Goal: Task Accomplishment & Management: Complete application form

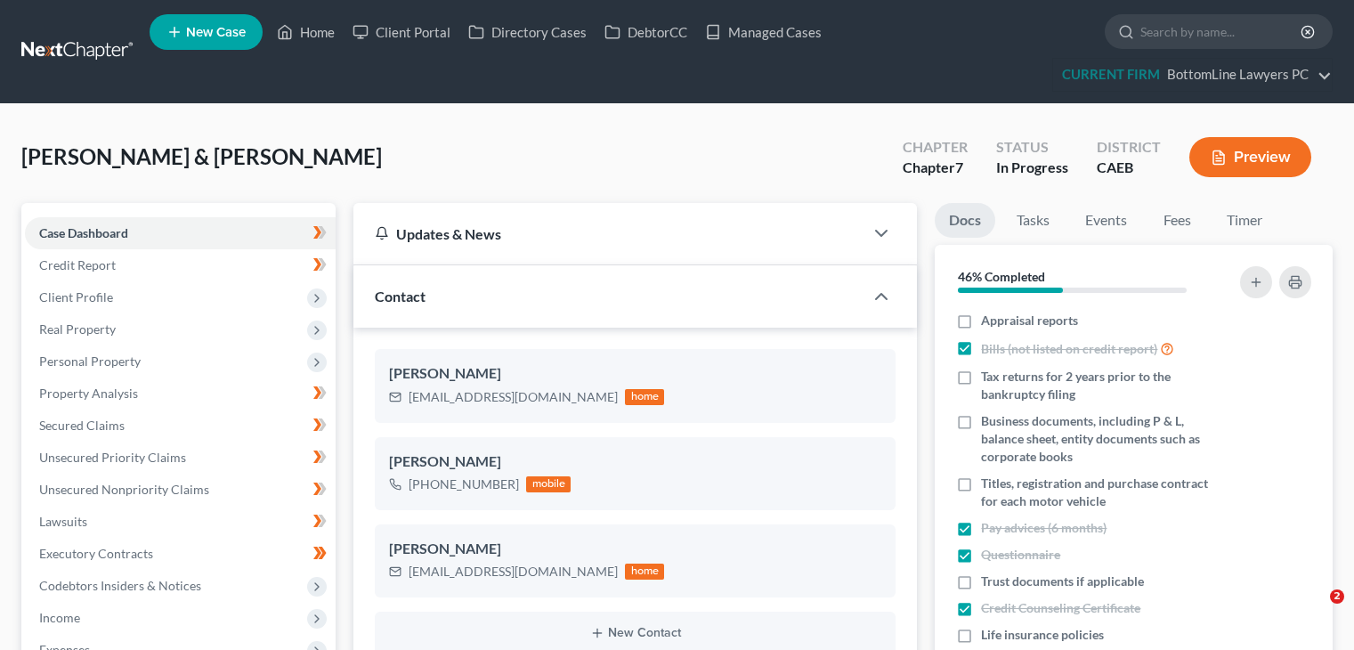
select select "3"
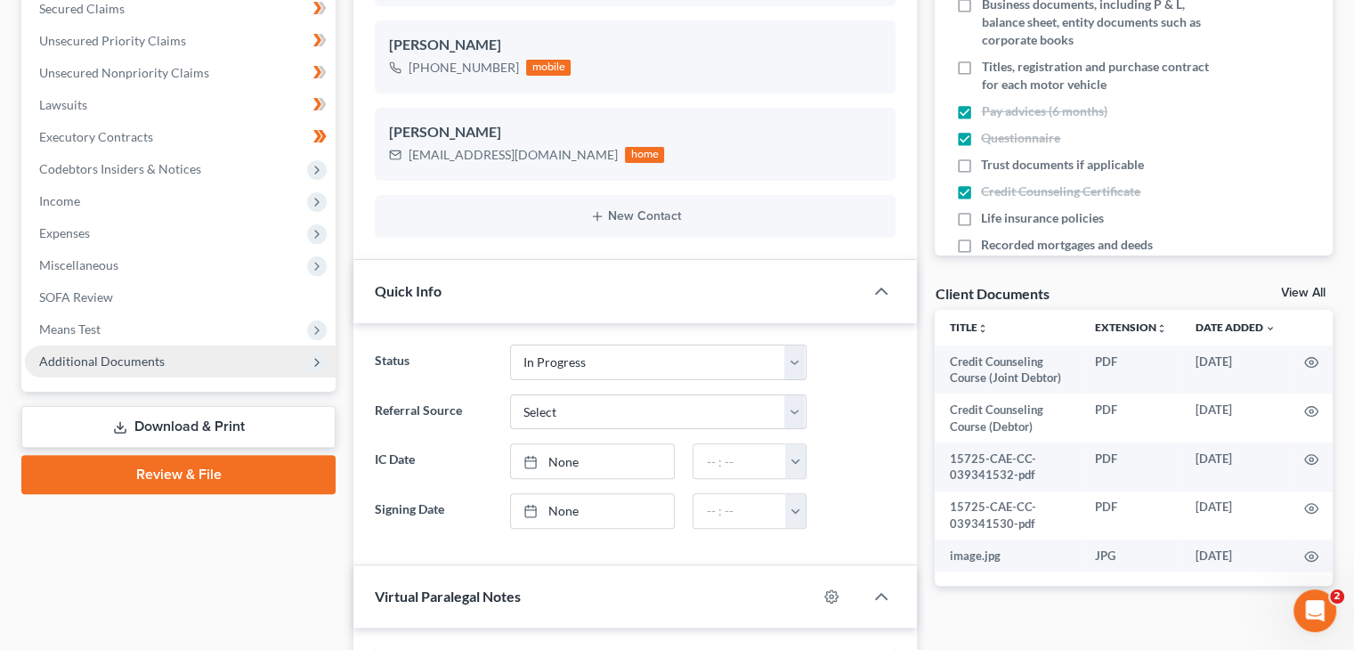
scroll to position [445, 0]
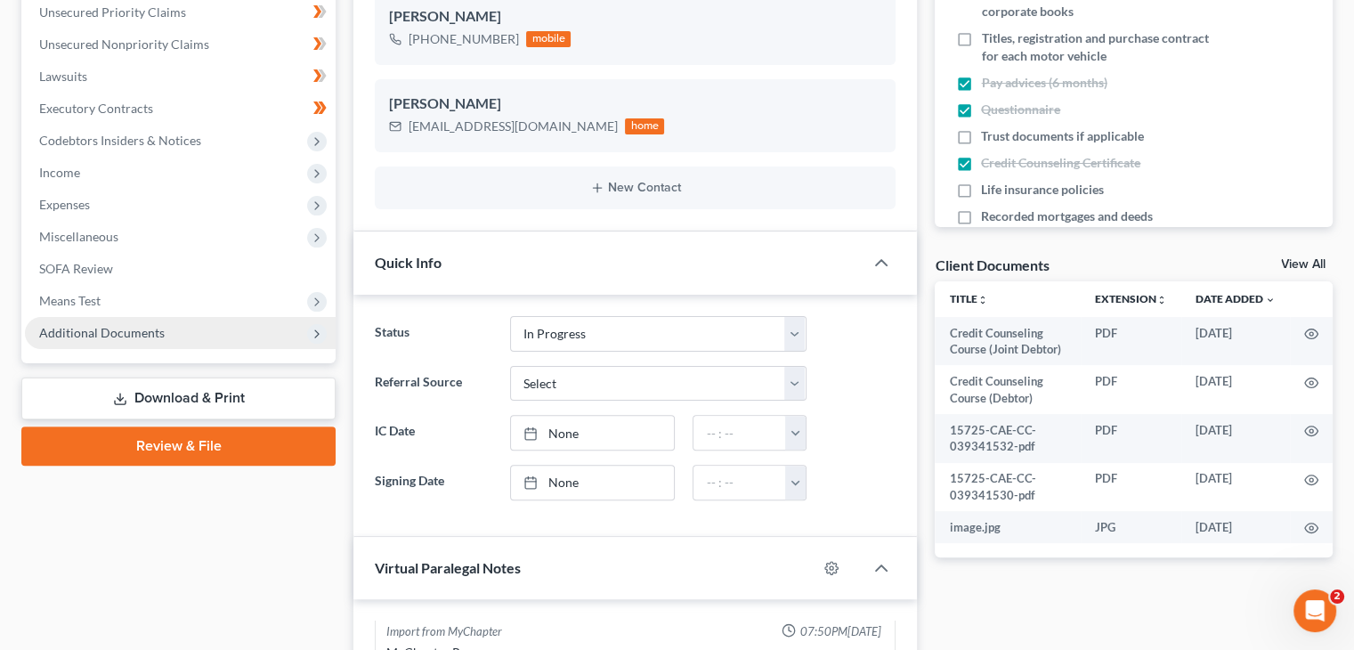
click at [160, 334] on span "Additional Documents" at bounding box center [102, 332] width 126 height 15
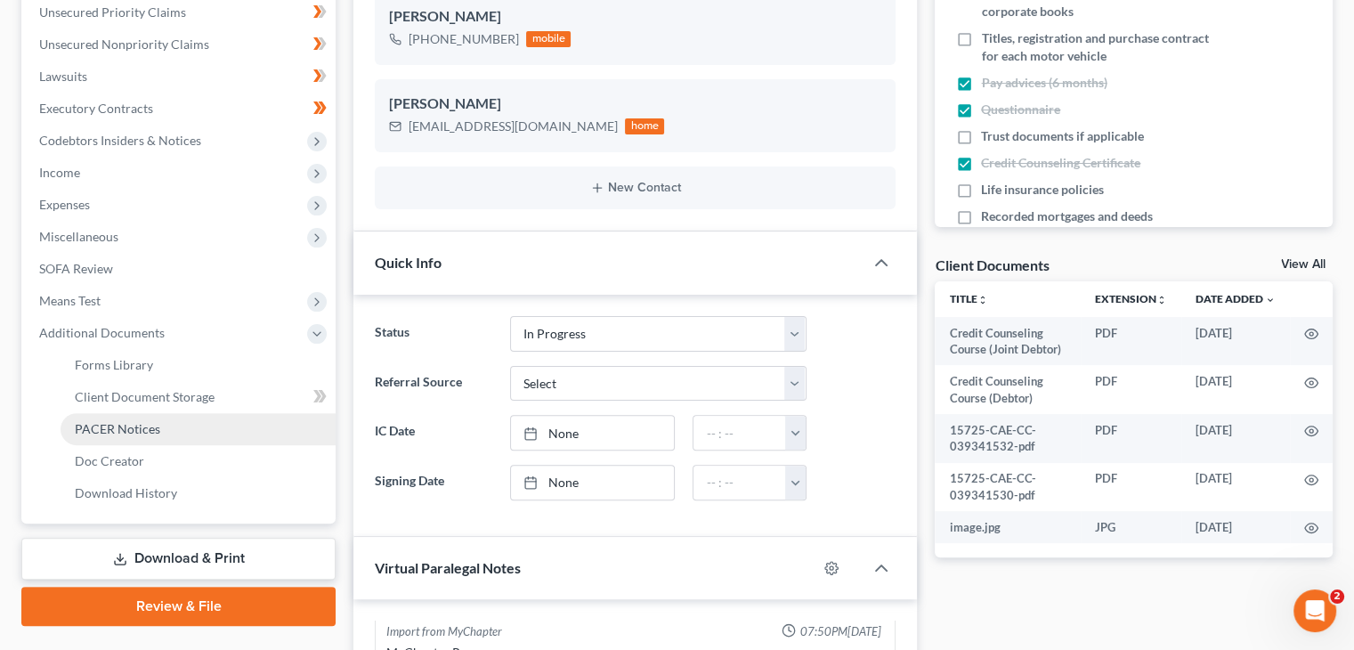
click at [142, 430] on span "PACER Notices" at bounding box center [117, 428] width 85 height 15
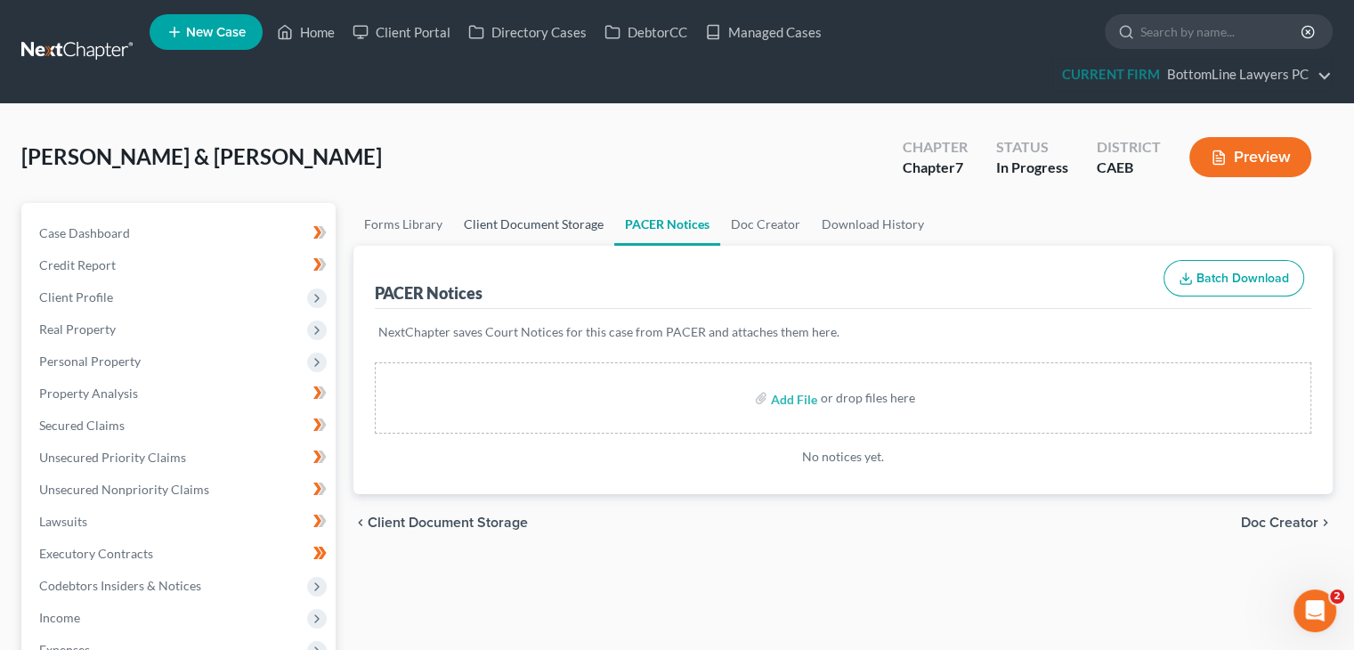
click at [578, 227] on link "Client Document Storage" at bounding box center [533, 224] width 161 height 43
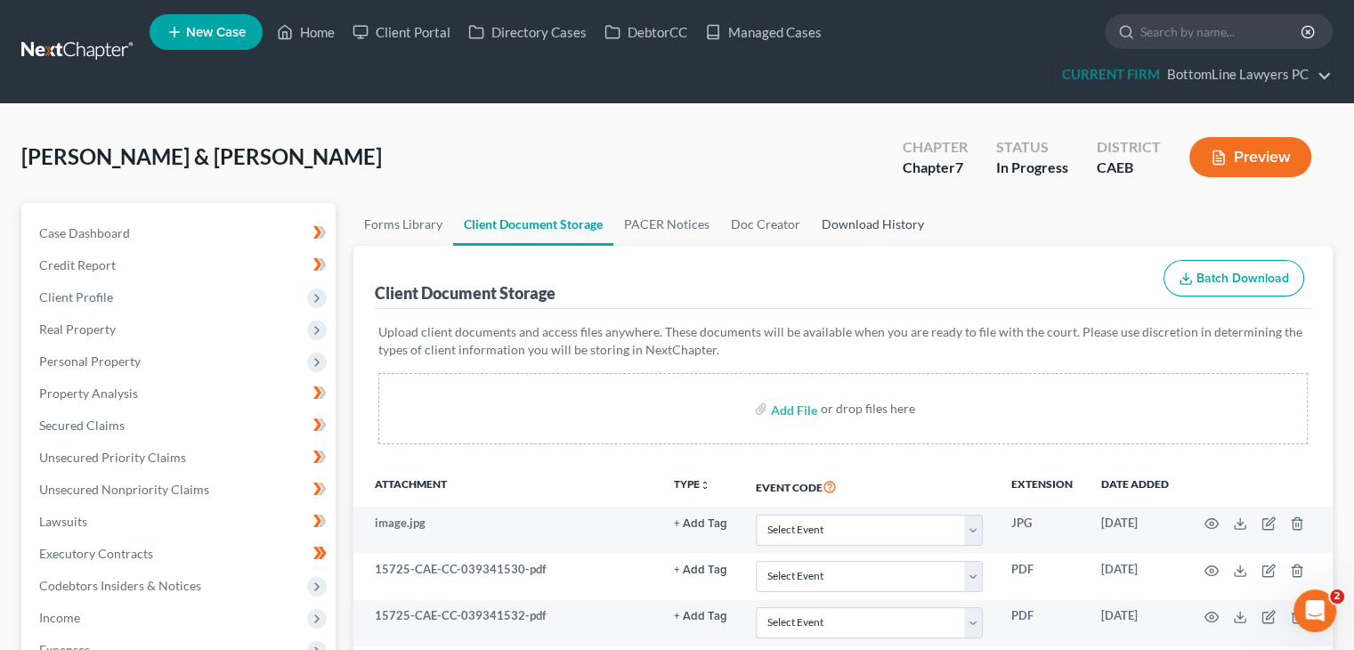
click at [869, 226] on link "Download History" at bounding box center [873, 224] width 124 height 43
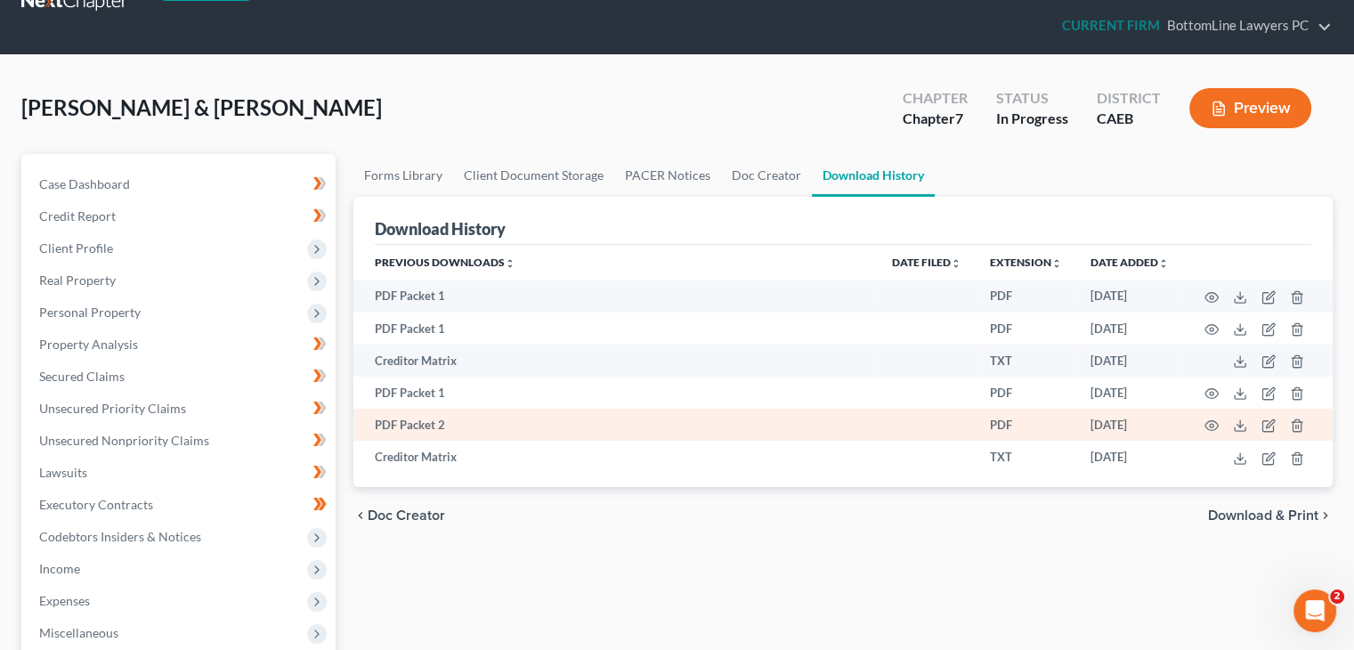
scroll to position [89, 0]
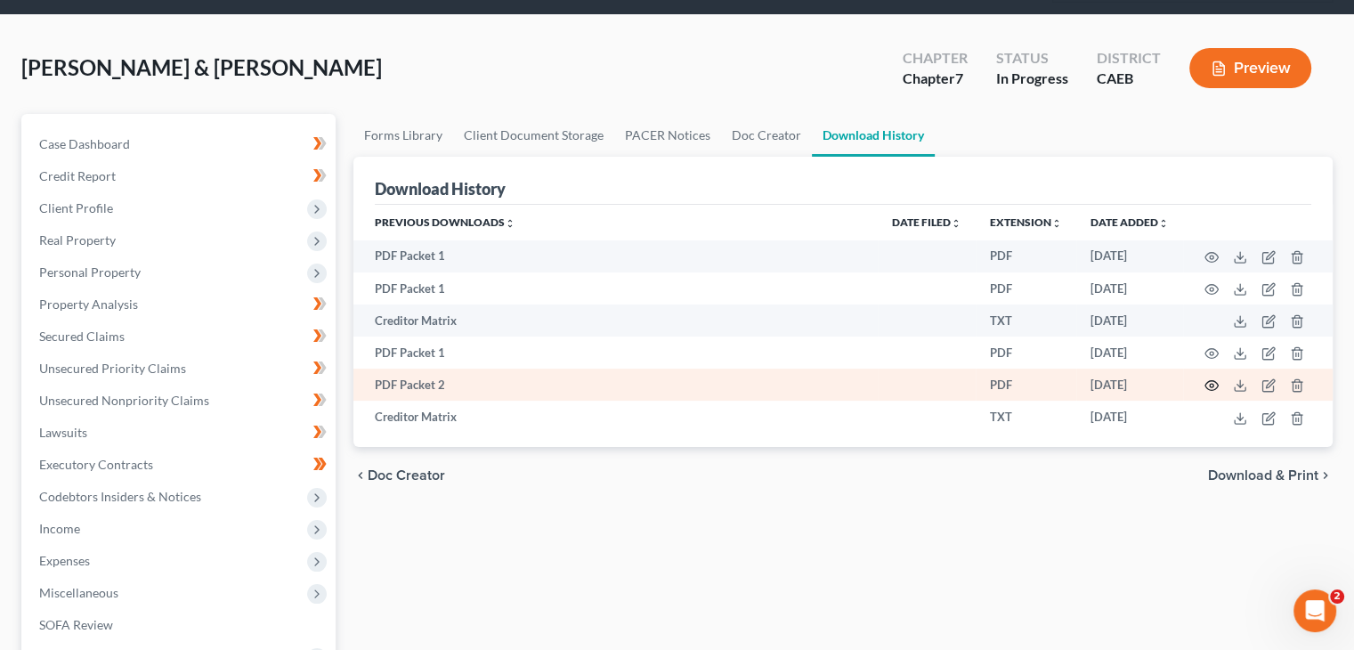
click at [1213, 385] on circle "button" at bounding box center [1212, 386] width 4 height 4
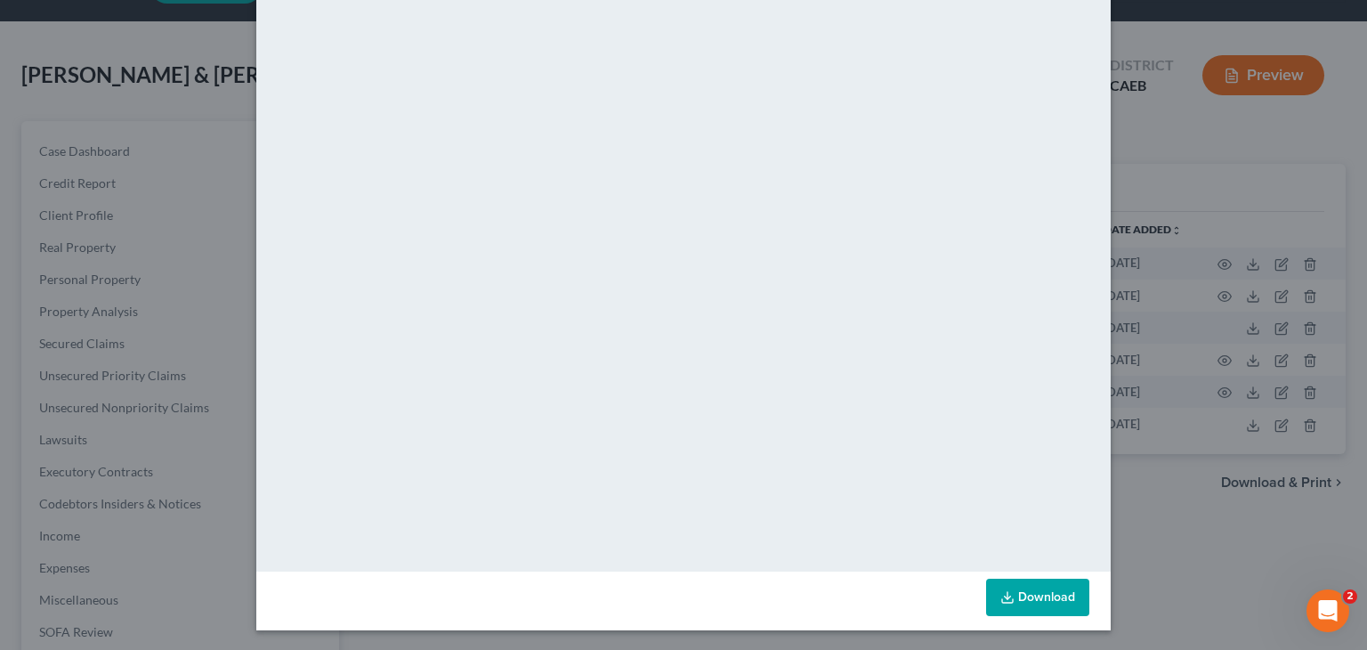
scroll to position [0, 0]
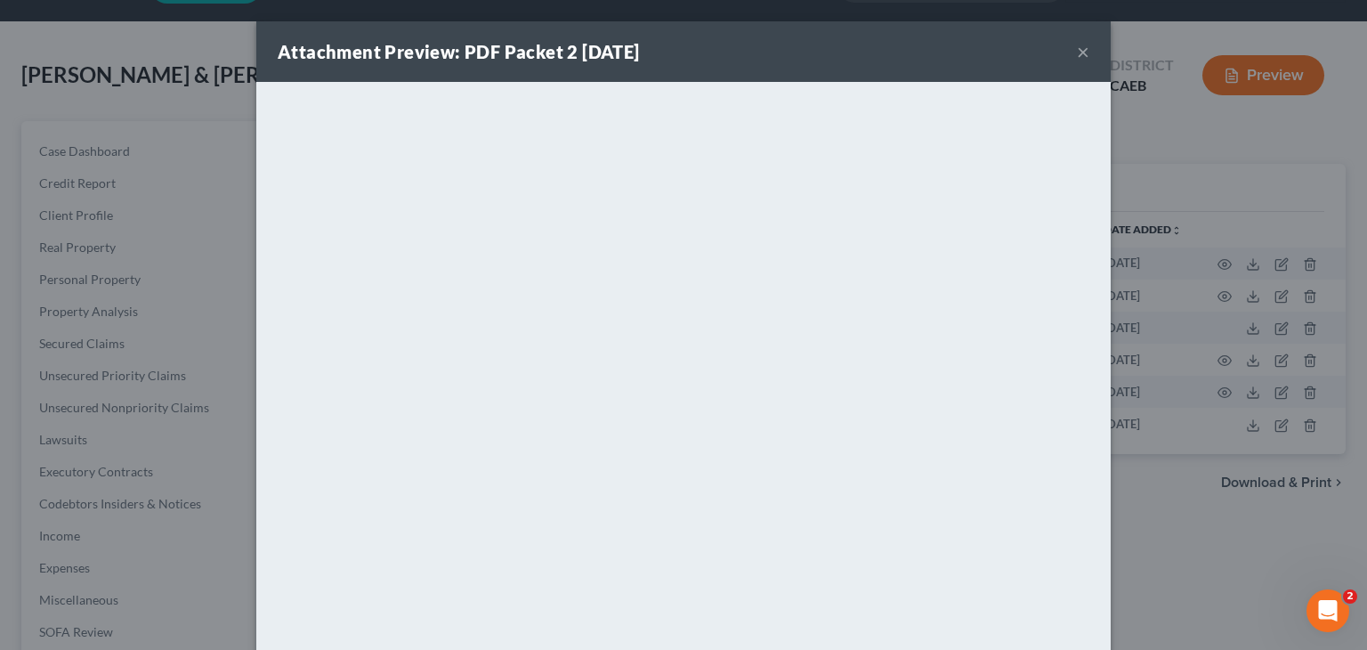
click at [1077, 54] on button "×" at bounding box center [1083, 51] width 12 height 21
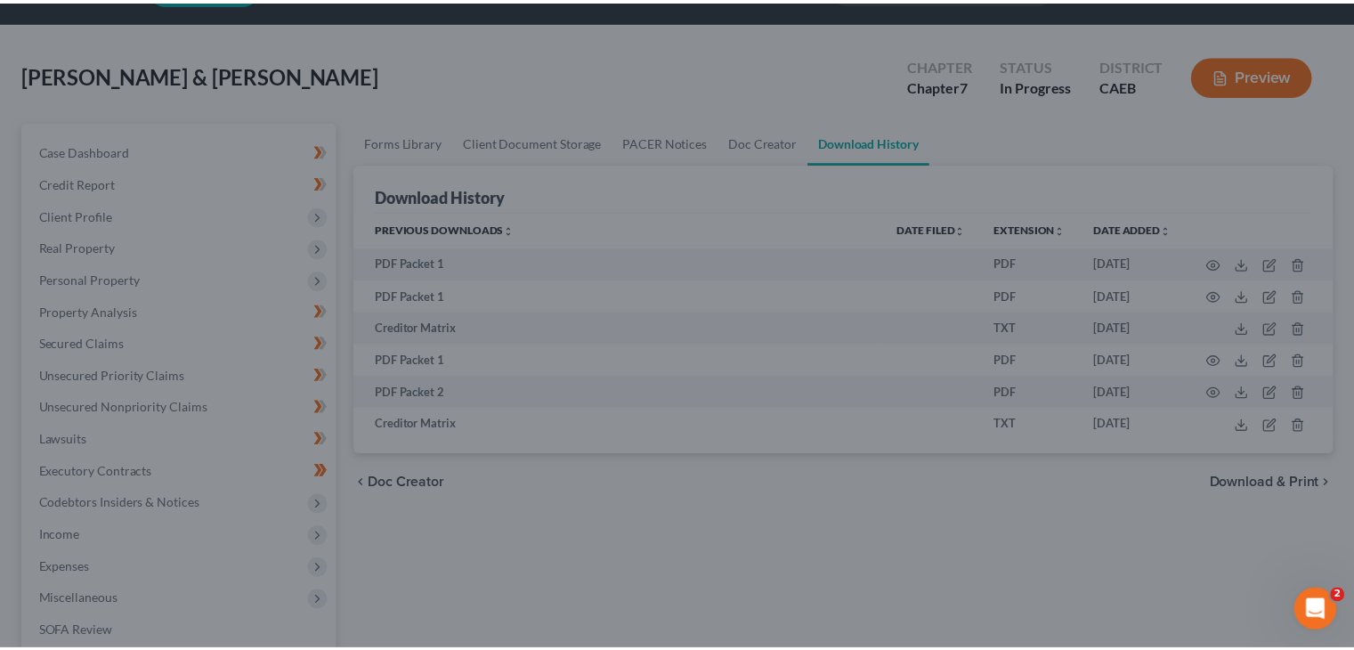
scroll to position [66, 0]
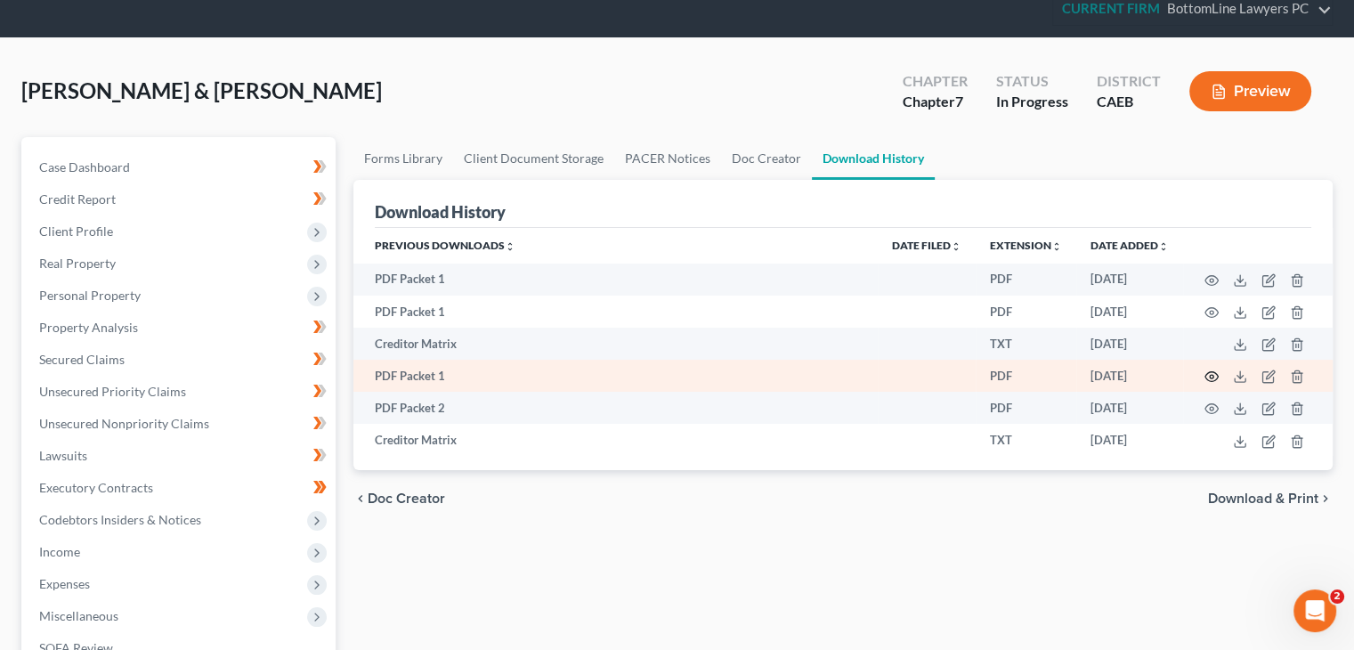
click at [1213, 379] on icon "button" at bounding box center [1212, 376] width 14 height 14
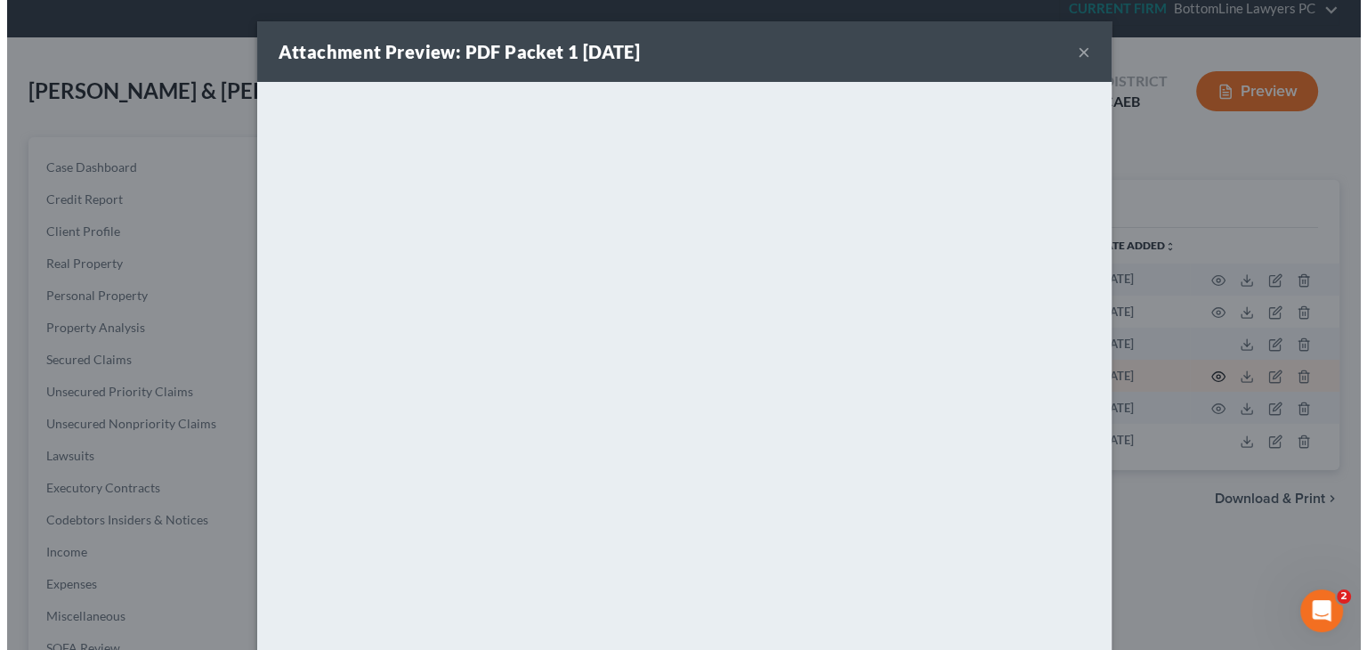
scroll to position [50, 0]
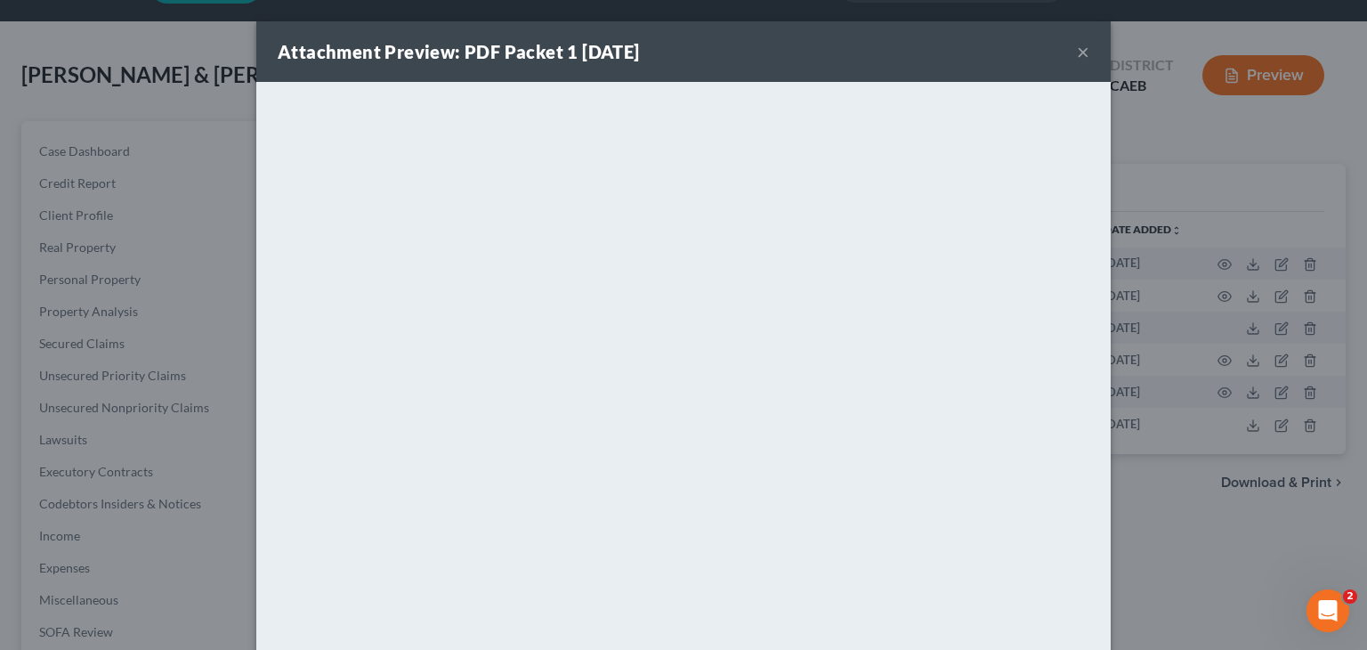
click at [1077, 57] on button "×" at bounding box center [1083, 51] width 12 height 21
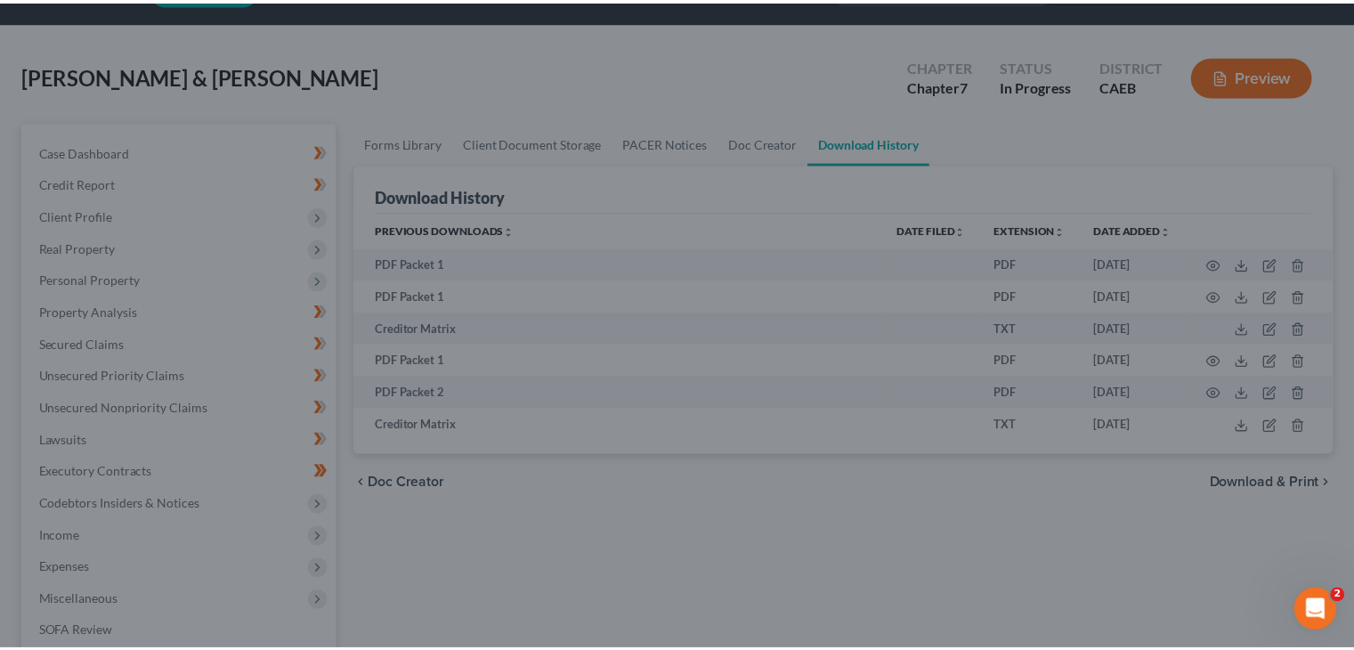
scroll to position [66, 0]
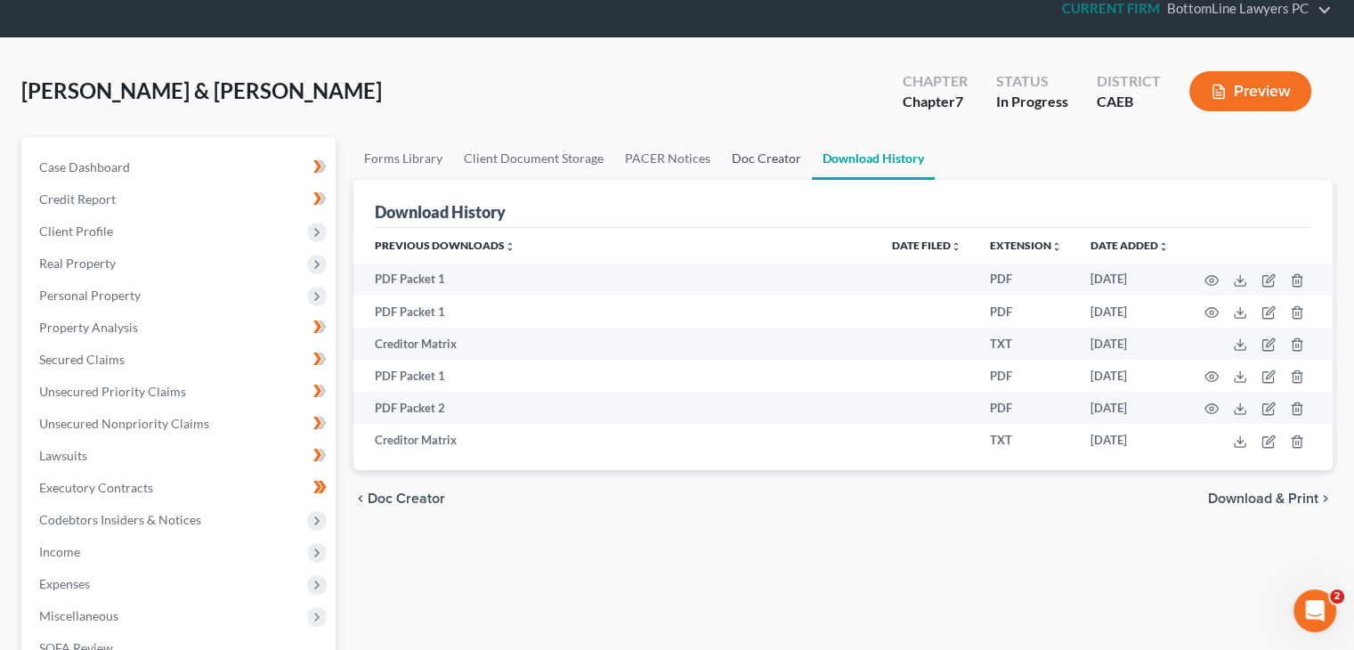
click at [786, 161] on link "Doc Creator" at bounding box center [766, 158] width 91 height 43
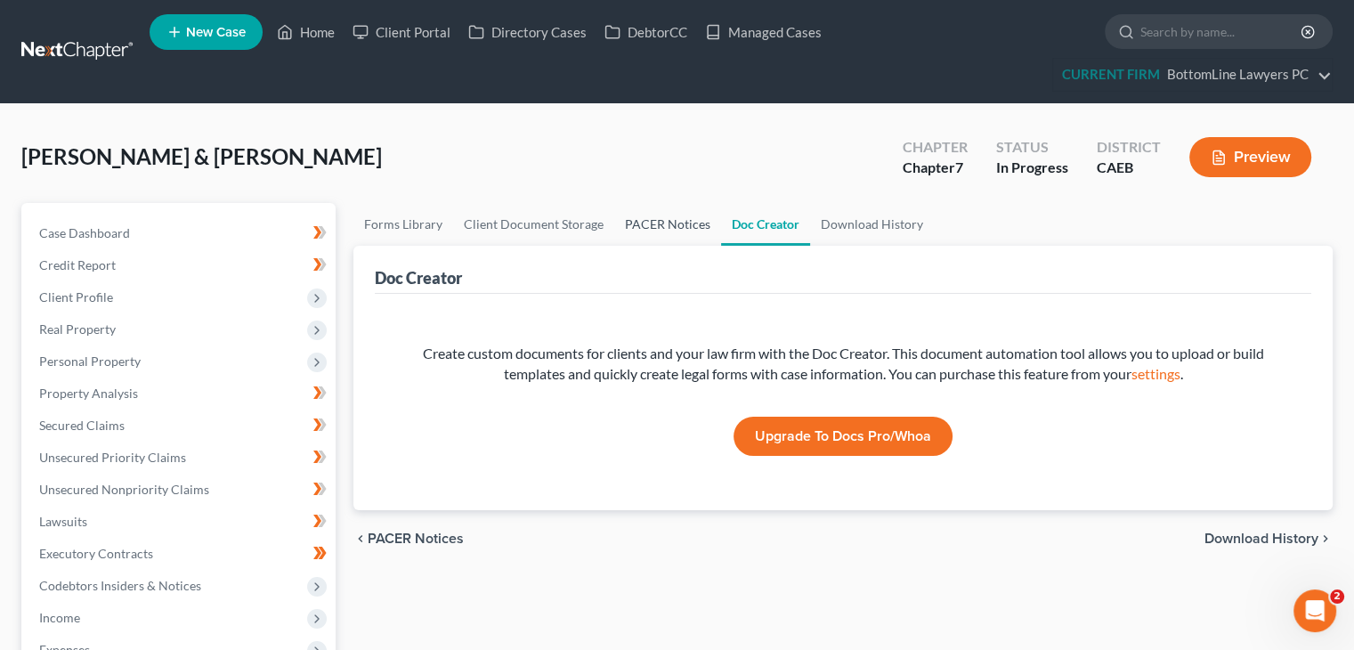
click at [677, 231] on link "PACER Notices" at bounding box center [667, 224] width 107 height 43
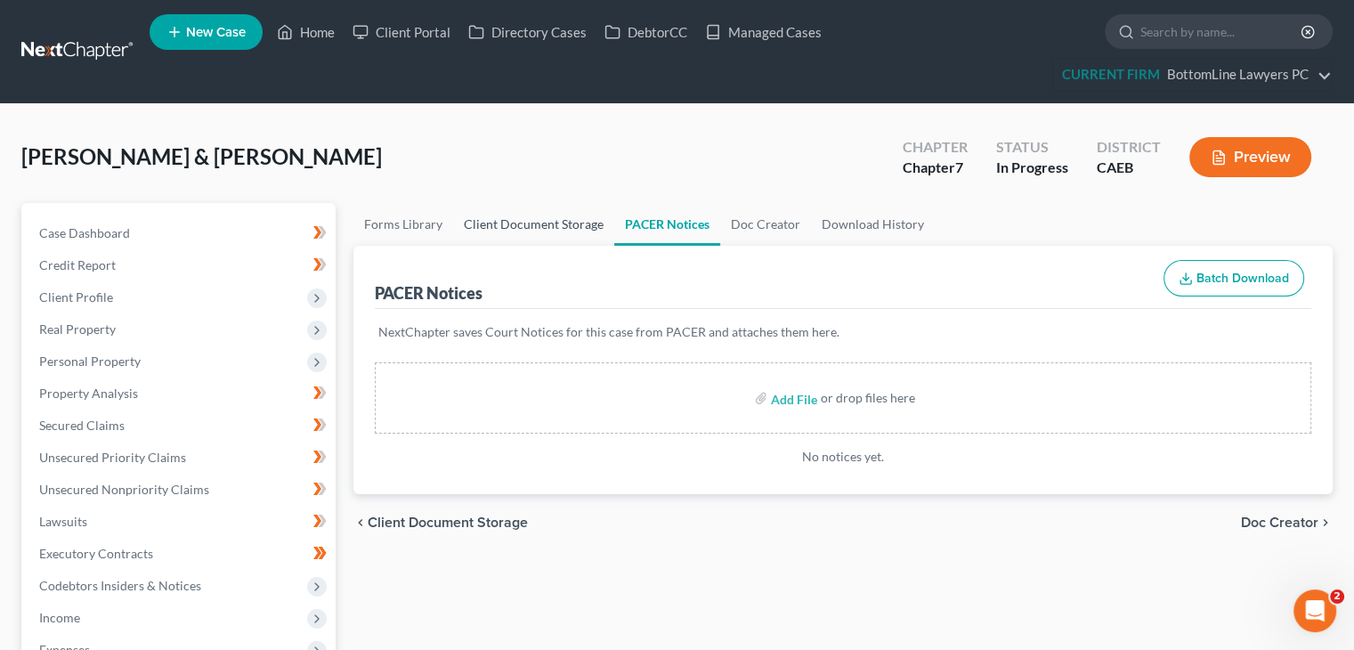
click at [588, 232] on link "Client Document Storage" at bounding box center [533, 224] width 161 height 43
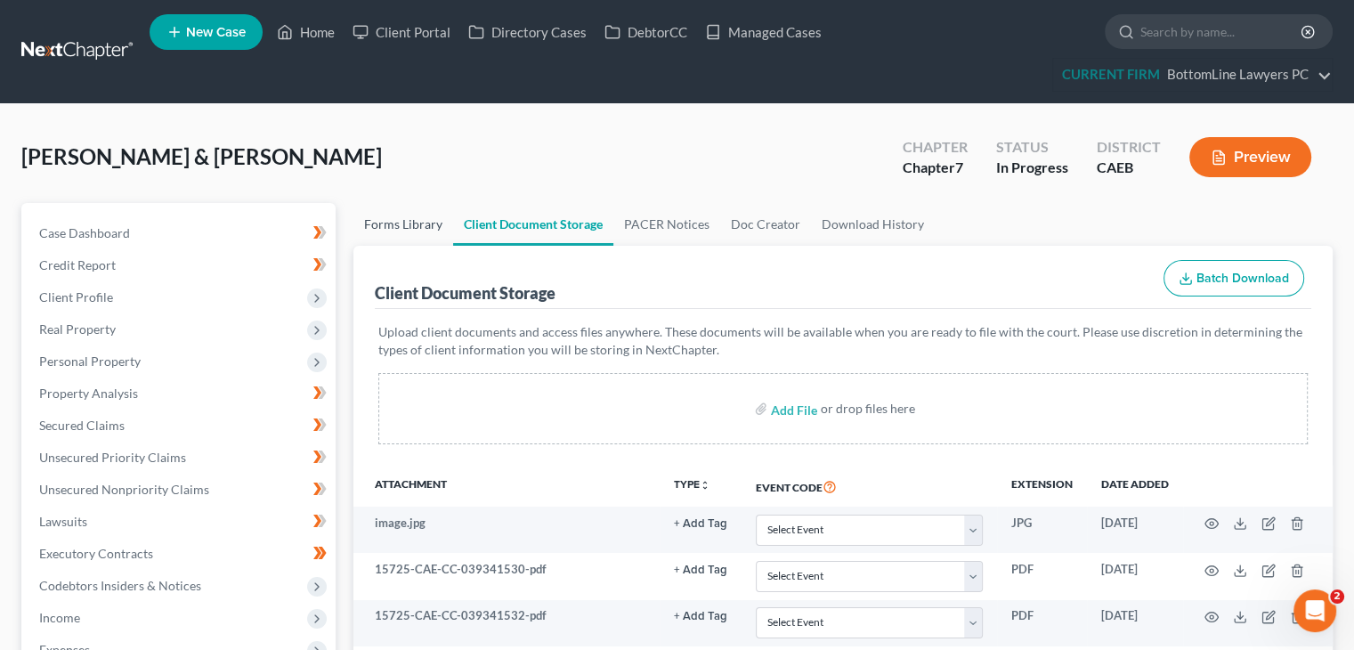
click at [406, 227] on link "Forms Library" at bounding box center [403, 224] width 100 height 43
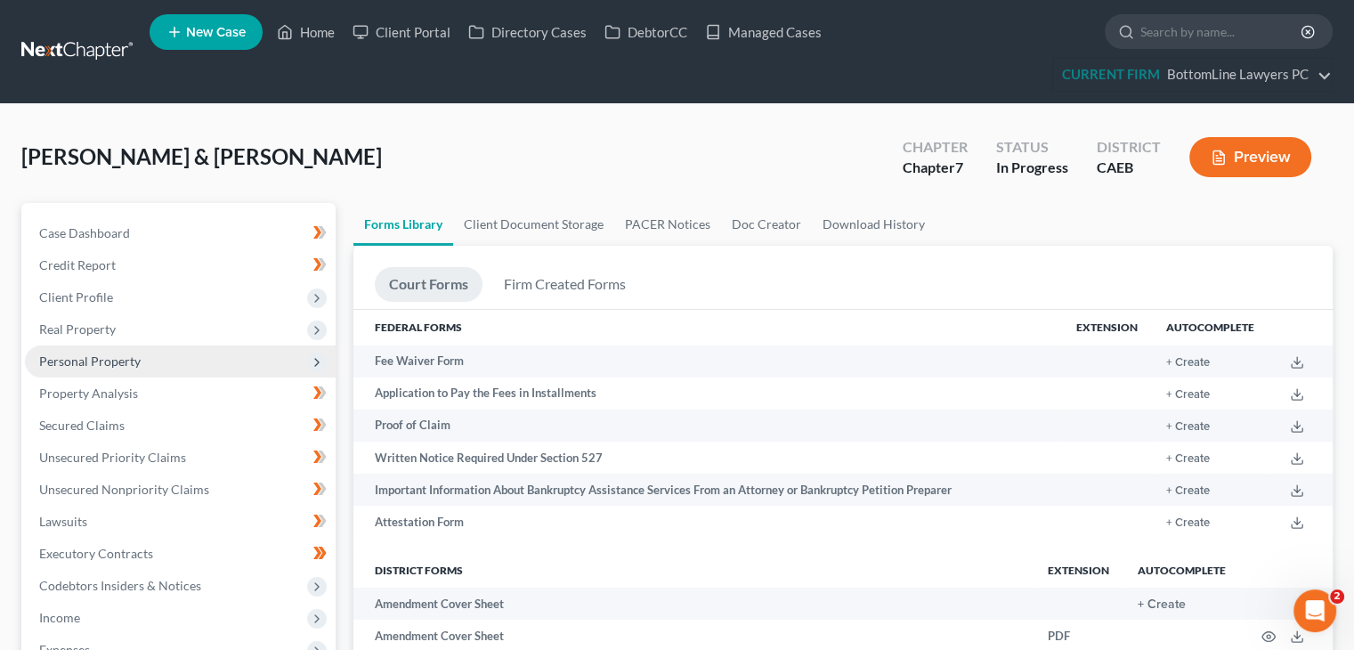
click at [93, 368] on span "Personal Property" at bounding box center [180, 361] width 311 height 32
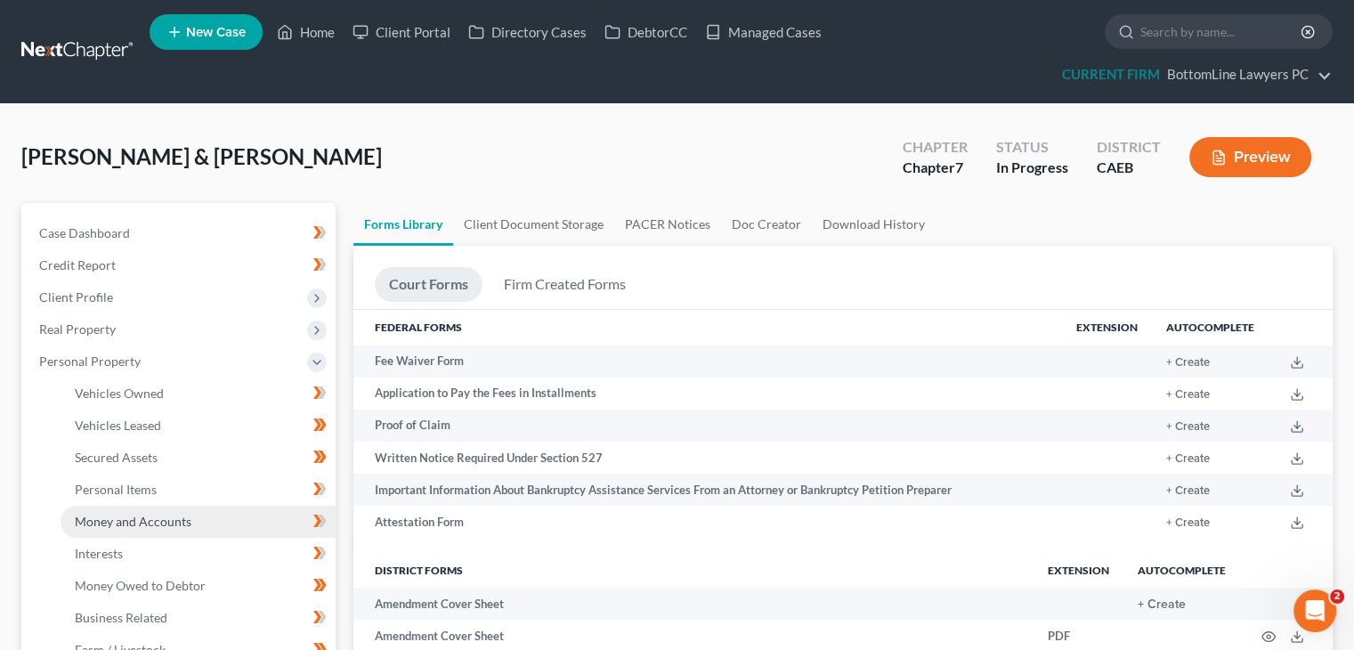
click at [126, 528] on link "Money and Accounts" at bounding box center [198, 522] width 275 height 32
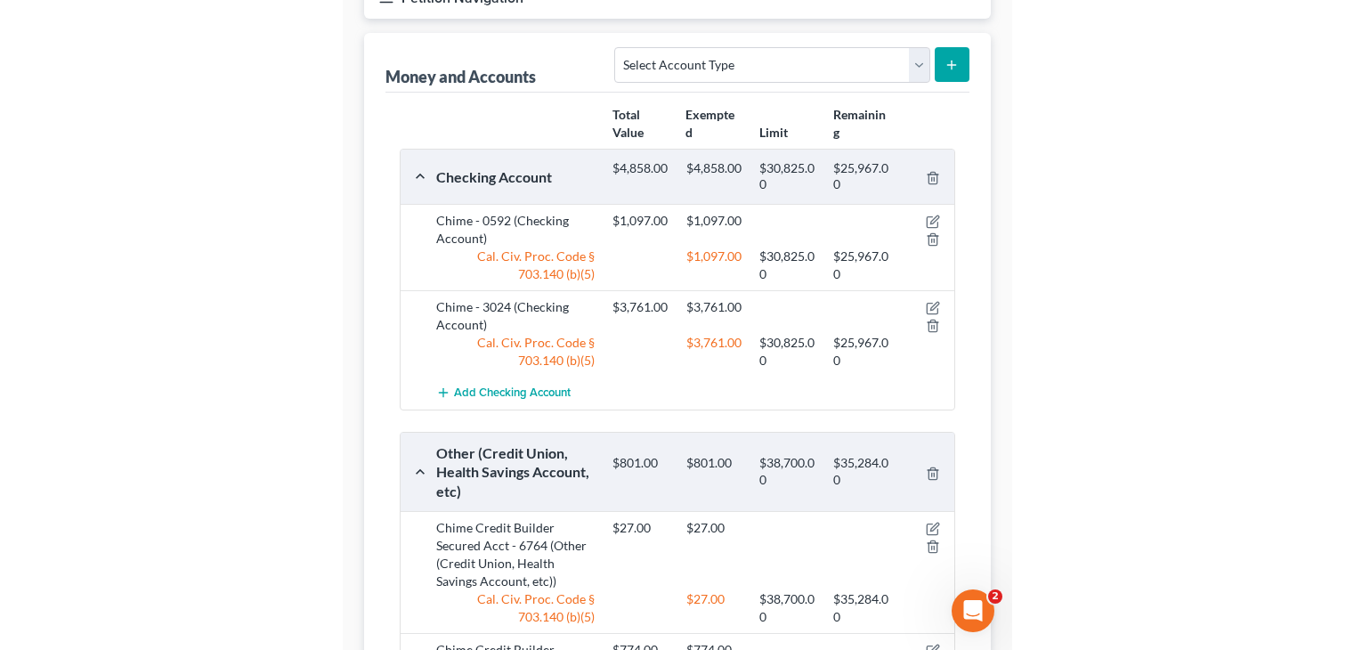
scroll to position [267, 0]
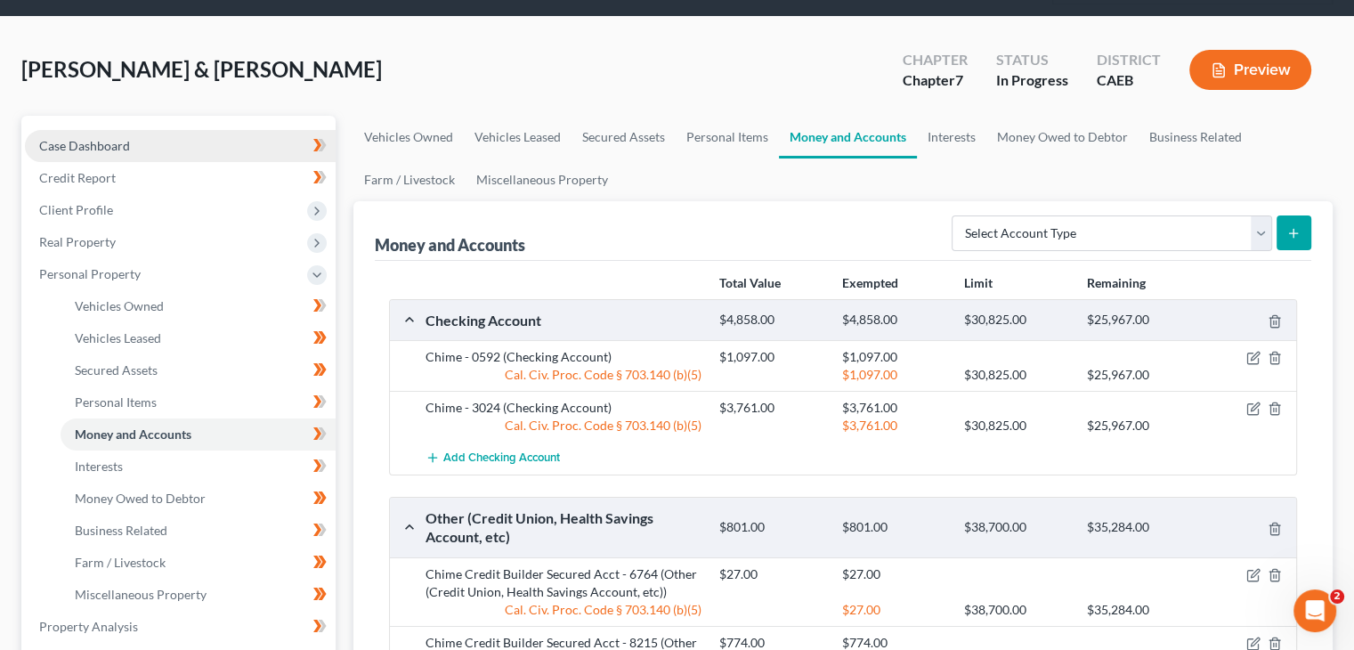
scroll to position [0, 0]
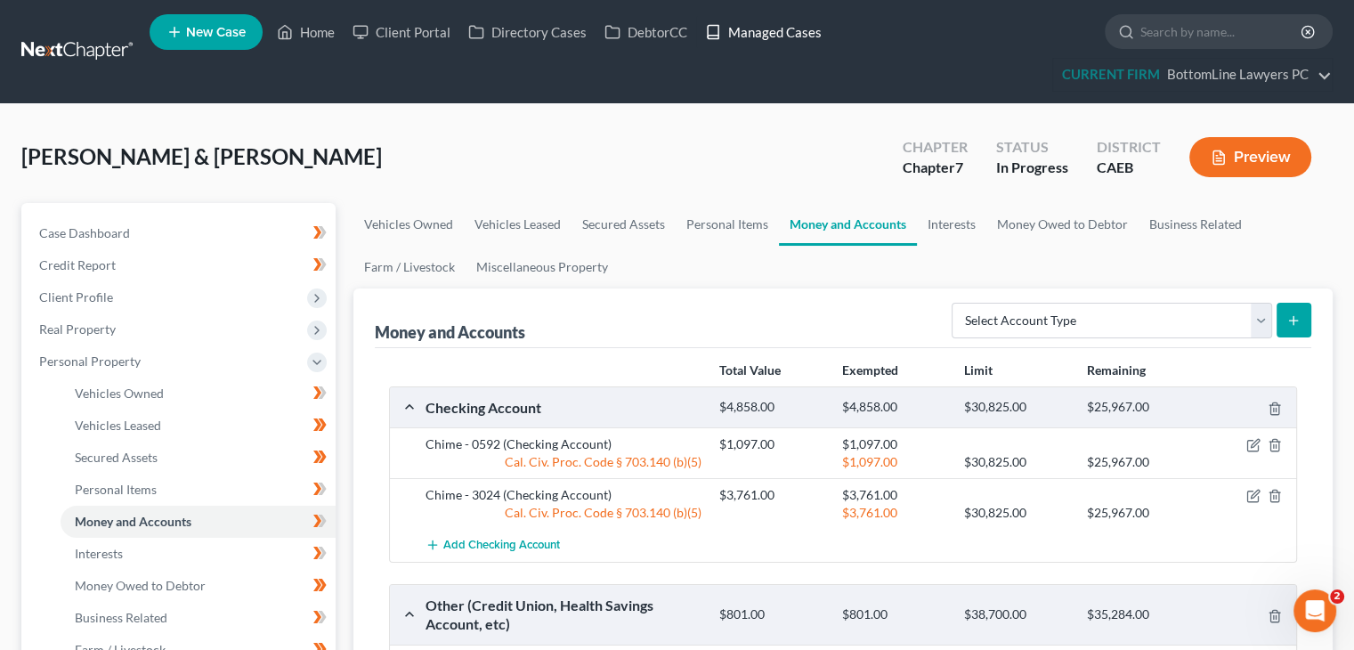
drag, startPoint x: 770, startPoint y: 21, endPoint x: 760, endPoint y: 20, distance: 9.8
click at [770, 20] on link "Managed Cases" at bounding box center [763, 32] width 134 height 32
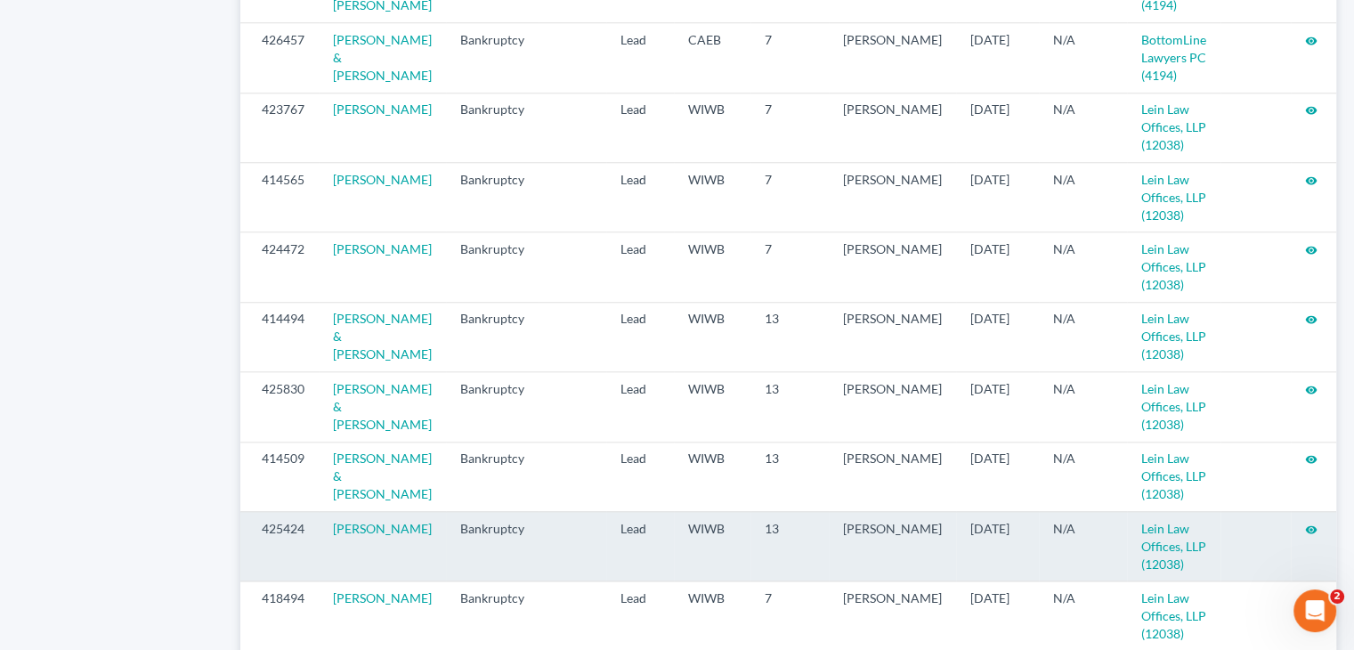
scroll to position [1944, 0]
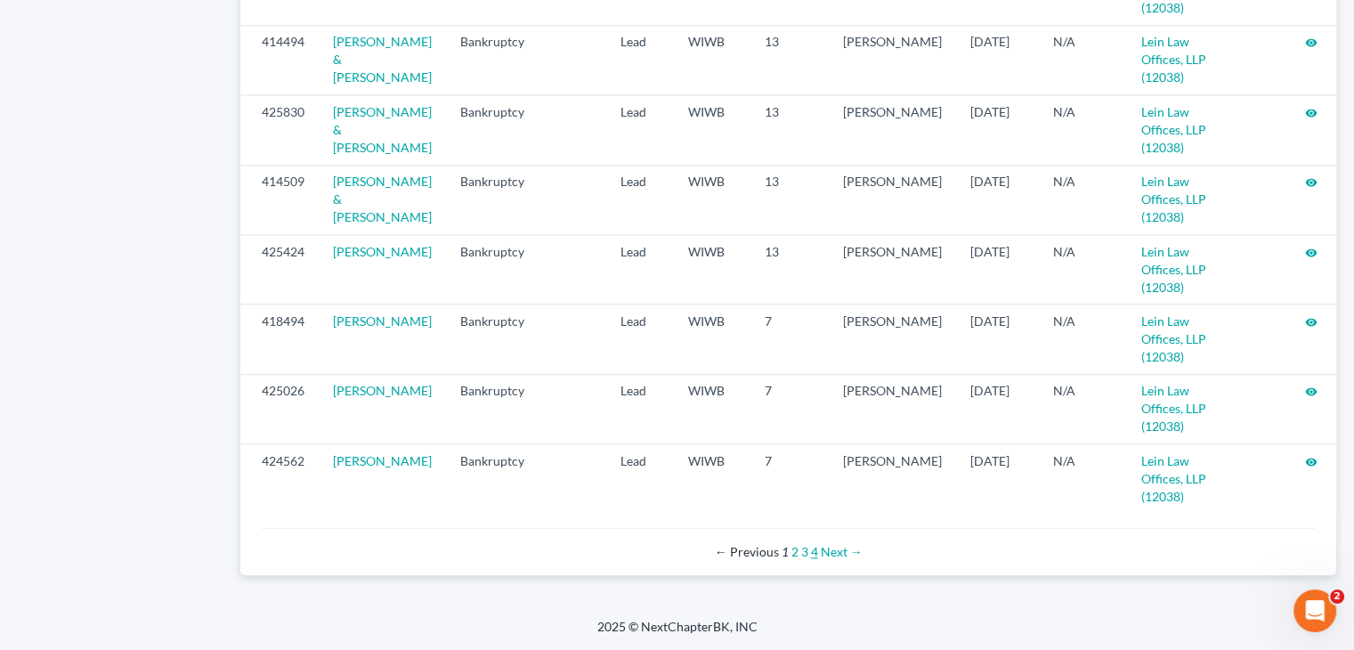
click at [811, 549] on link "4" at bounding box center [814, 551] width 7 height 15
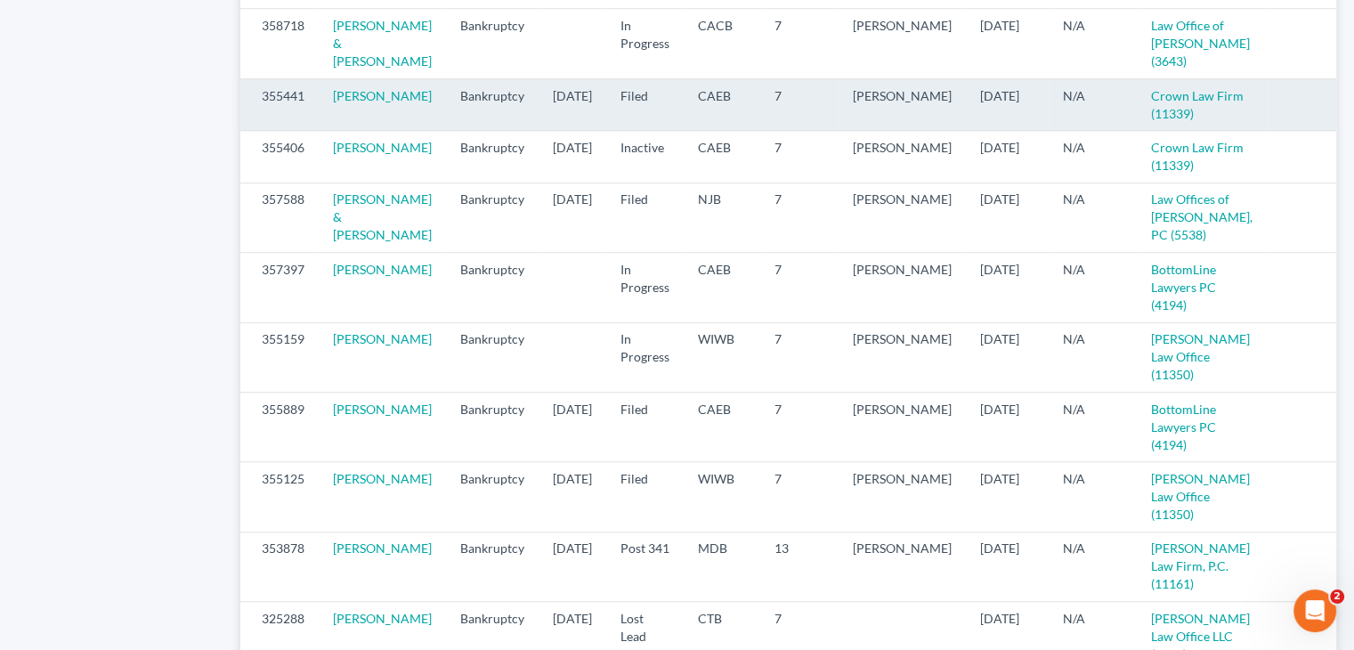
scroll to position [1335, 0]
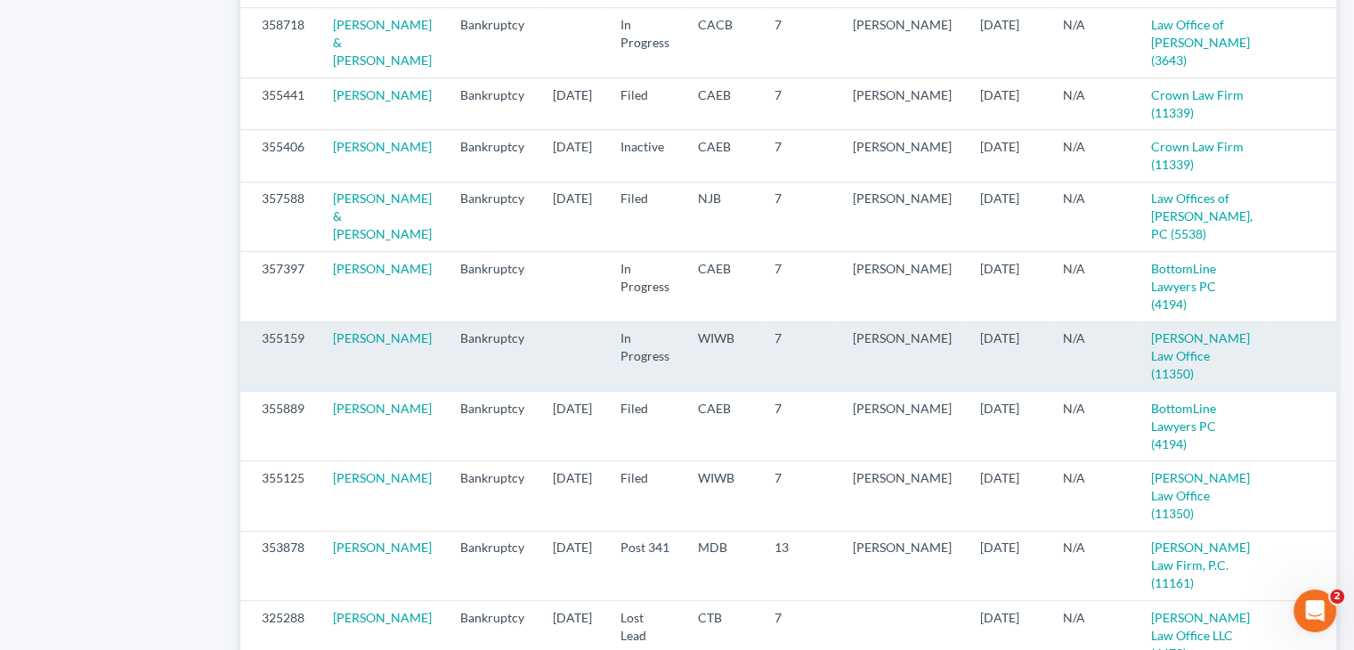
drag, startPoint x: 1029, startPoint y: 410, endPoint x: 957, endPoint y: 417, distance: 72.5
click at [966, 391] on td "04/22/2024" at bounding box center [1007, 355] width 83 height 69
copy td "04/22/2024"
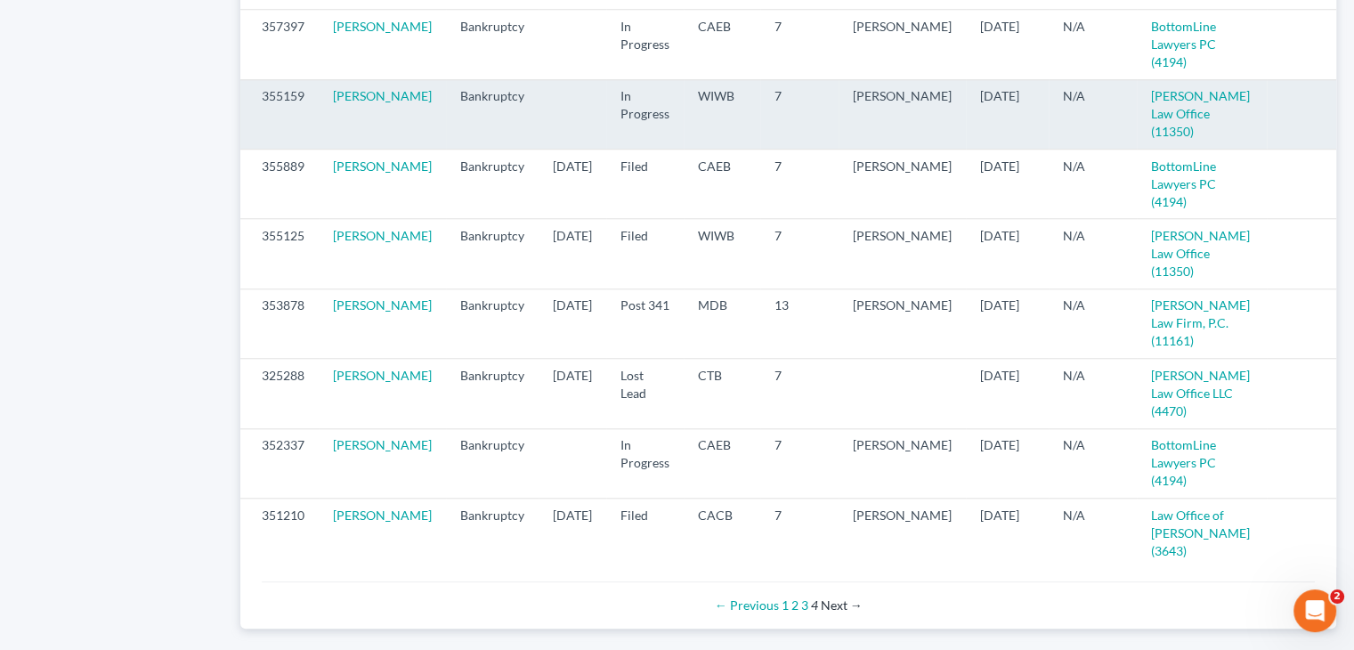
scroll to position [1535, 0]
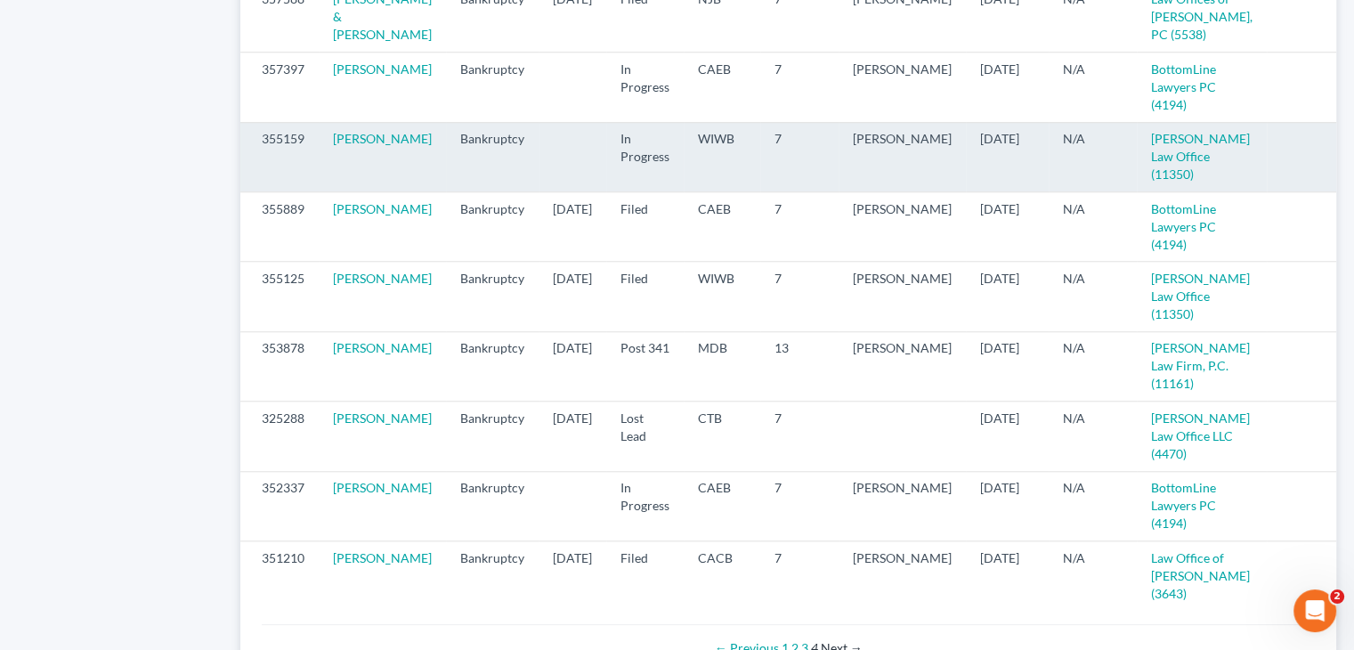
click at [541, 191] on td at bounding box center [573, 156] width 68 height 69
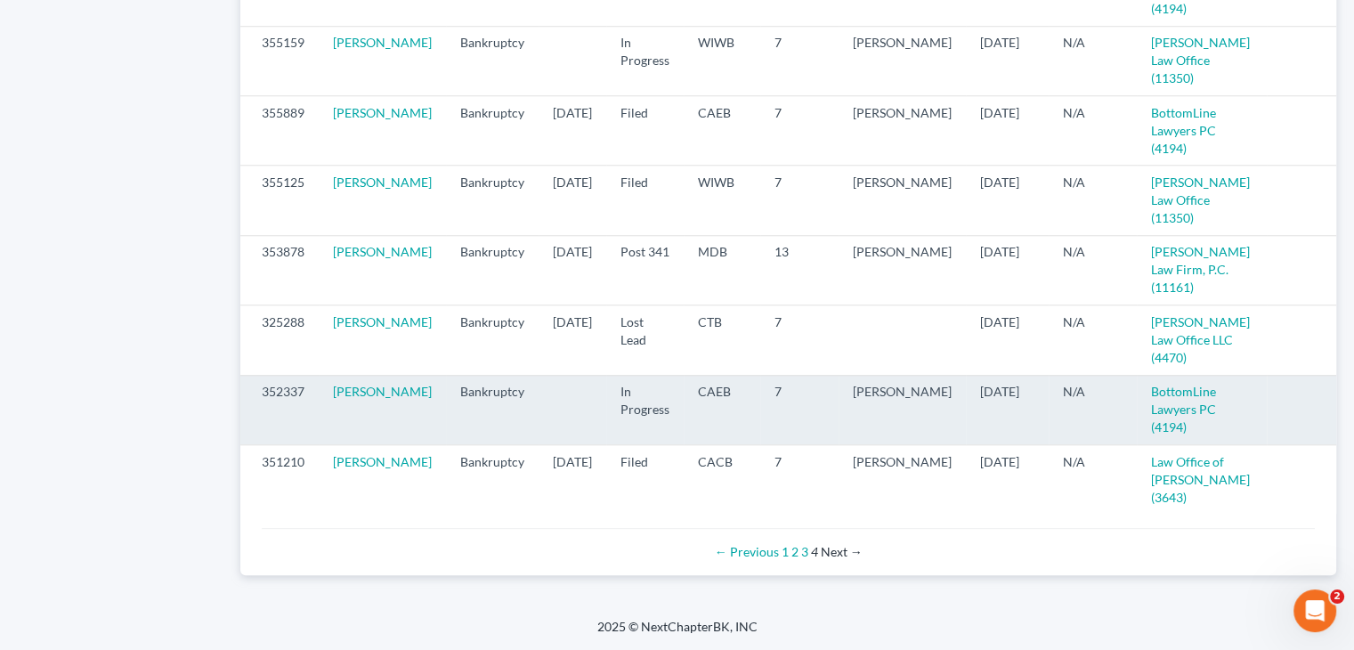
scroll to position [1713, 0]
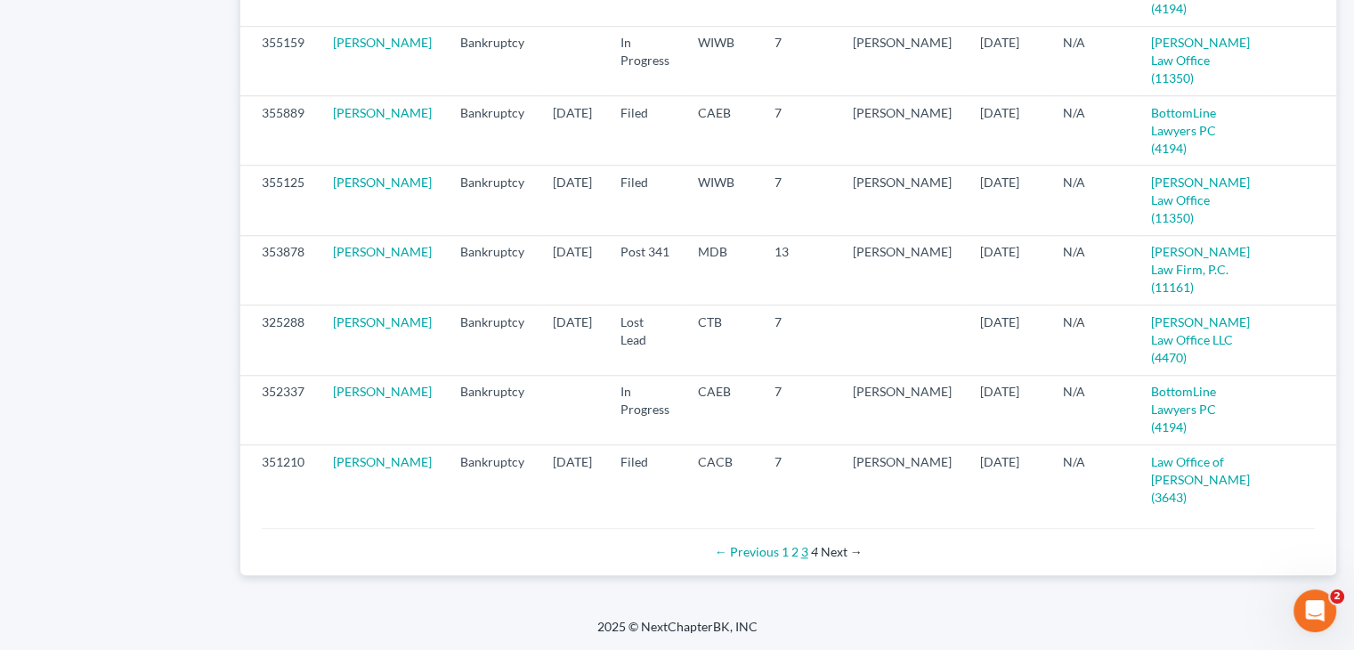
click at [802, 556] on link "3" at bounding box center [804, 551] width 7 height 15
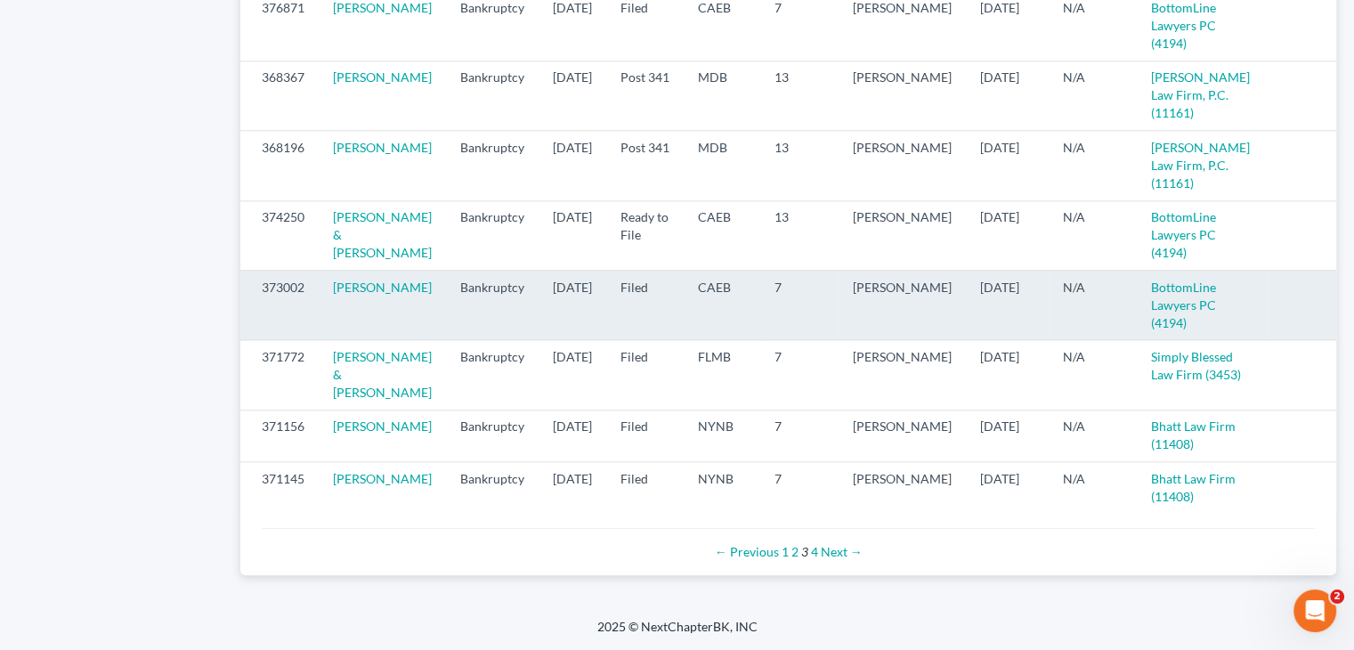
scroll to position [1980, 0]
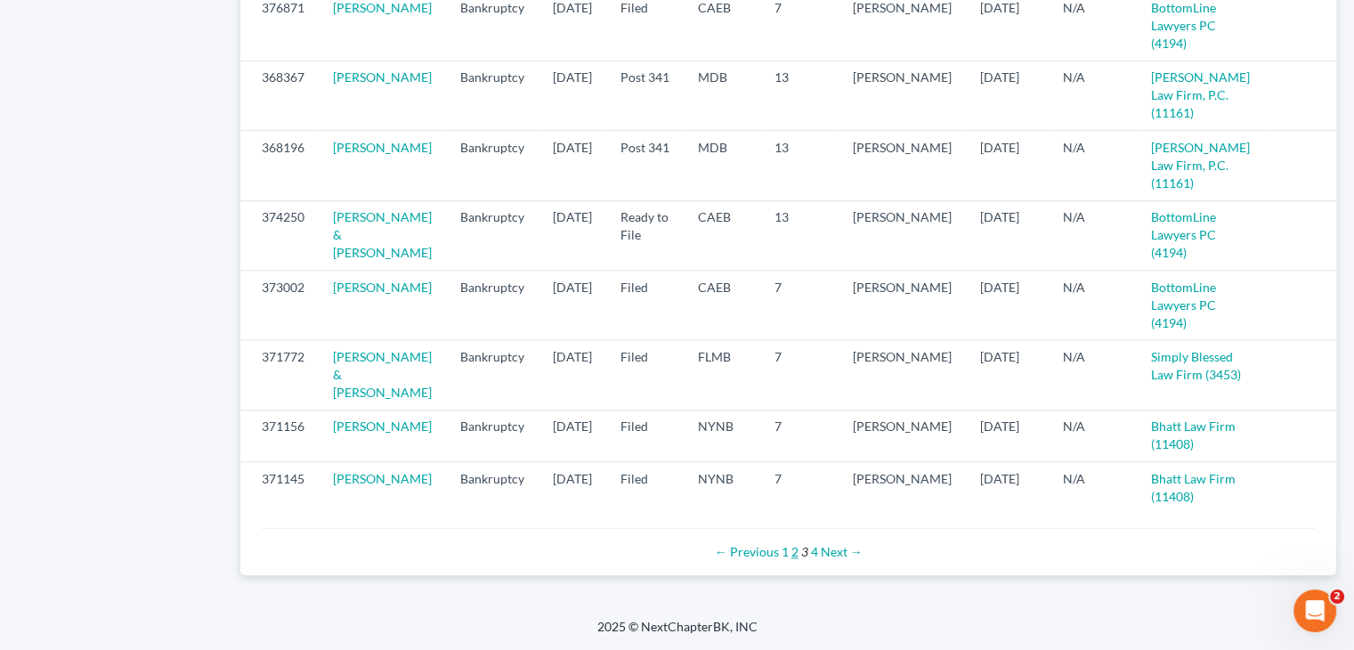
click at [791, 548] on link "2" at bounding box center [794, 551] width 7 height 15
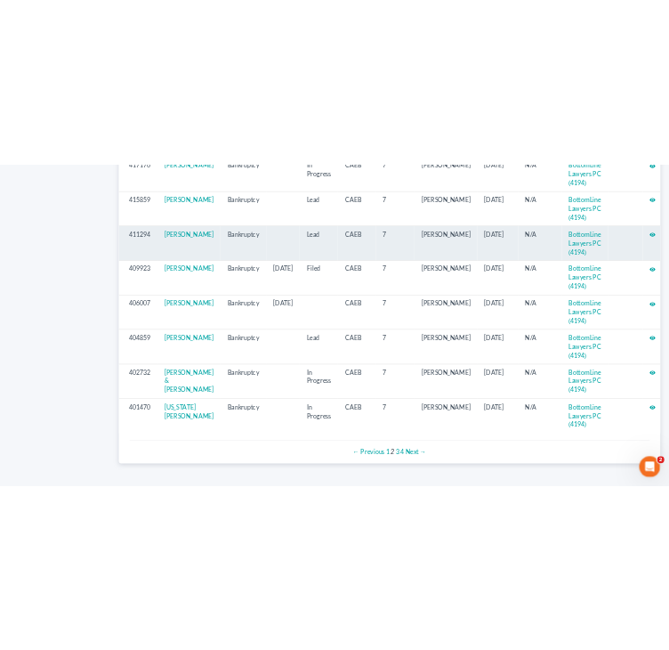
scroll to position [1873, 0]
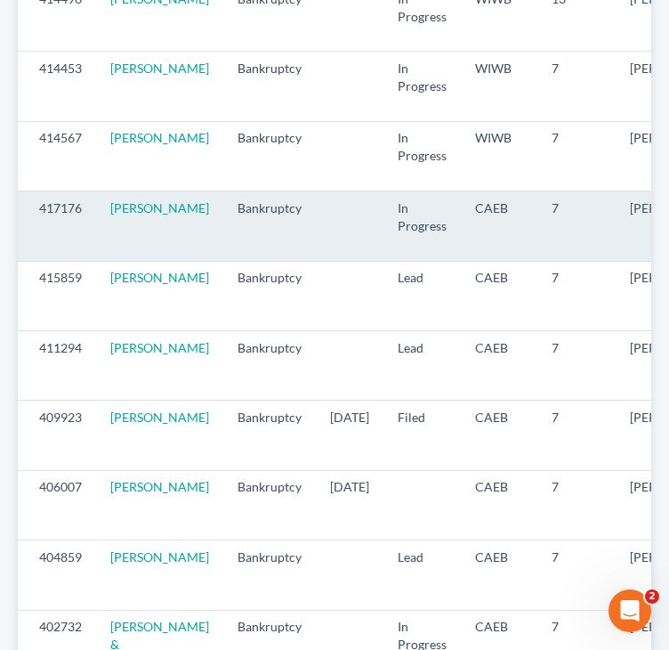
click at [25, 243] on td "417176" at bounding box center [57, 225] width 78 height 69
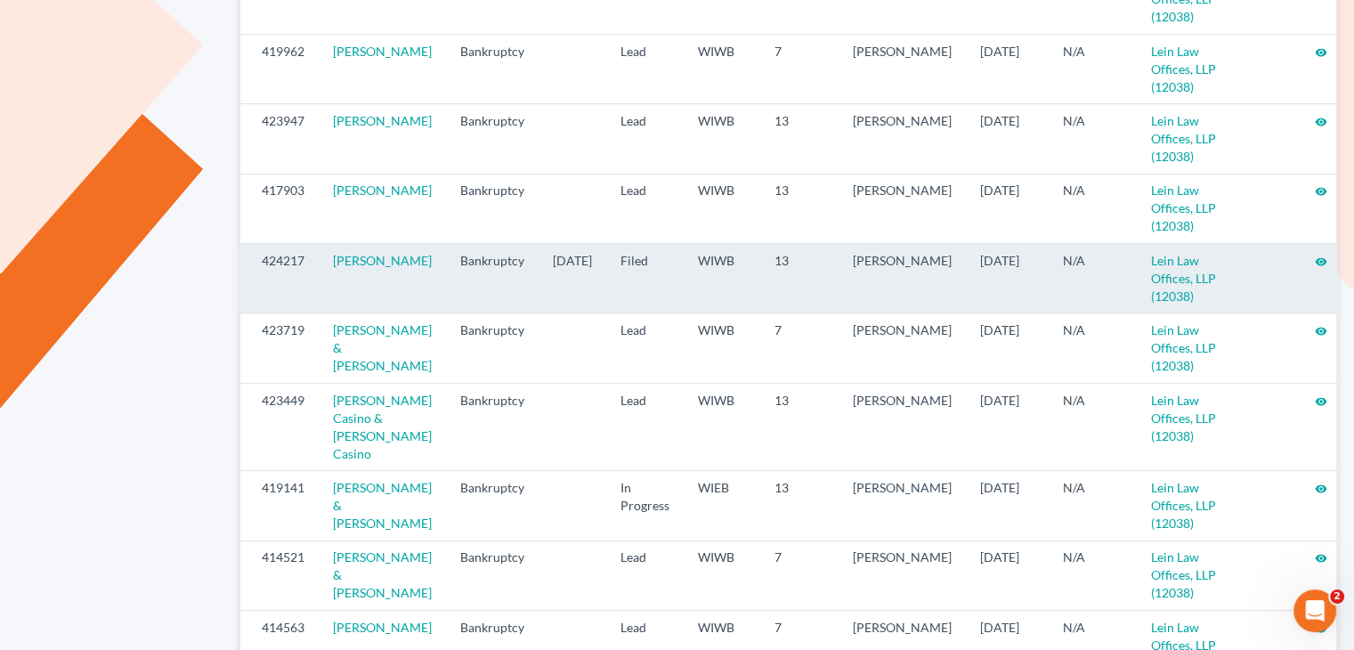
scroll to position [716, 0]
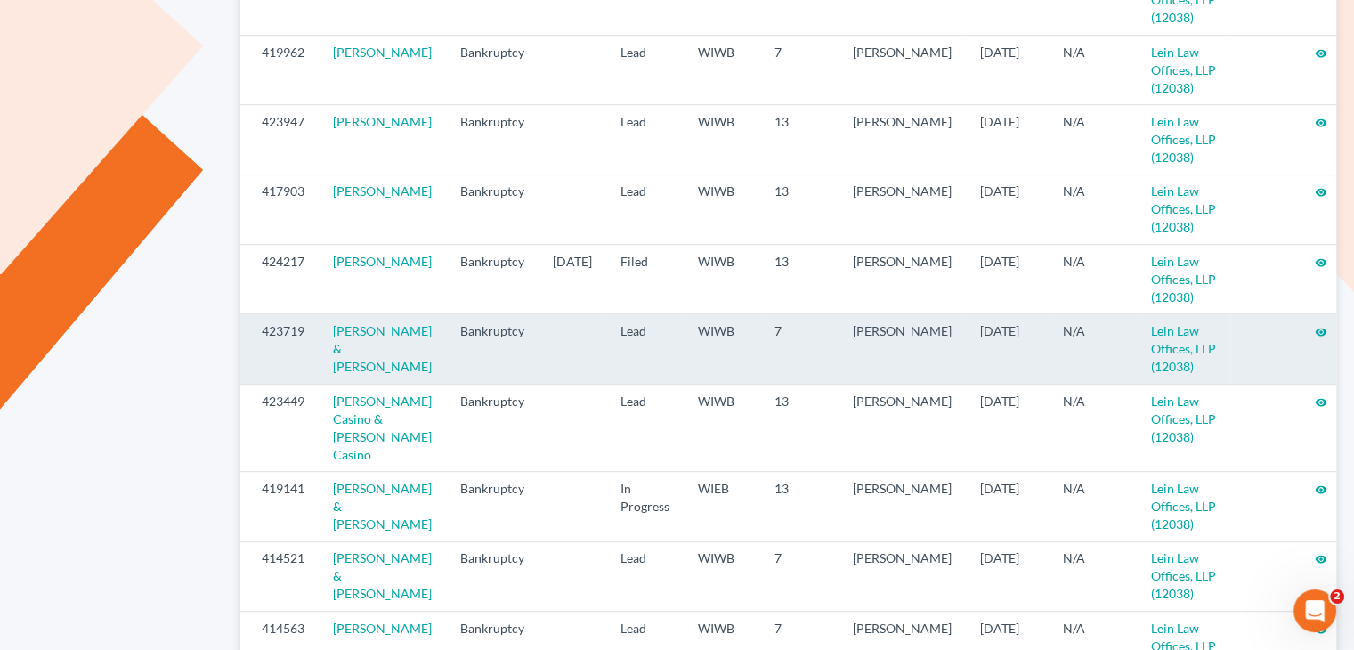
click at [1315, 326] on icon "visibility" at bounding box center [1321, 332] width 12 height 12
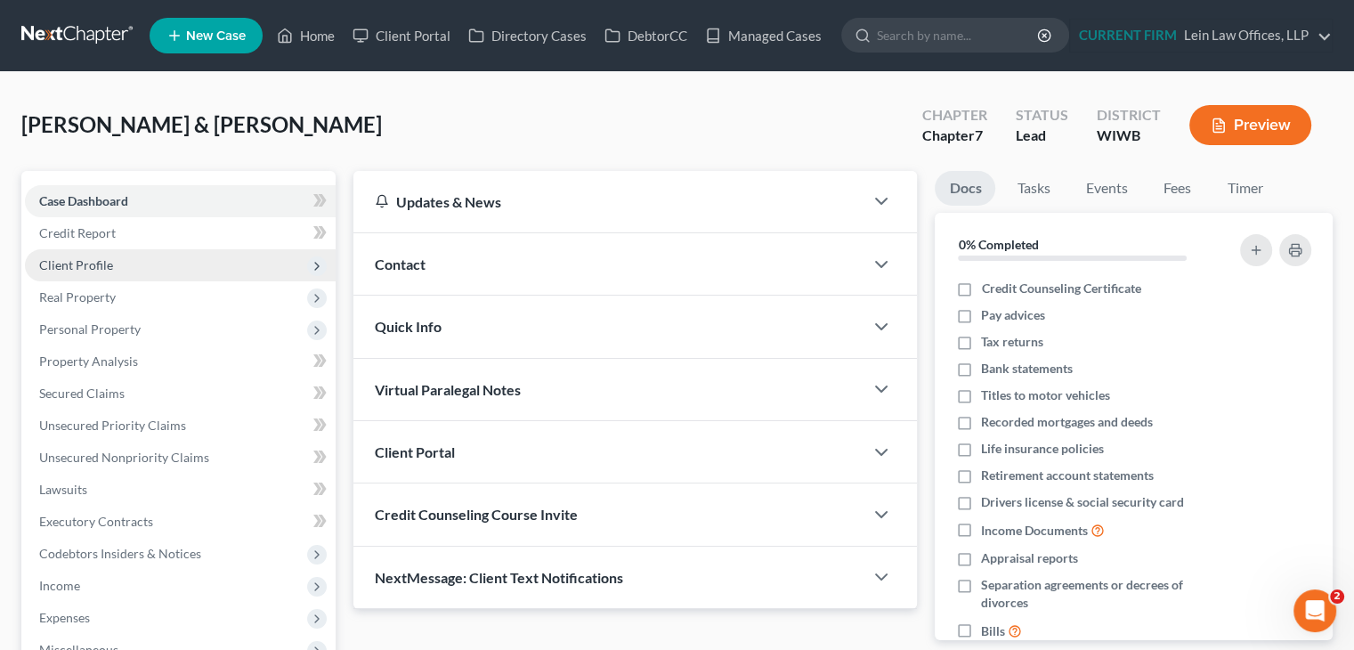
click at [174, 257] on span "Client Profile" at bounding box center [180, 265] width 311 height 32
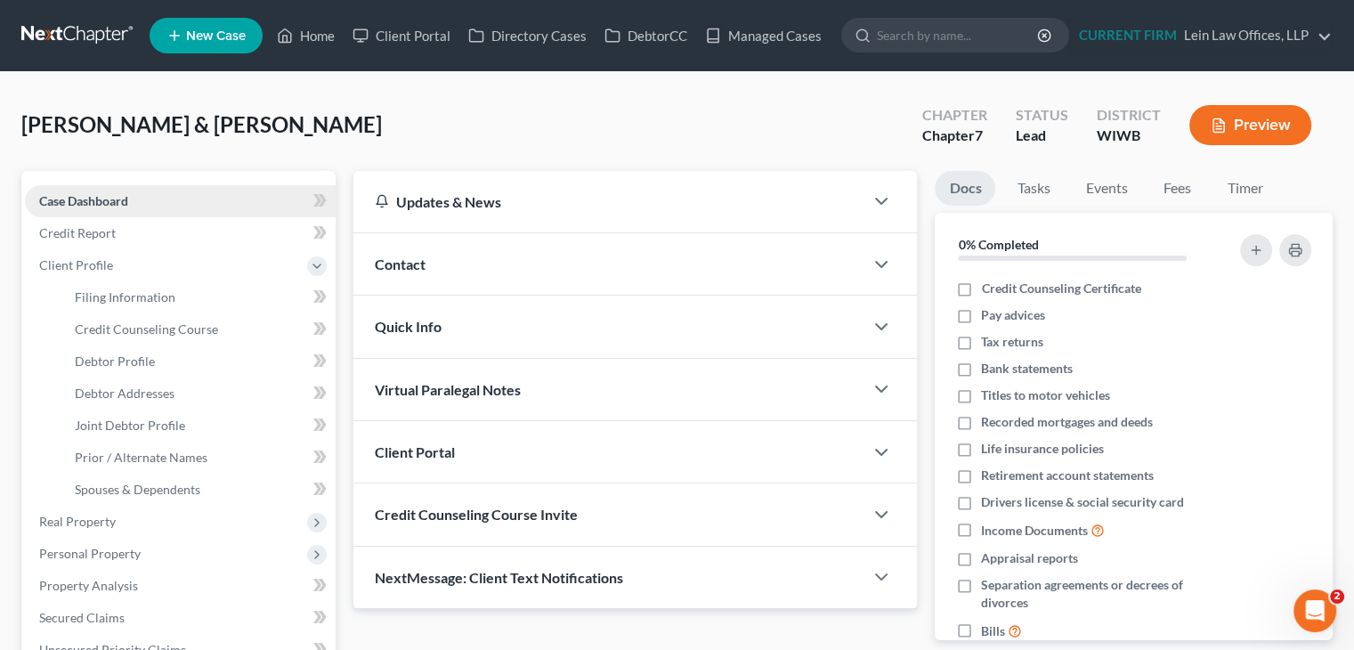
click at [183, 199] on link "Case Dashboard" at bounding box center [180, 201] width 311 height 32
click at [207, 197] on link "Case Dashboard" at bounding box center [180, 201] width 311 height 32
click at [219, 213] on link "Case Dashboard" at bounding box center [180, 201] width 311 height 32
click at [155, 268] on span "Client Profile" at bounding box center [180, 265] width 311 height 32
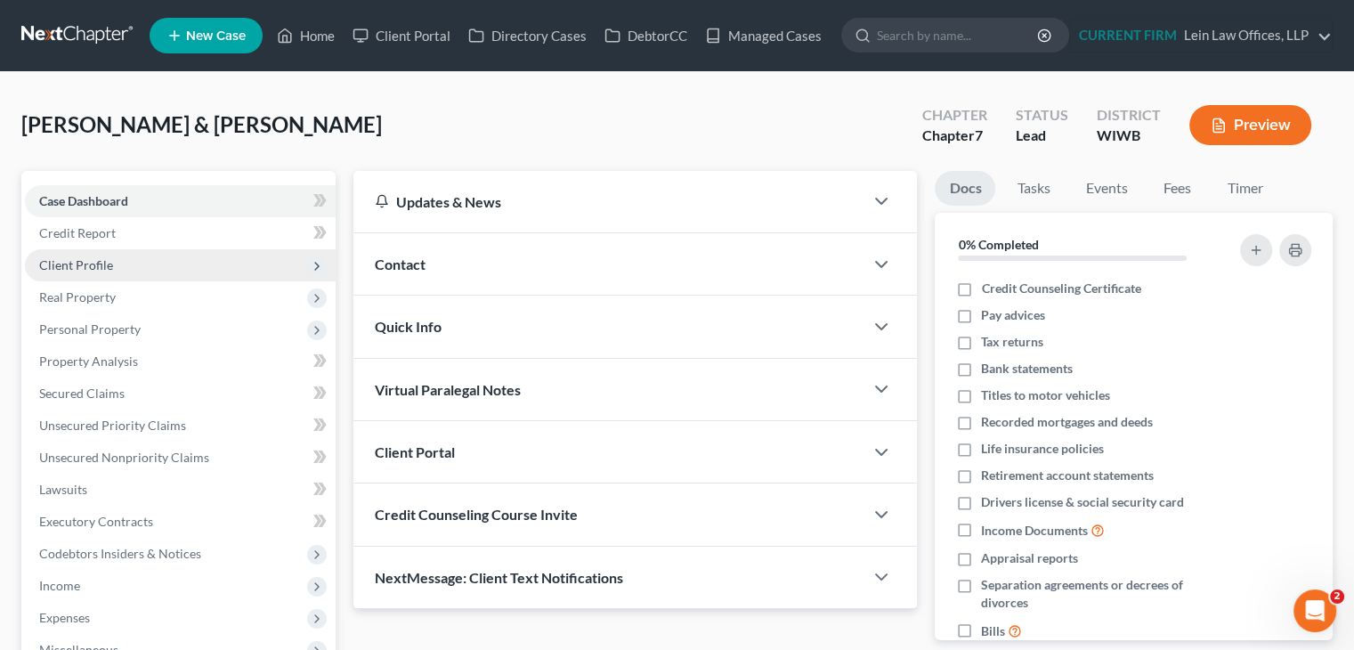
click at [157, 267] on span "Client Profile" at bounding box center [180, 265] width 311 height 32
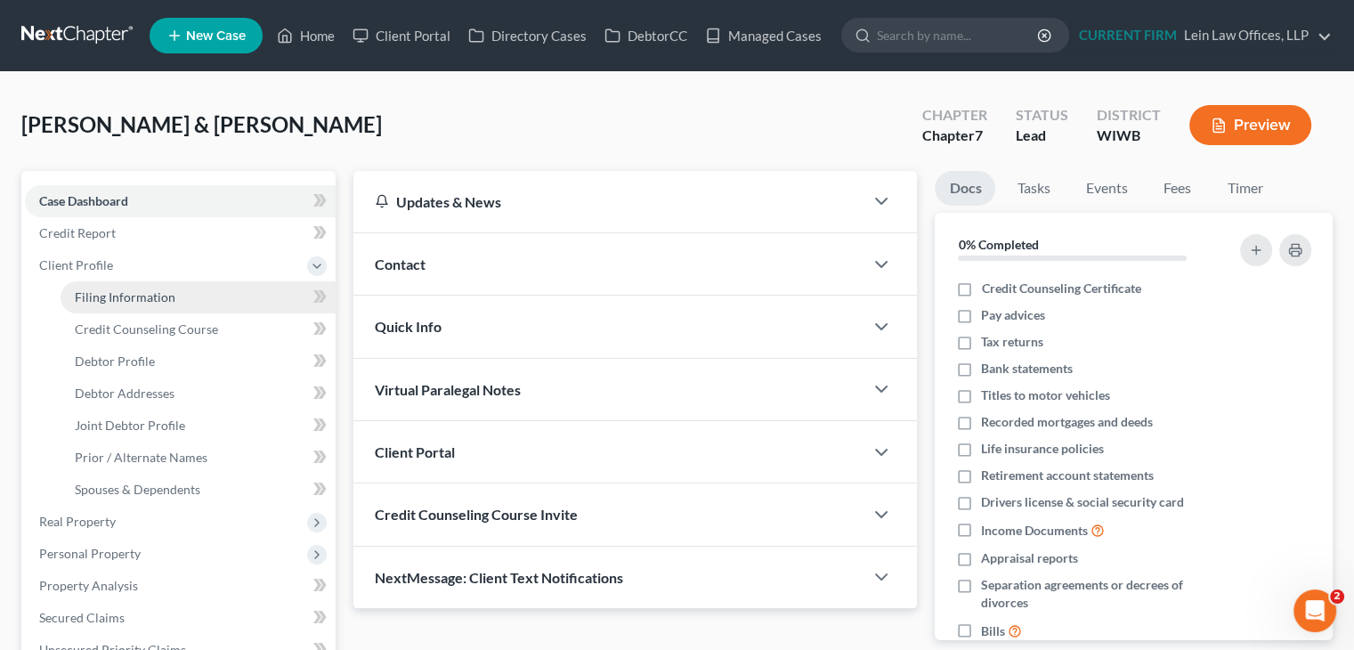
click at [166, 292] on span "Filing Information" at bounding box center [125, 296] width 101 height 15
select select "1"
select select "0"
select select "91"
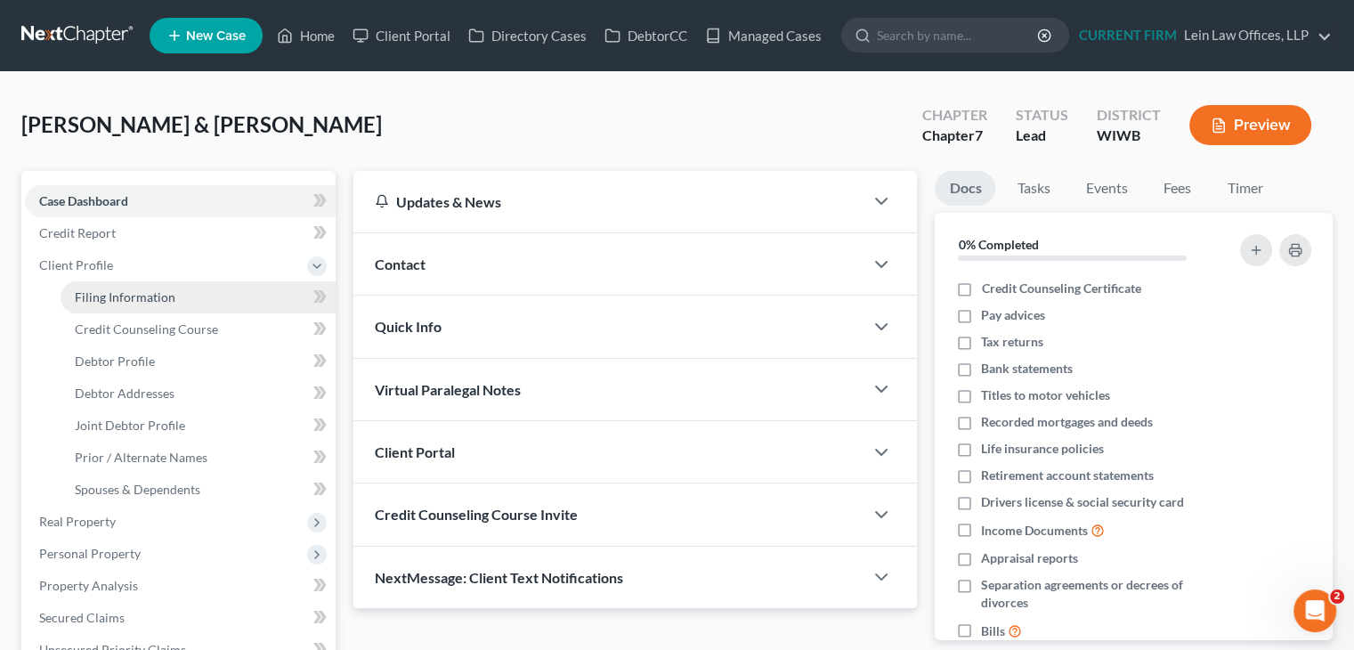
select select "0"
select select "52"
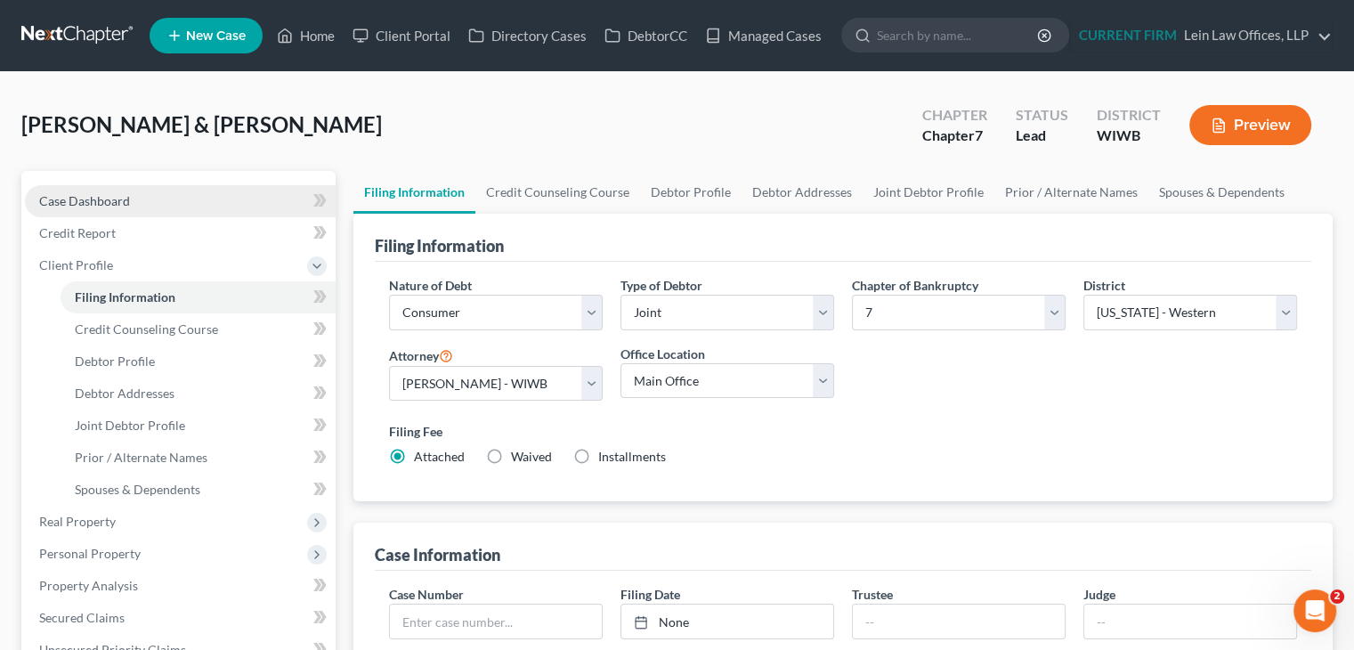
click at [165, 199] on link "Case Dashboard" at bounding box center [180, 201] width 311 height 32
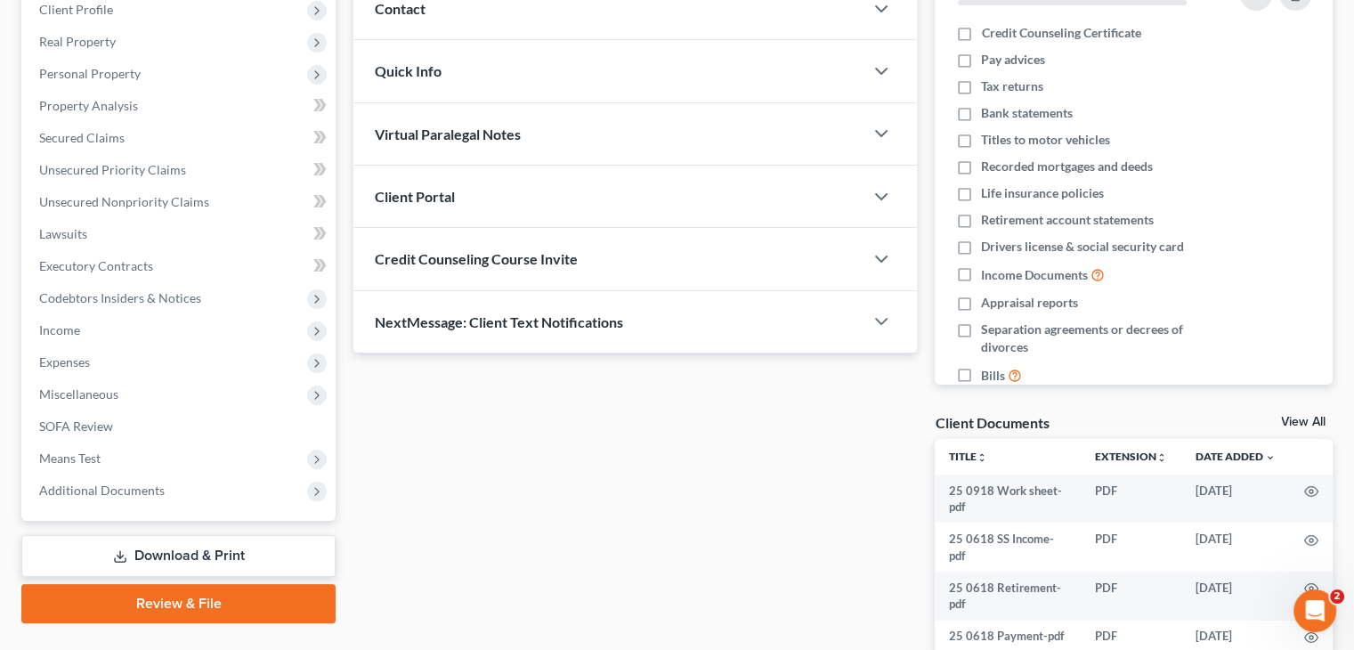
scroll to position [496, 0]
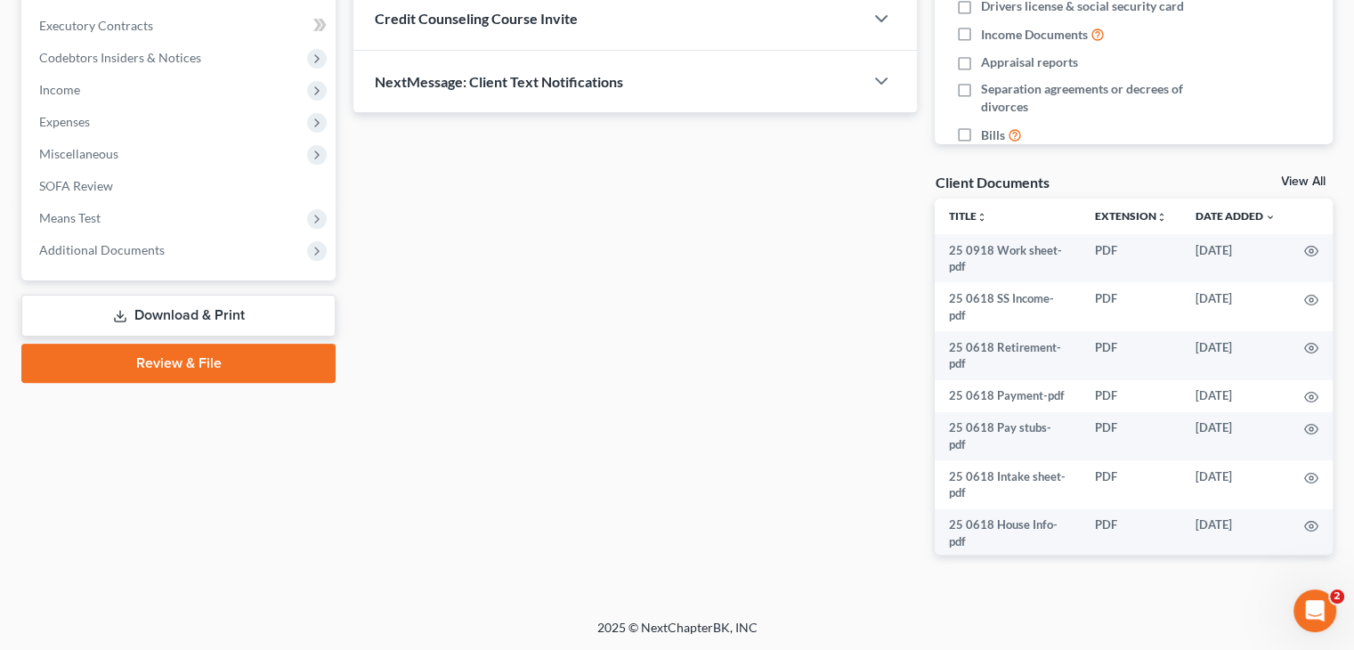
click at [1348, 247] on div "[PERSON_NAME] & [PERSON_NAME] Upgraded Chapter Chapter 7 Status Lead District […" at bounding box center [677, 97] width 1354 height 1043
click at [210, 410] on div "Case Dashboard Payments Invoices Payments Payments Credit Report Client Profile" at bounding box center [178, 129] width 332 height 908
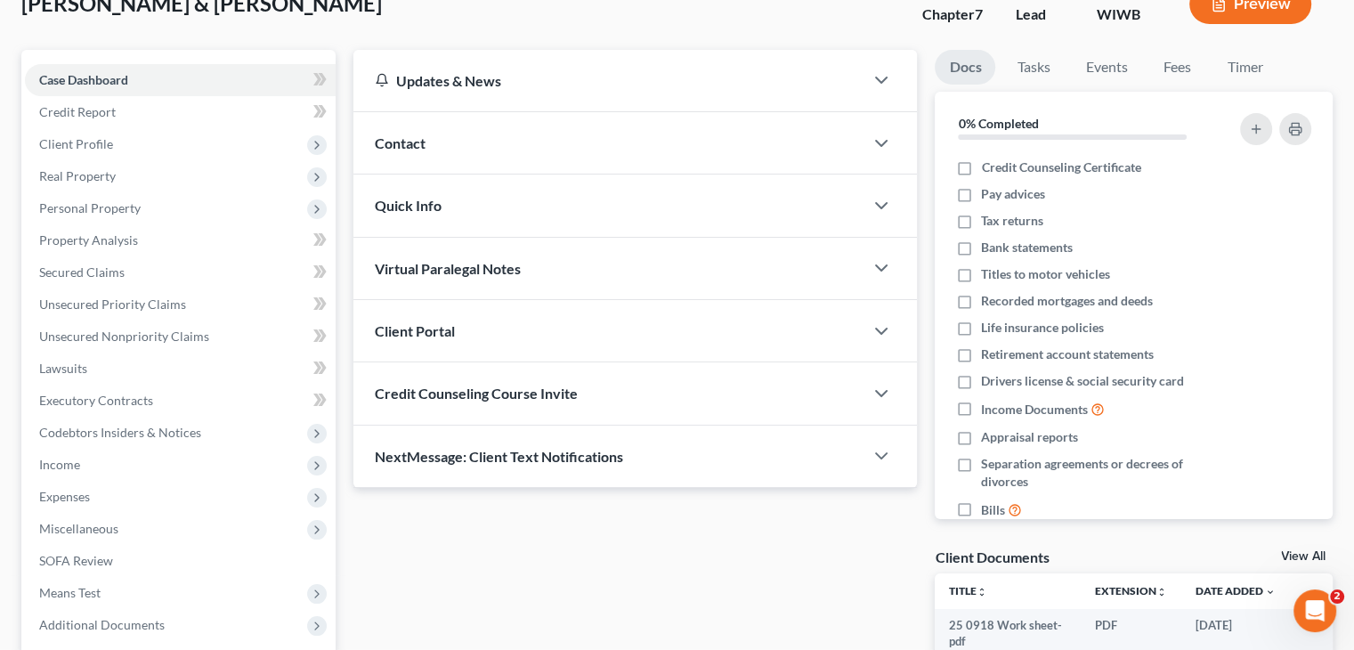
scroll to position [0, 0]
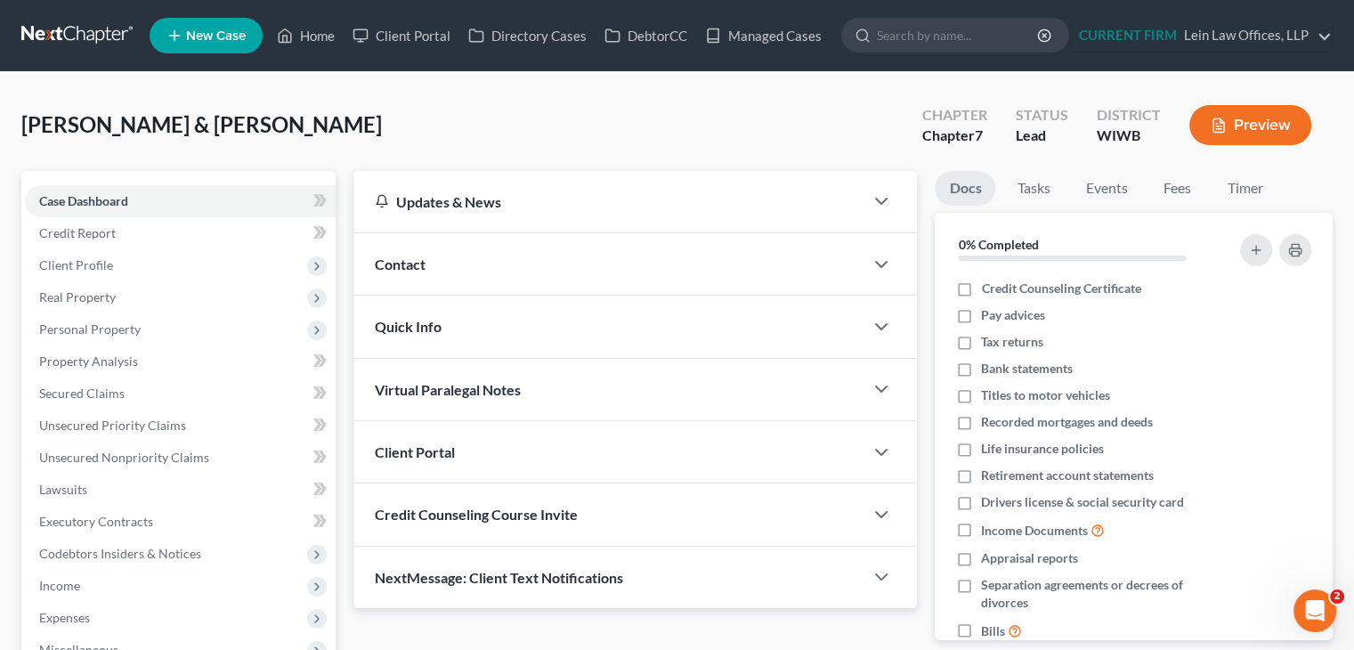
select select "1"
select select "0"
select select "91"
select select "0"
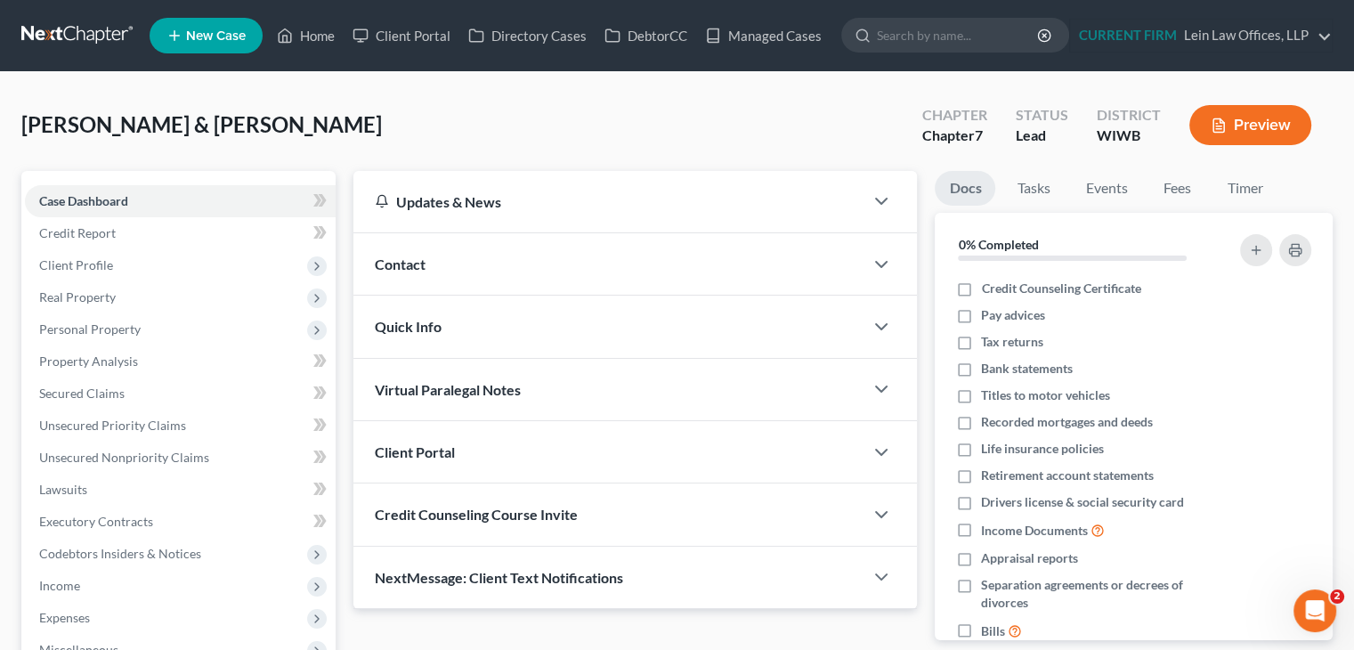
select select "52"
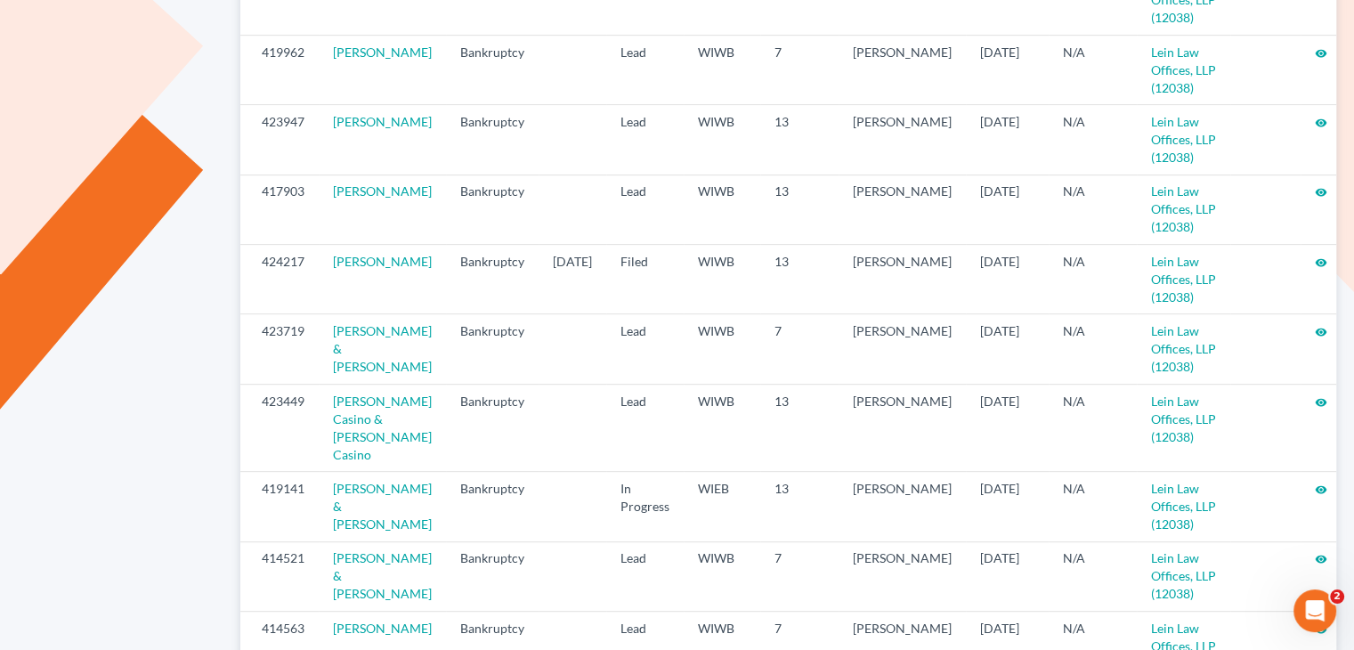
click at [134, 331] on div "My Profile Offers Managed Cases" at bounding box center [120, 587] width 223 height 2376
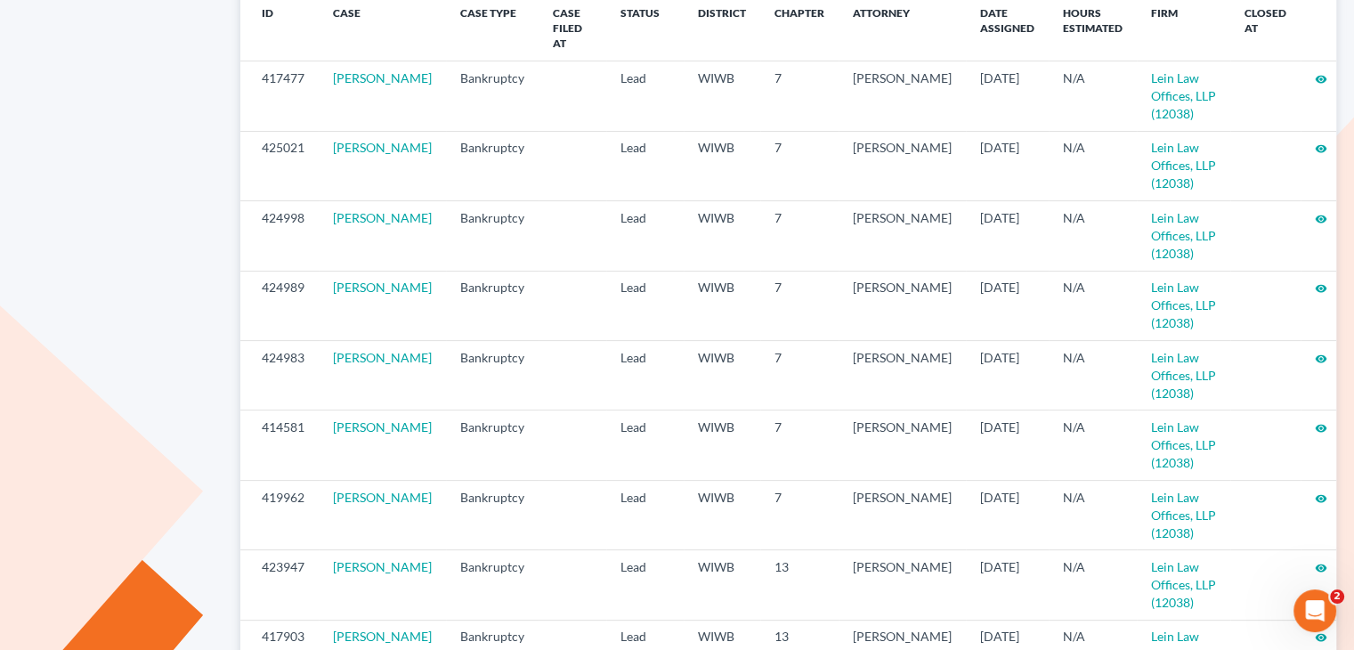
scroll to position [716, 0]
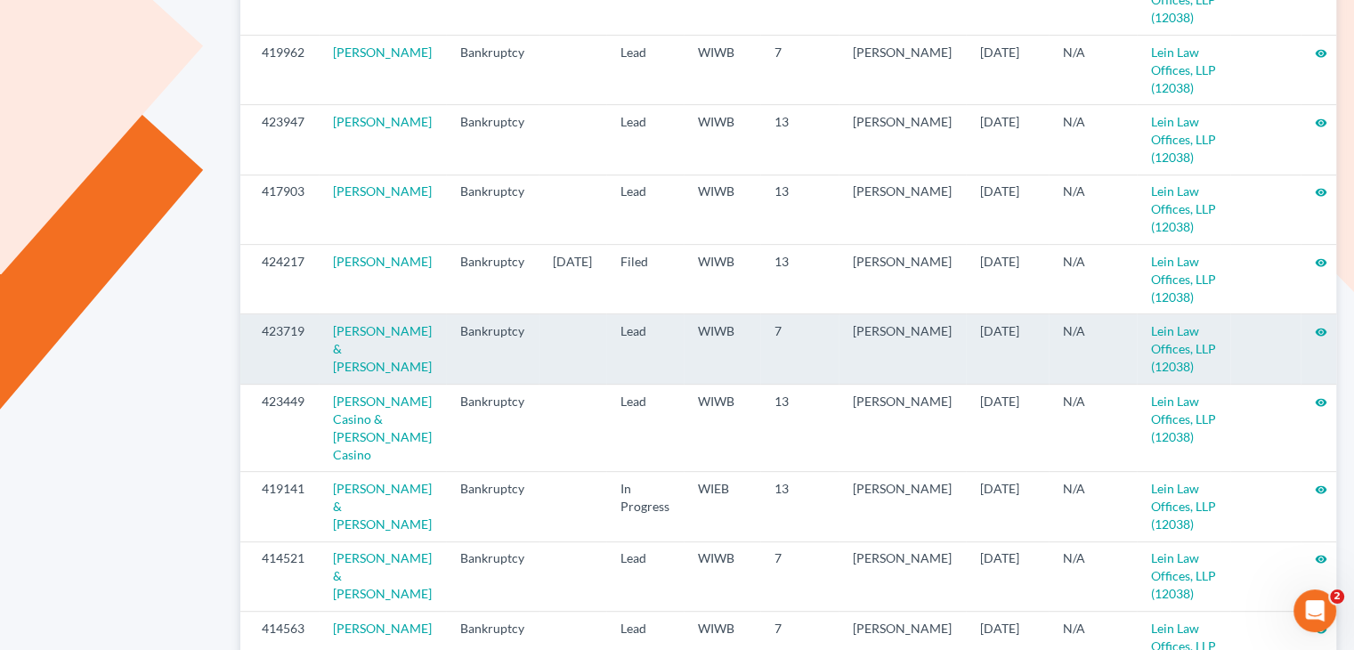
click at [1315, 326] on icon "visibility" at bounding box center [1321, 332] width 12 height 12
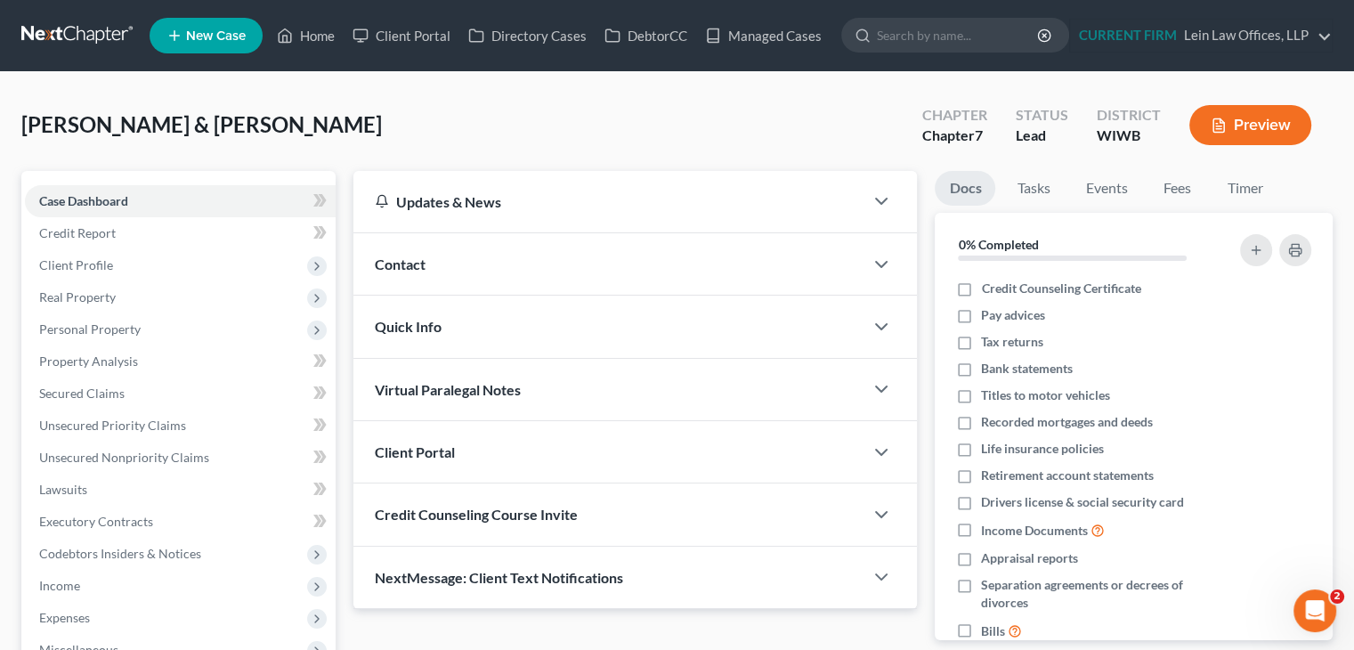
drag, startPoint x: 118, startPoint y: 124, endPoint x: 409, endPoint y: 131, distance: 291.2
click at [409, 131] on div "[PERSON_NAME] & [PERSON_NAME] Upgraded Chapter Chapter 7 Status Lead District […" at bounding box center [676, 131] width 1311 height 77
copy span "[PERSON_NAME] & [PERSON_NAME]"
click at [1351, 413] on div "[PERSON_NAME] & [PERSON_NAME] Upgraded Chapter Chapter 7 Status Lead District […" at bounding box center [677, 593] width 1354 height 1043
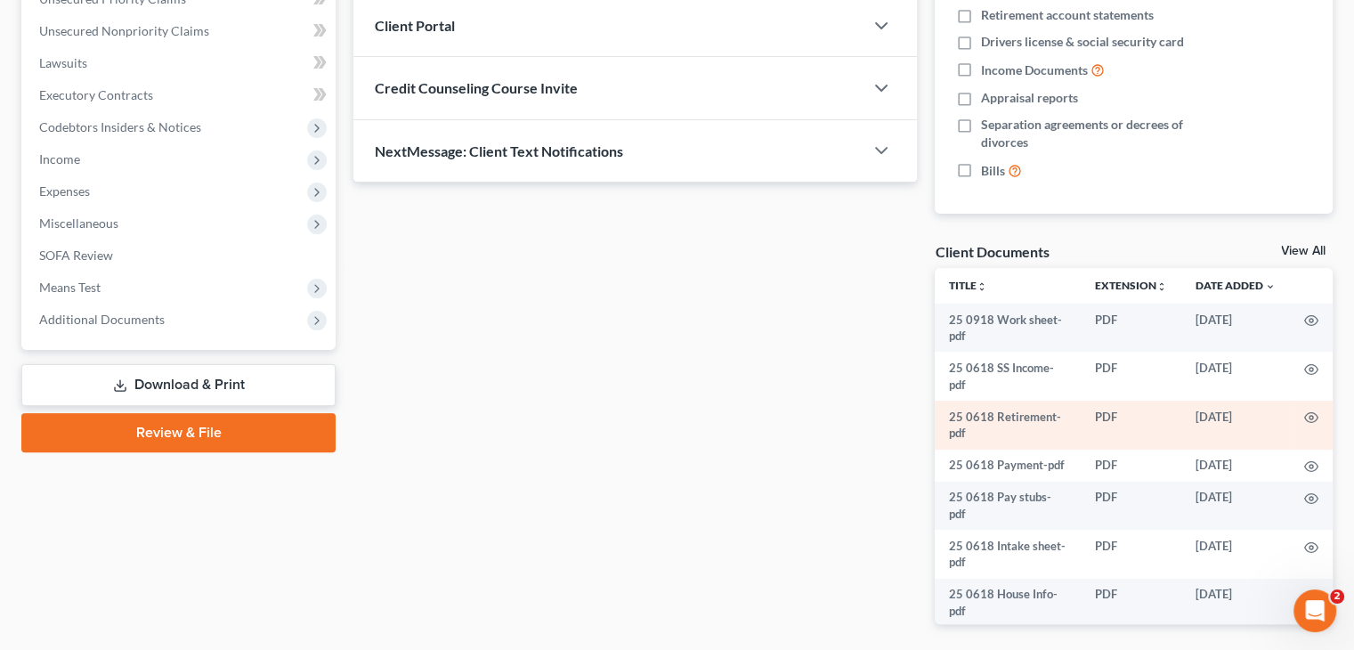
scroll to position [445, 0]
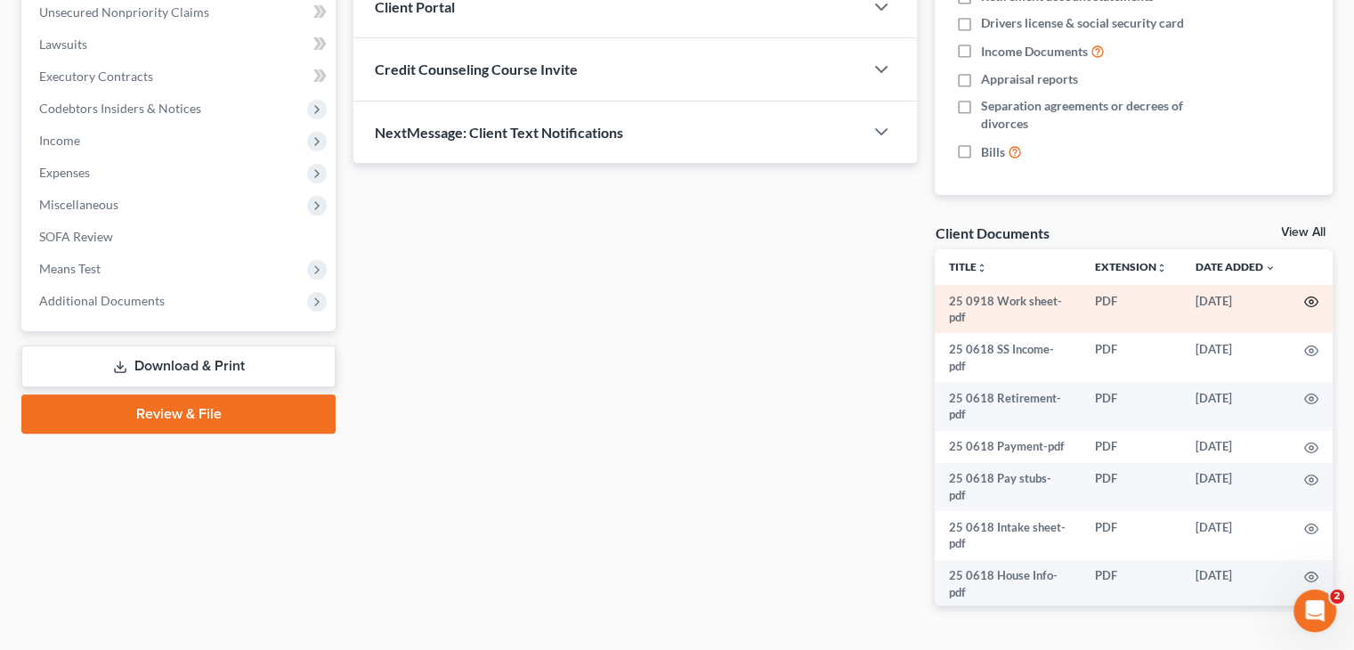
click at [1310, 300] on circle "button" at bounding box center [1312, 302] width 4 height 4
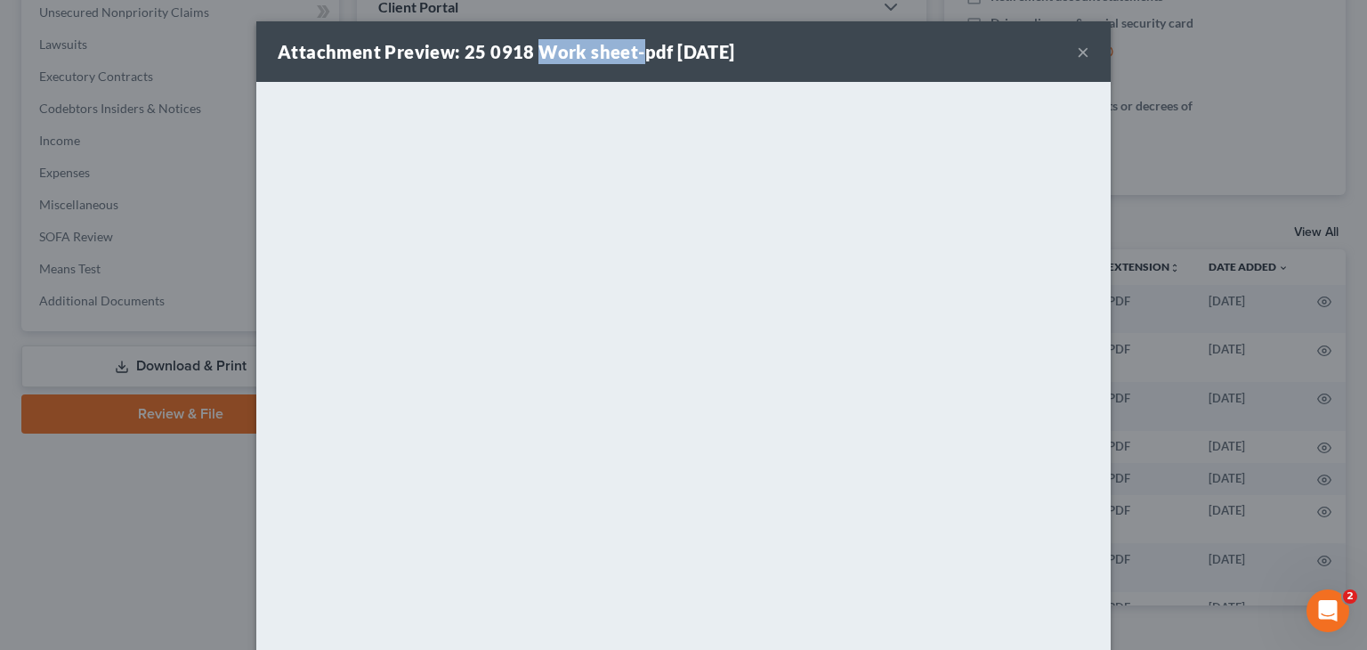
drag, startPoint x: 528, startPoint y: 47, endPoint x: 631, endPoint y: 54, distance: 103.5
click at [631, 54] on strong "Attachment Preview: 25 0918 Work sheet-pdf [DATE]" at bounding box center [507, 51] width 458 height 21
copy strong "Work sheet-"
click at [848, 58] on div "Attachment Preview: 25 0918 Work sheet-pdf [DATE] ×" at bounding box center [683, 51] width 855 height 61
click at [1079, 57] on button "×" at bounding box center [1083, 51] width 12 height 21
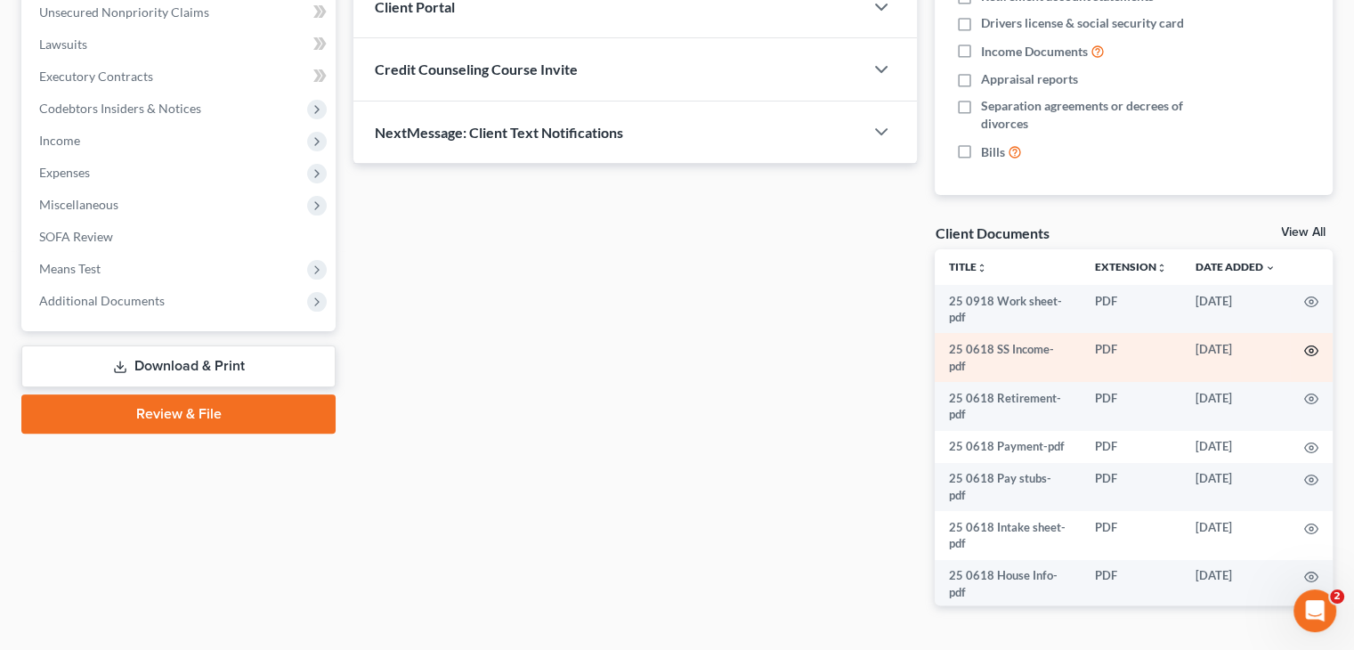
click at [1304, 350] on icon "button" at bounding box center [1311, 351] width 14 height 14
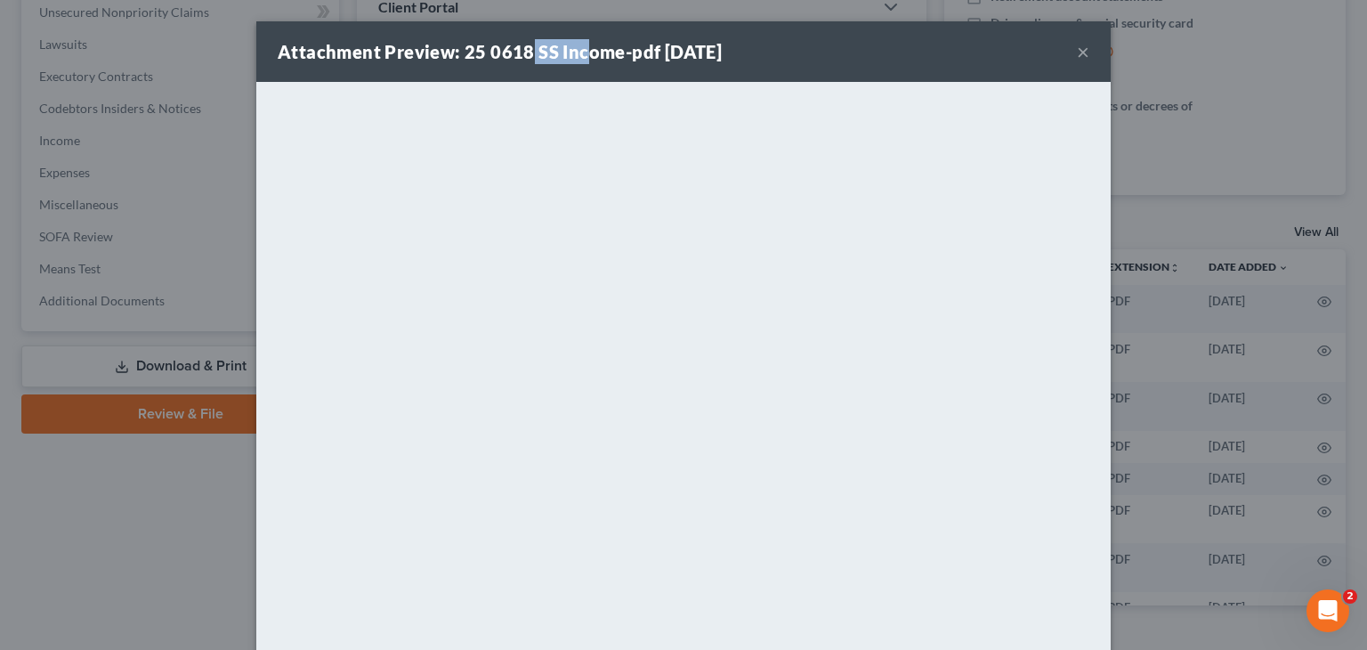
drag, startPoint x: 524, startPoint y: 53, endPoint x: 574, endPoint y: 72, distance: 53.6
click at [574, 72] on div "Attachment Preview: 25 0618 SS Income-pdf [DATE] ×" at bounding box center [683, 51] width 855 height 61
click at [543, 58] on strong "Attachment Preview: 25 0618 SS Income-pdf [DATE]" at bounding box center [500, 51] width 444 height 21
drag, startPoint x: 527, startPoint y: 50, endPoint x: 619, endPoint y: 58, distance: 92.0
click at [619, 58] on strong "Attachment Preview: 25 0618 SS Income-pdf [DATE]" at bounding box center [500, 51] width 444 height 21
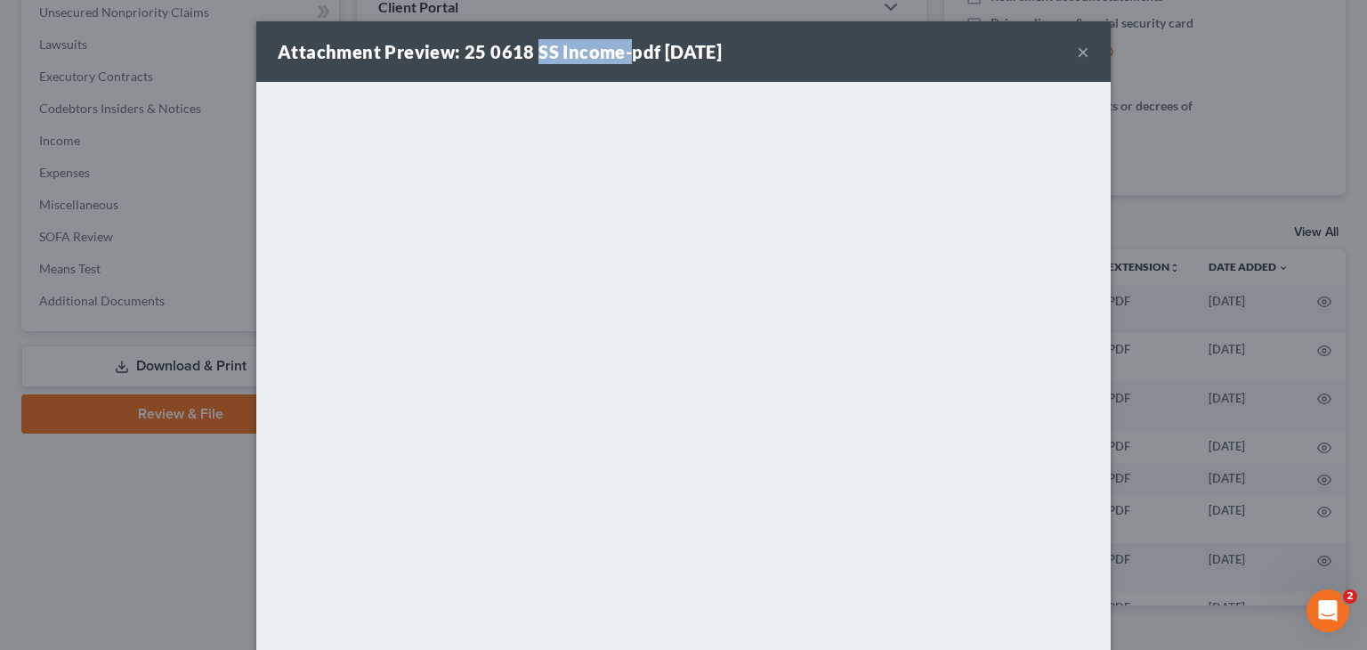
copy strong "SS Income-"
click at [884, 72] on div "Attachment Preview: 25 0618 SS Income-pdf [DATE] ×" at bounding box center [683, 51] width 855 height 61
click at [1077, 57] on button "×" at bounding box center [1083, 51] width 12 height 21
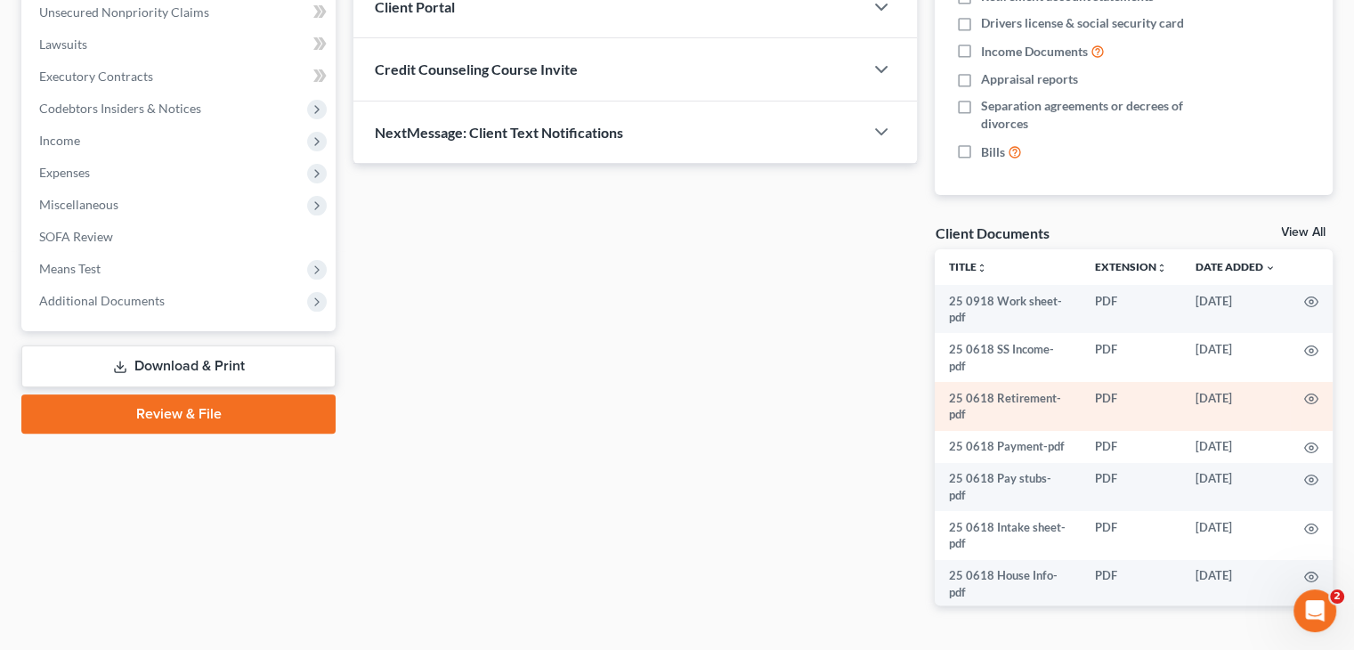
click at [1307, 397] on td at bounding box center [1311, 406] width 43 height 49
click at [1308, 394] on td at bounding box center [1311, 406] width 43 height 49
click at [1310, 400] on circle "button" at bounding box center [1312, 399] width 4 height 4
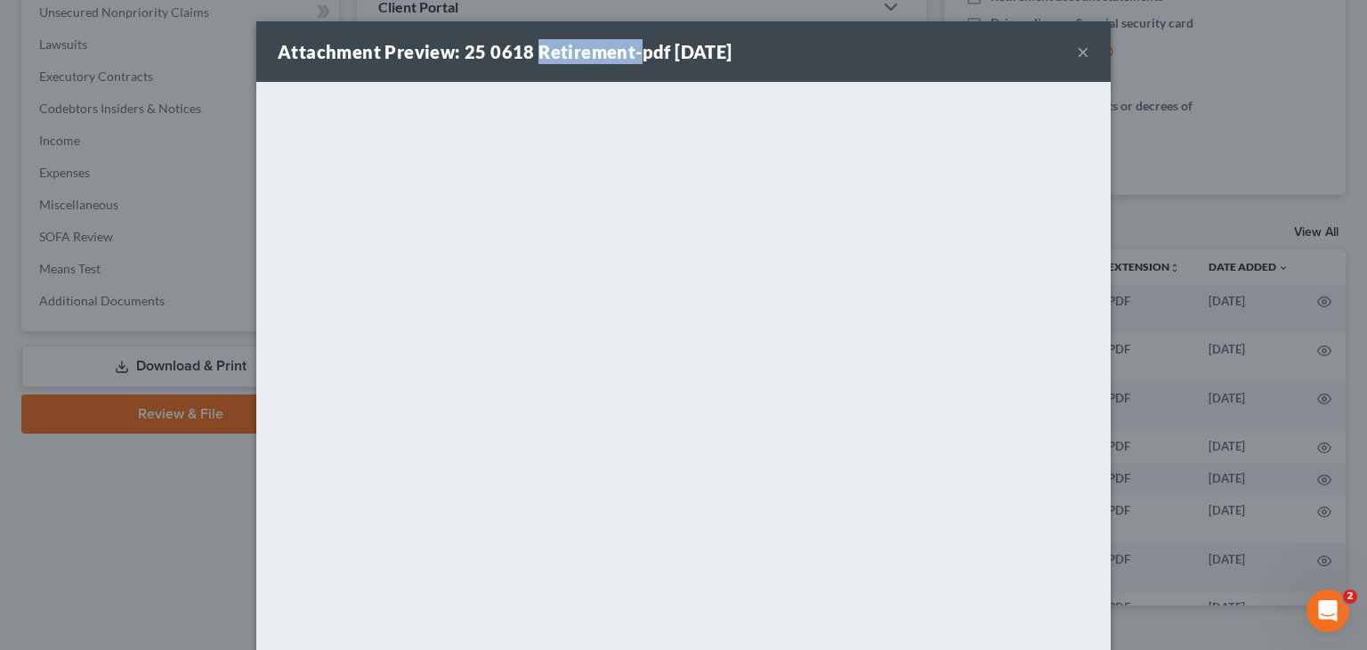
drag, startPoint x: 532, startPoint y: 47, endPoint x: 628, endPoint y: 59, distance: 96.8
click at [628, 59] on strong "Attachment Preview: 25 0618 Retirement-pdf [DATE]" at bounding box center [505, 51] width 455 height 21
copy strong "Retirement-"
click at [863, 53] on div "Attachment Preview: 25 0618 Retirement-pdf [DATE] ×" at bounding box center [683, 51] width 855 height 61
click at [1079, 54] on button "×" at bounding box center [1083, 51] width 12 height 21
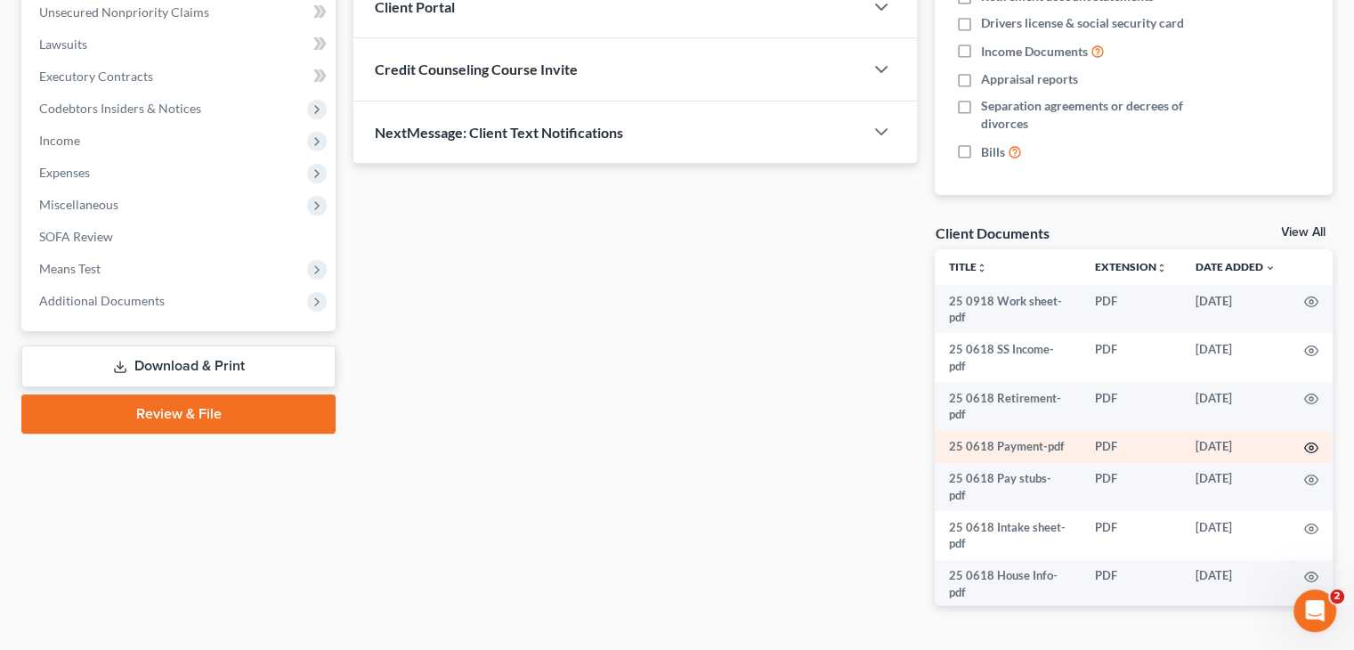
click at [1304, 448] on icon "button" at bounding box center [1311, 448] width 14 height 14
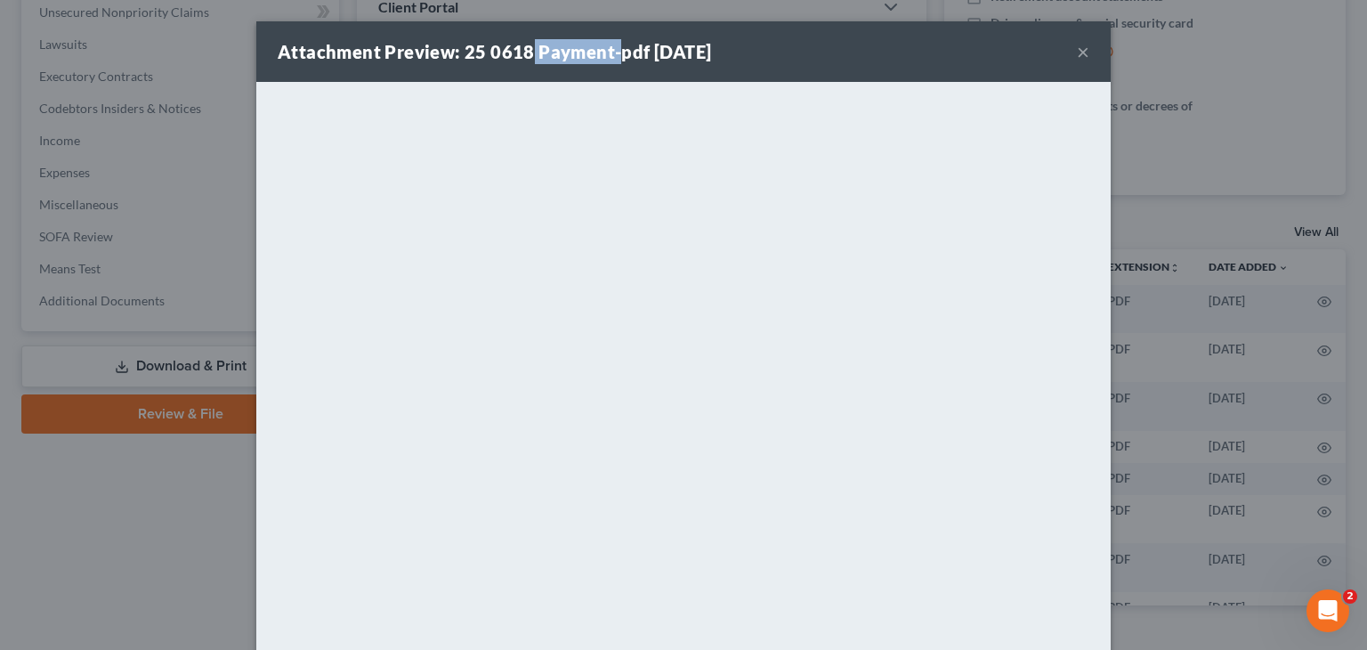
drag, startPoint x: 523, startPoint y: 46, endPoint x: 609, endPoint y: 59, distance: 86.4
click at [607, 59] on strong "Attachment Preview: 25 0618 Payment-pdf [DATE]" at bounding box center [495, 51] width 434 height 21
copy strong "Payment-"
click at [1077, 53] on button "×" at bounding box center [1083, 51] width 12 height 21
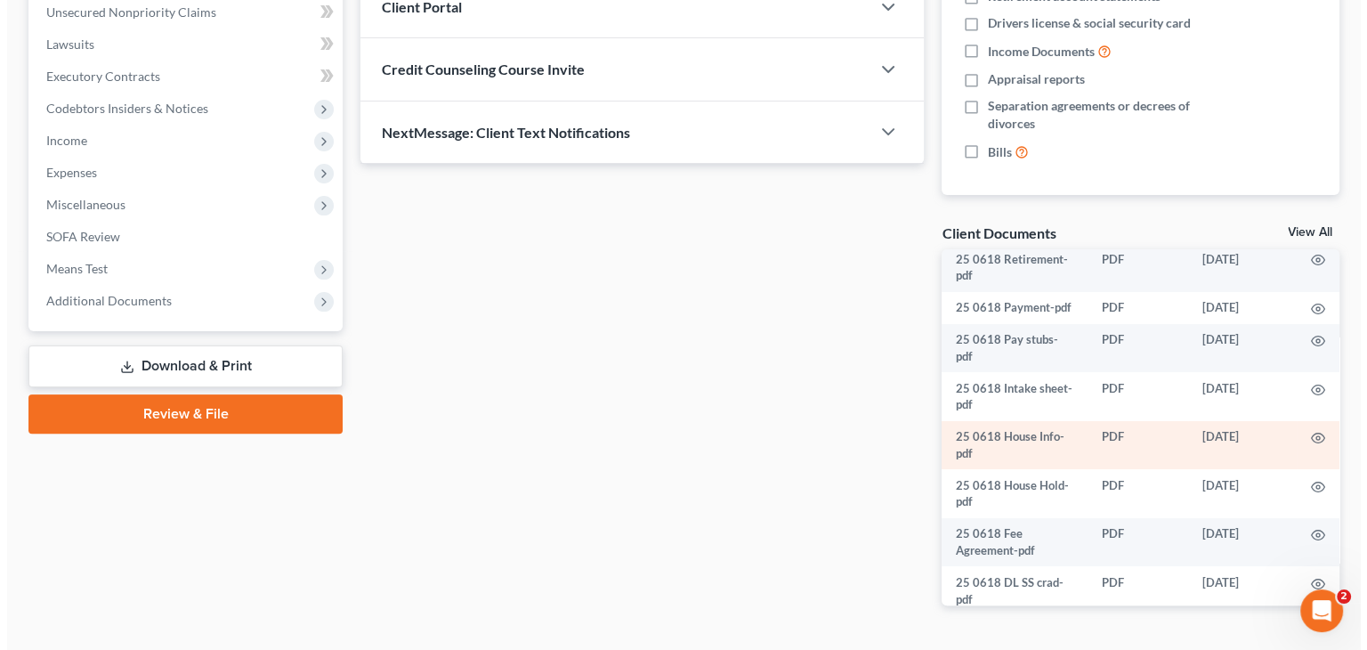
scroll to position [178, 0]
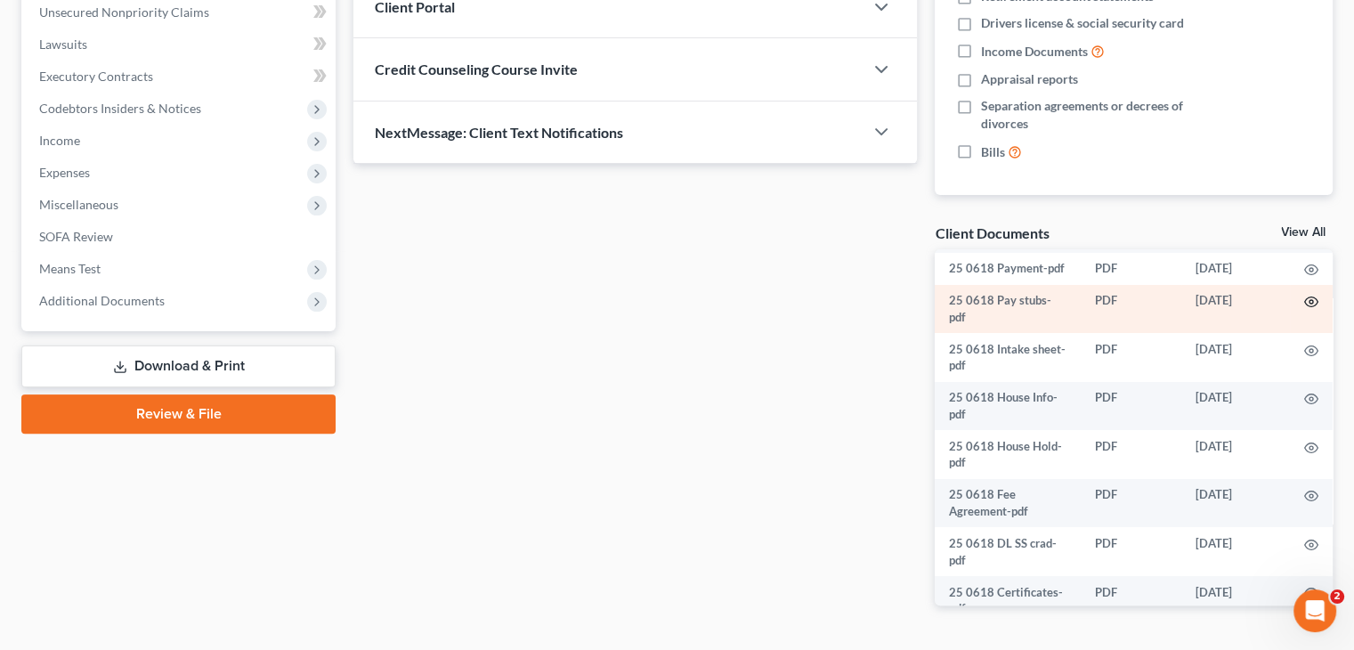
click at [1304, 309] on icon "button" at bounding box center [1311, 302] width 14 height 14
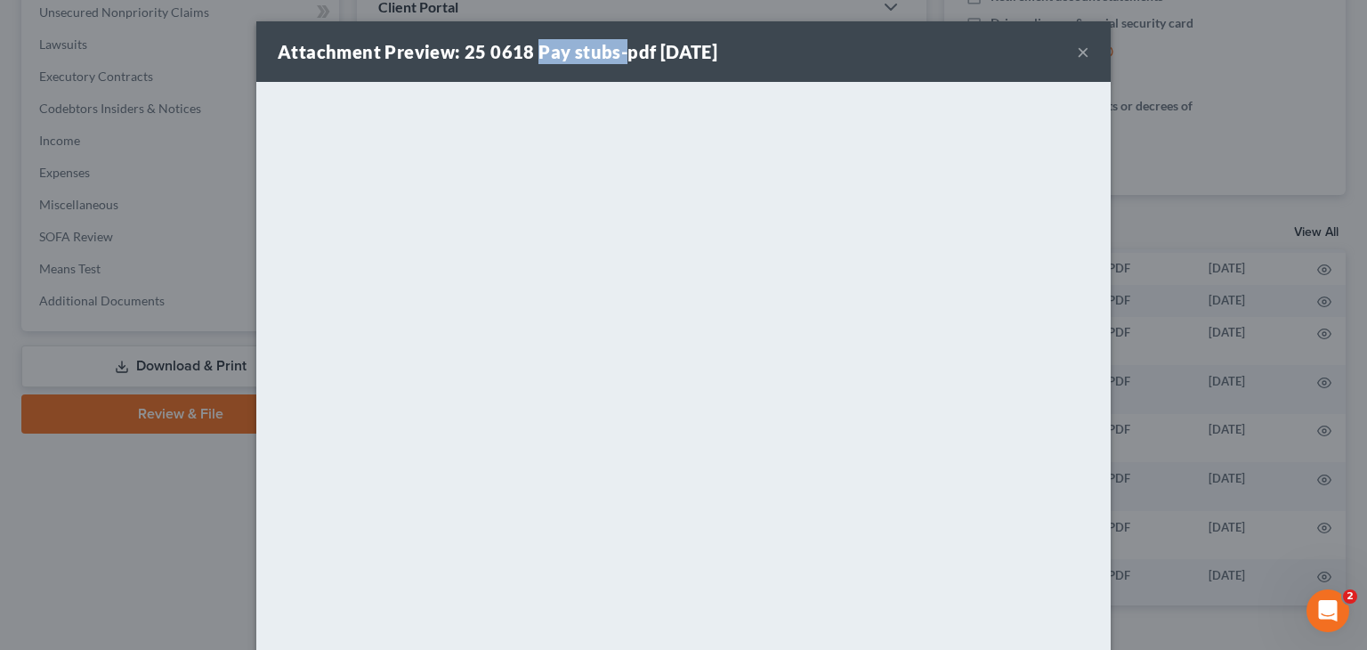
drag, startPoint x: 525, startPoint y: 49, endPoint x: 616, endPoint y: 52, distance: 90.8
click at [616, 52] on strong "Attachment Preview: 25 0618 Pay stubs-pdf [DATE]" at bounding box center [498, 51] width 440 height 21
copy strong "Pay stubs-"
click at [872, 53] on div "Attachment Preview: 25 0618 Pay stubs-pdf [DATE] ×" at bounding box center [683, 51] width 855 height 61
click at [1077, 55] on button "×" at bounding box center [1083, 51] width 12 height 21
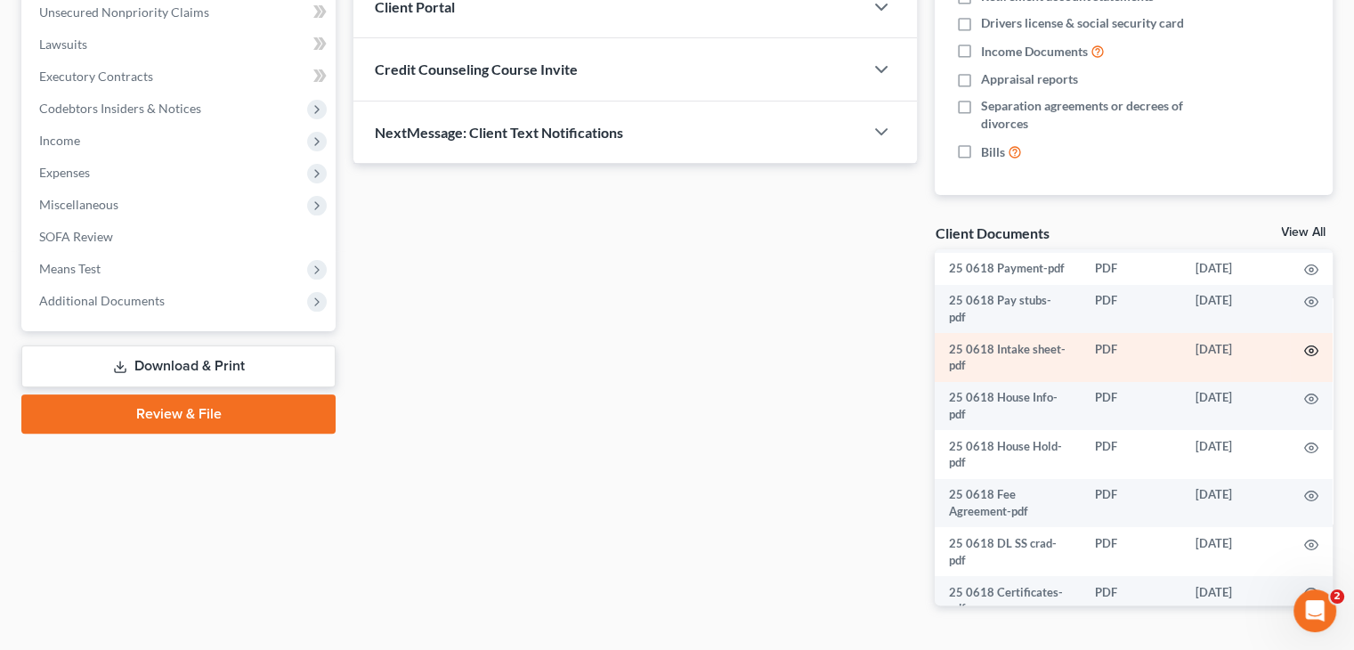
click at [1310, 353] on circle "button" at bounding box center [1312, 351] width 4 height 4
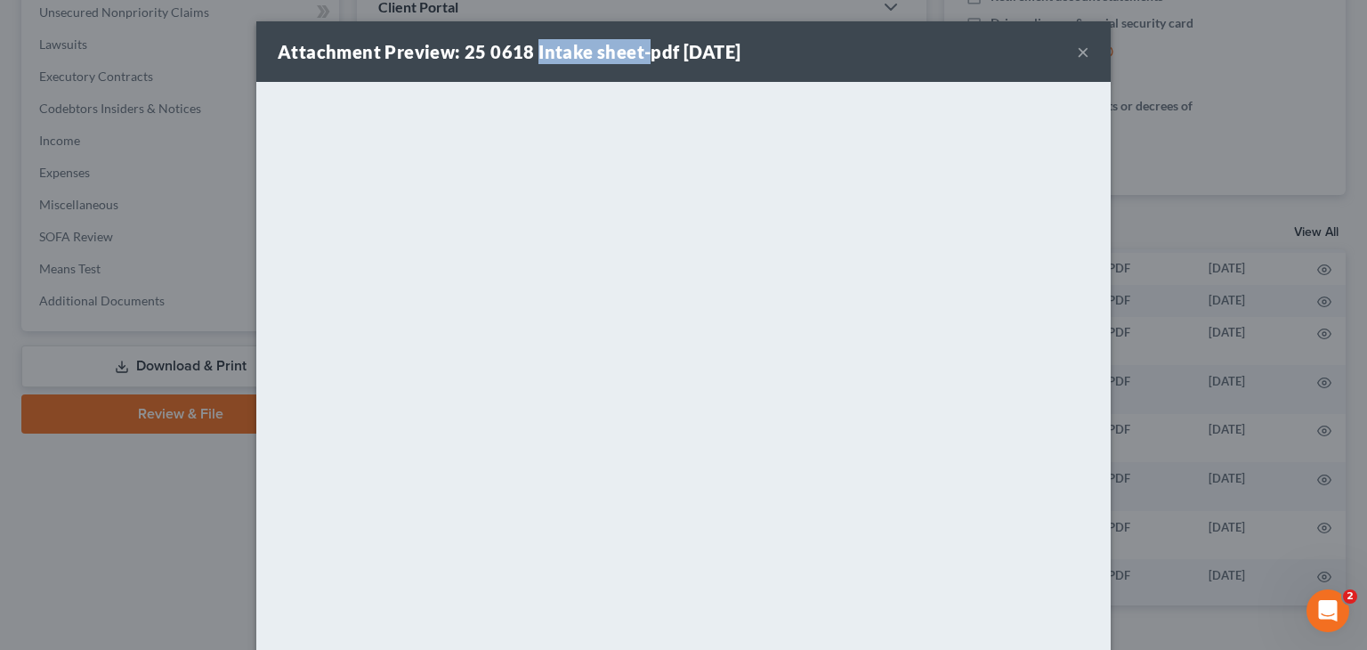
drag, startPoint x: 527, startPoint y: 53, endPoint x: 640, endPoint y: 58, distance: 113.2
click at [640, 58] on strong "Attachment Preview: 25 0618 Intake sheet-pdf [DATE]" at bounding box center [509, 51] width 463 height 21
copy strong "Intake sheet-"
click at [908, 60] on div "Attachment Preview: 25 0618 Intake sheet-pdf [DATE] ×" at bounding box center [683, 51] width 855 height 61
click at [1079, 52] on button "×" at bounding box center [1083, 51] width 12 height 21
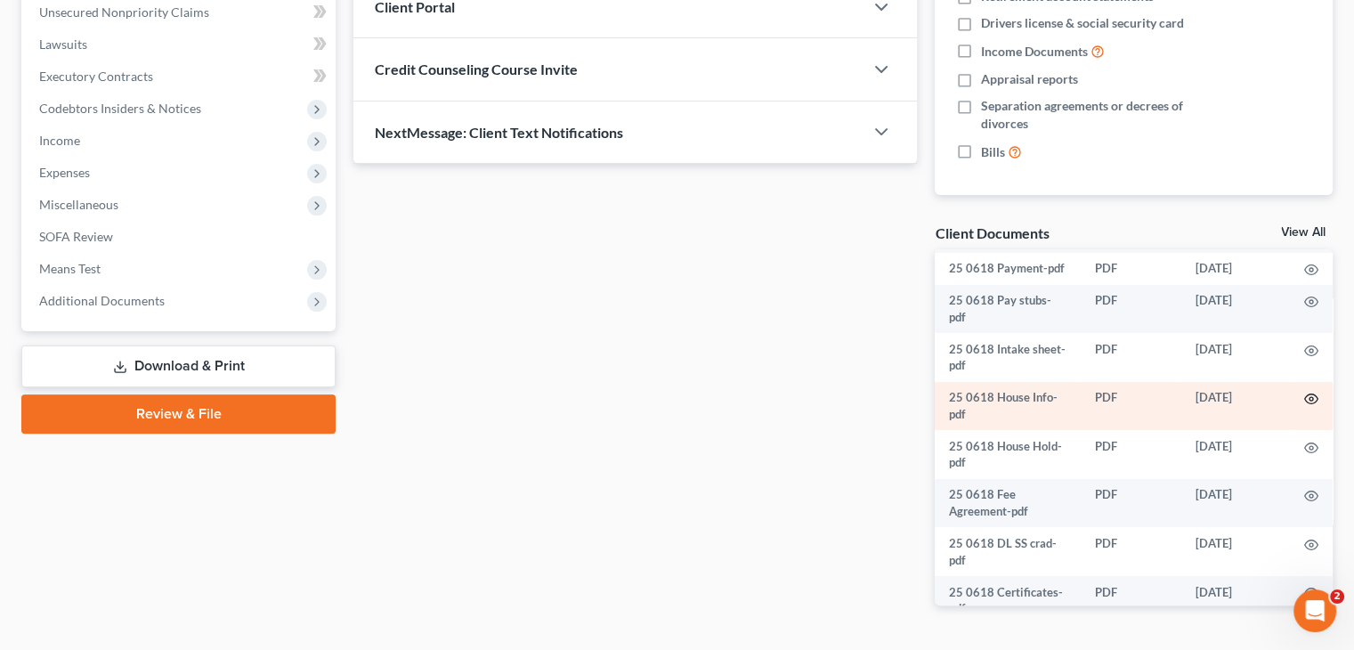
click at [1304, 406] on icon "button" at bounding box center [1311, 399] width 14 height 14
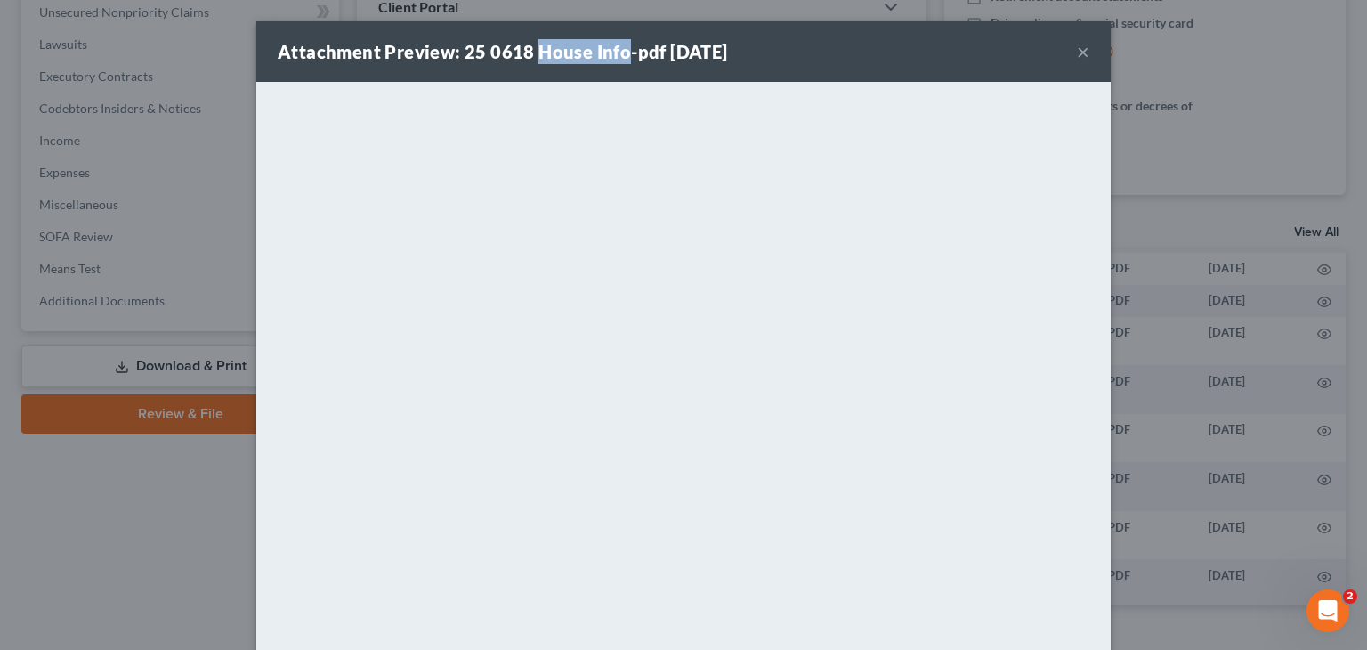
drag, startPoint x: 531, startPoint y: 51, endPoint x: 621, endPoint y: 57, distance: 90.1
click at [616, 54] on strong "Attachment Preview: 25 0618 House Info-pdf [DATE]" at bounding box center [503, 51] width 450 height 21
copy strong "House Info"
click at [847, 44] on div "Attachment Preview: 25 0618 House Info-pdf [DATE] ×" at bounding box center [683, 51] width 855 height 61
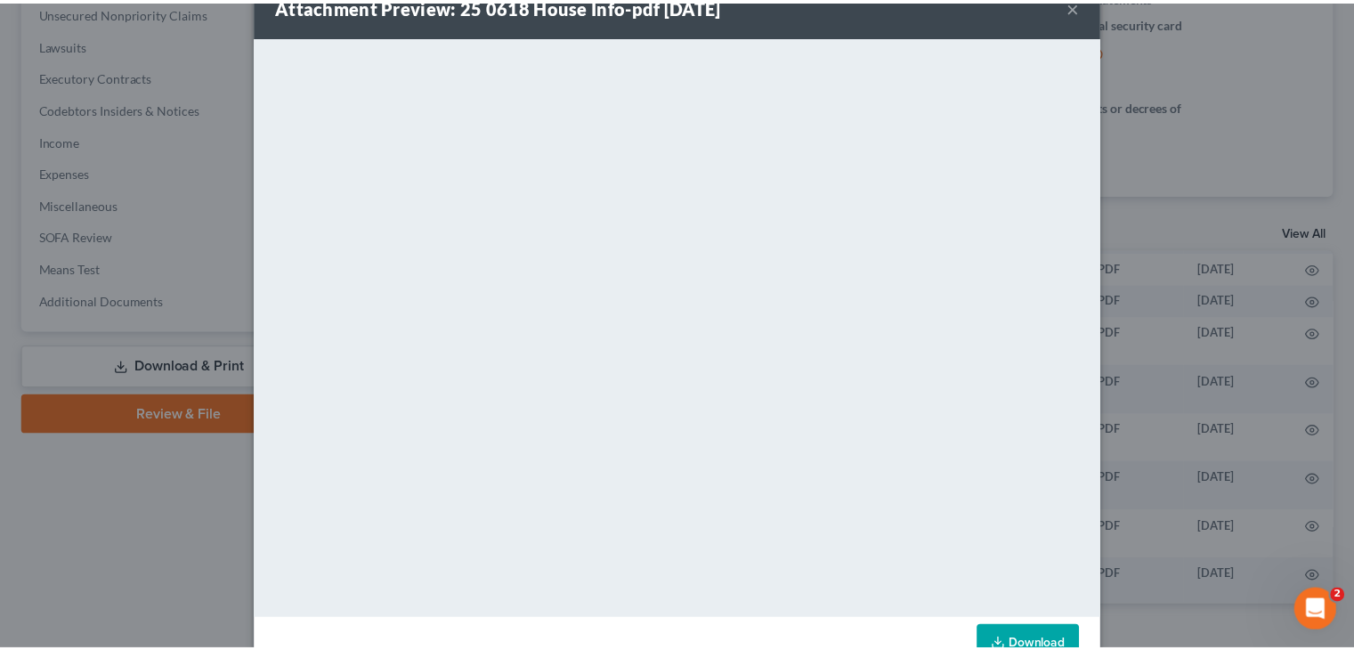
scroll to position [0, 0]
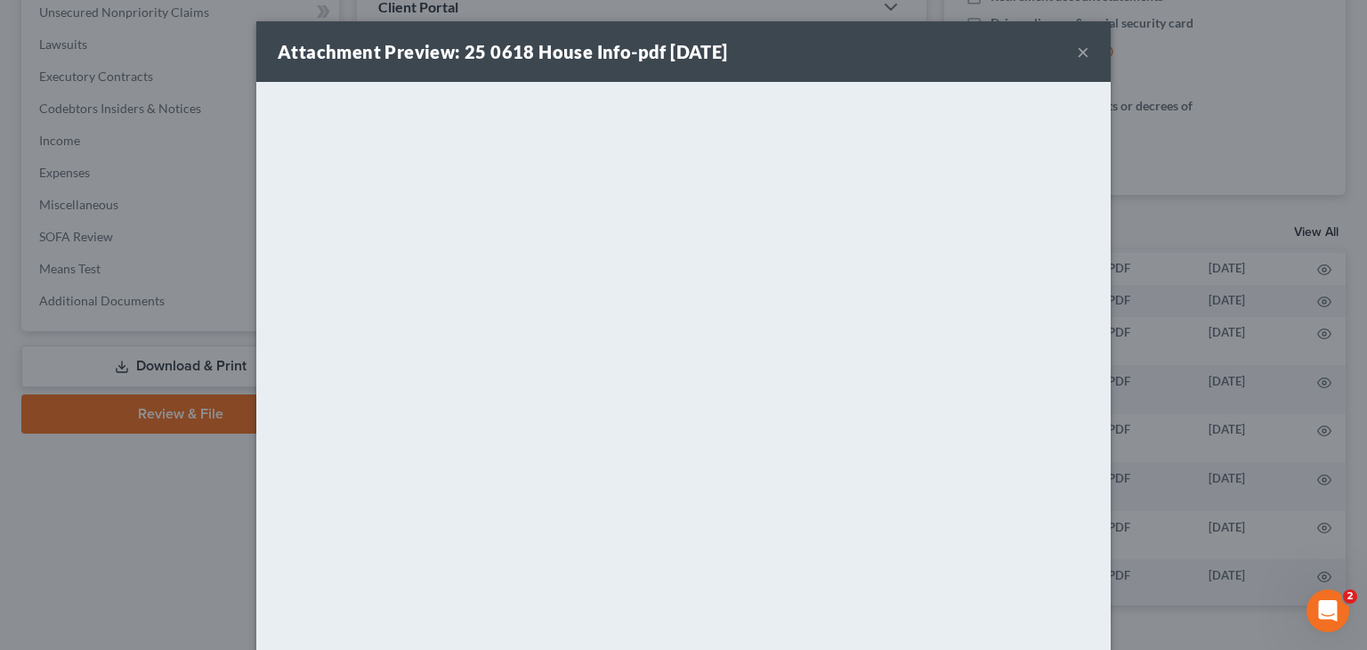
click at [1077, 53] on button "×" at bounding box center [1083, 51] width 12 height 21
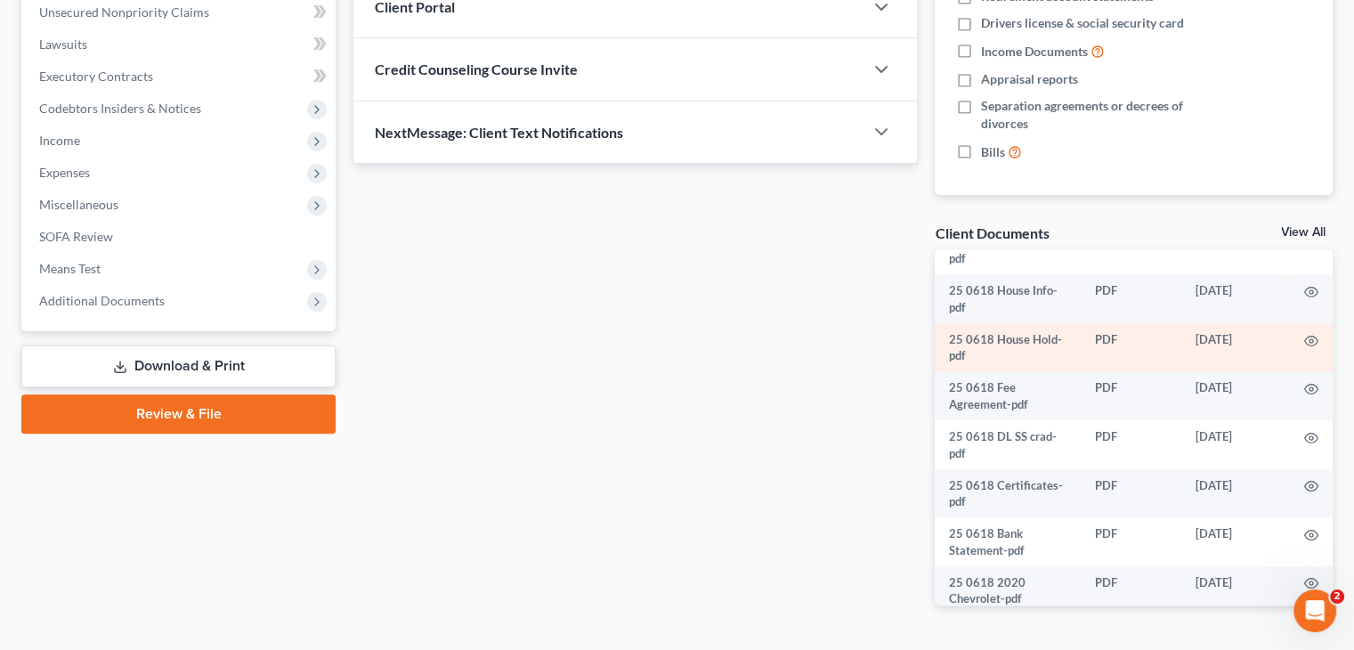
scroll to position [356, 0]
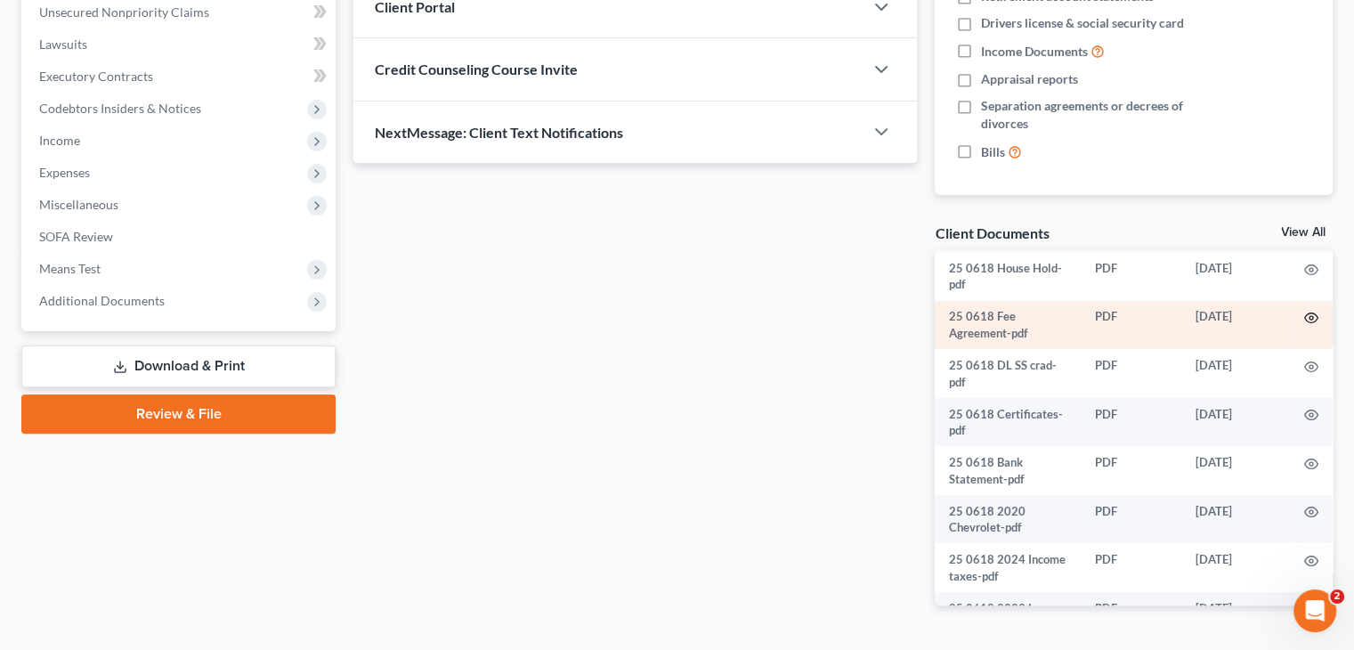
click at [1304, 325] on icon "button" at bounding box center [1311, 318] width 14 height 14
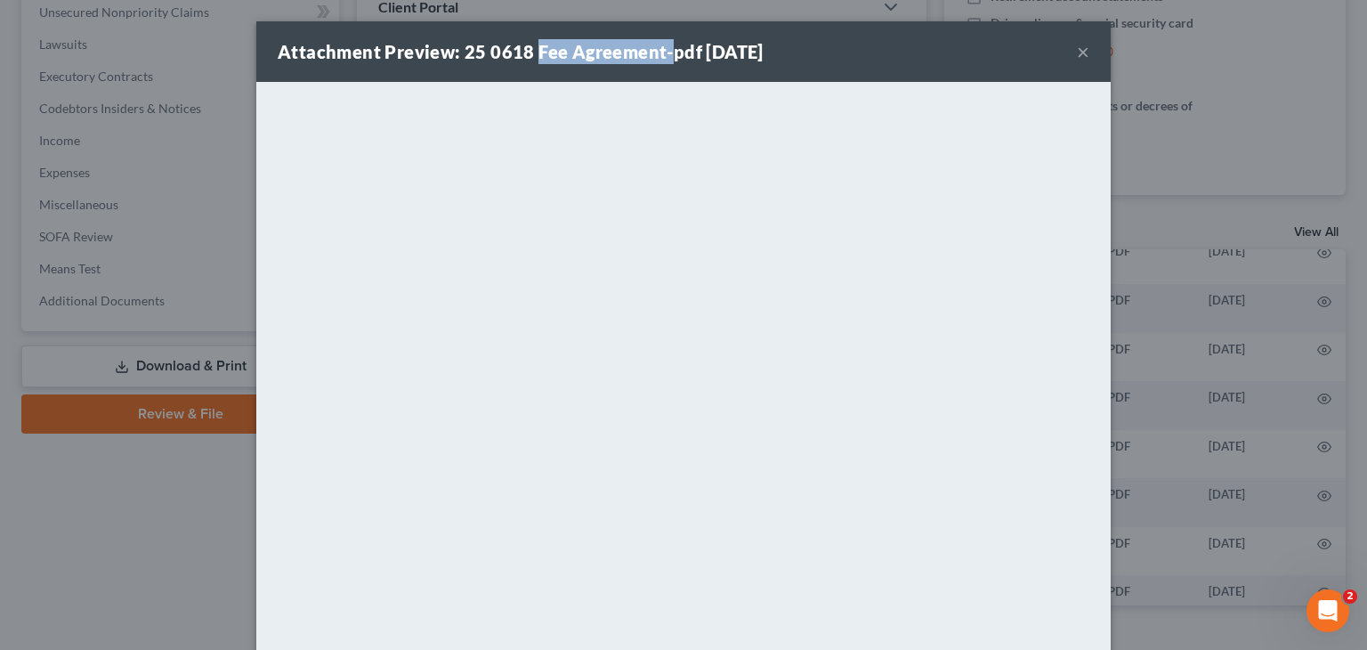
drag, startPoint x: 527, startPoint y: 52, endPoint x: 659, endPoint y: 57, distance: 131.9
click at [659, 57] on strong "Attachment Preview: 25 0618 Fee Agreement-pdf [DATE]" at bounding box center [521, 51] width 486 height 21
copy strong "Fee Agreement-"
click at [888, 61] on div "Attachment Preview: 25 0618 Fee Agreement-pdf [DATE] ×" at bounding box center [683, 51] width 855 height 61
click at [1077, 55] on button "×" at bounding box center [1083, 51] width 12 height 21
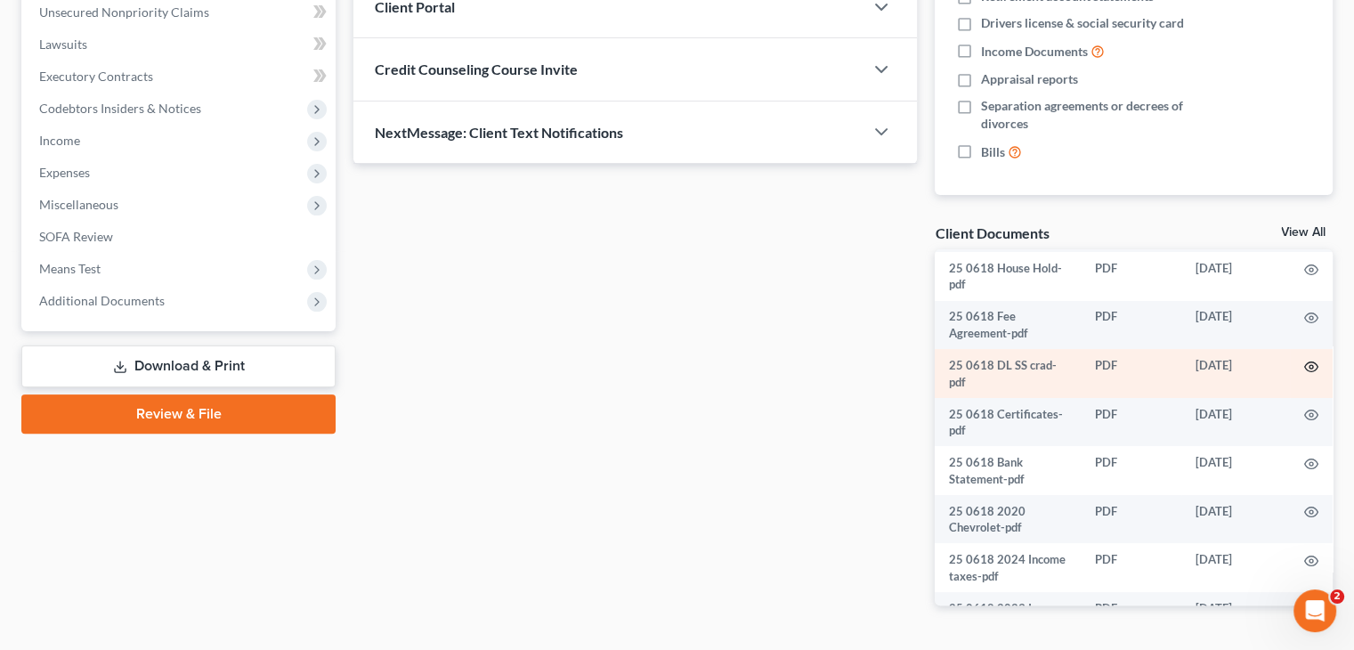
click at [1304, 374] on icon "button" at bounding box center [1311, 367] width 14 height 14
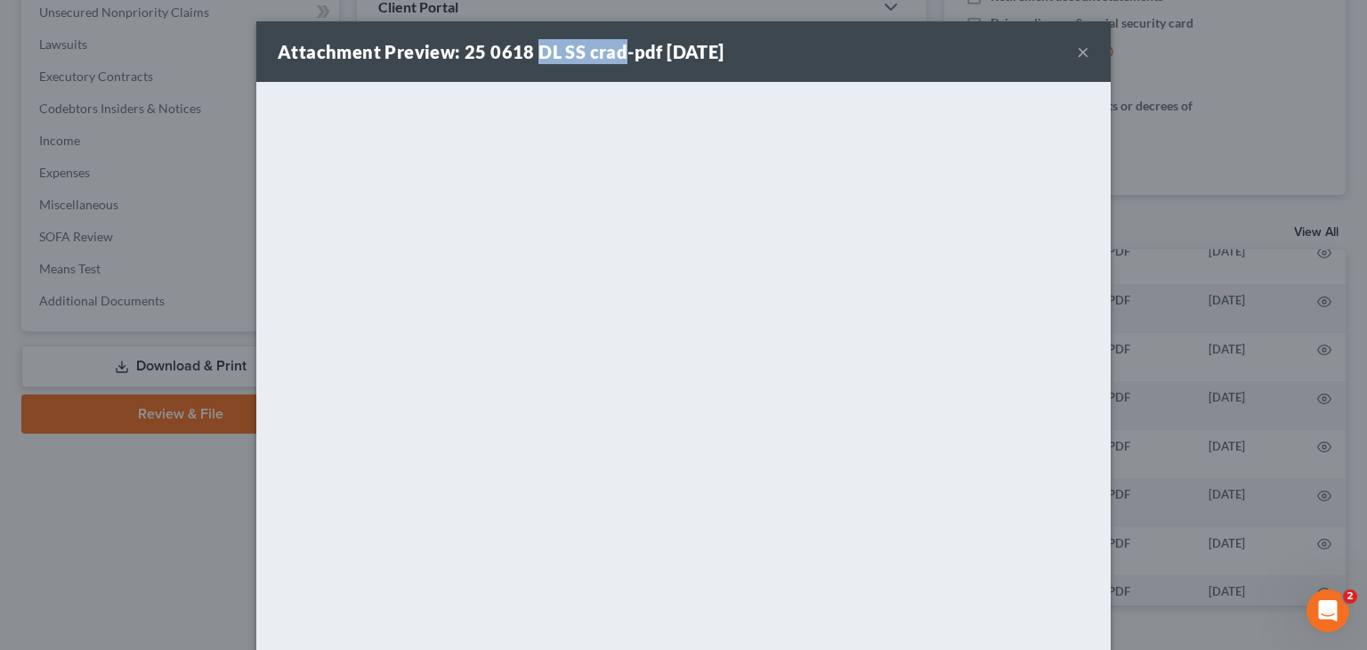
drag, startPoint x: 527, startPoint y: 47, endPoint x: 617, endPoint y: 53, distance: 90.1
click at [617, 53] on strong "Attachment Preview: 25 0618 DL SS crad-pdf [DATE]" at bounding box center [501, 51] width 447 height 21
copy strong "DL SS crad"
click at [881, 76] on div "Attachment Preview: 25 0618 DL SS crad-pdf [DATE] ×" at bounding box center [683, 51] width 855 height 61
click at [1077, 53] on button "×" at bounding box center [1083, 51] width 12 height 21
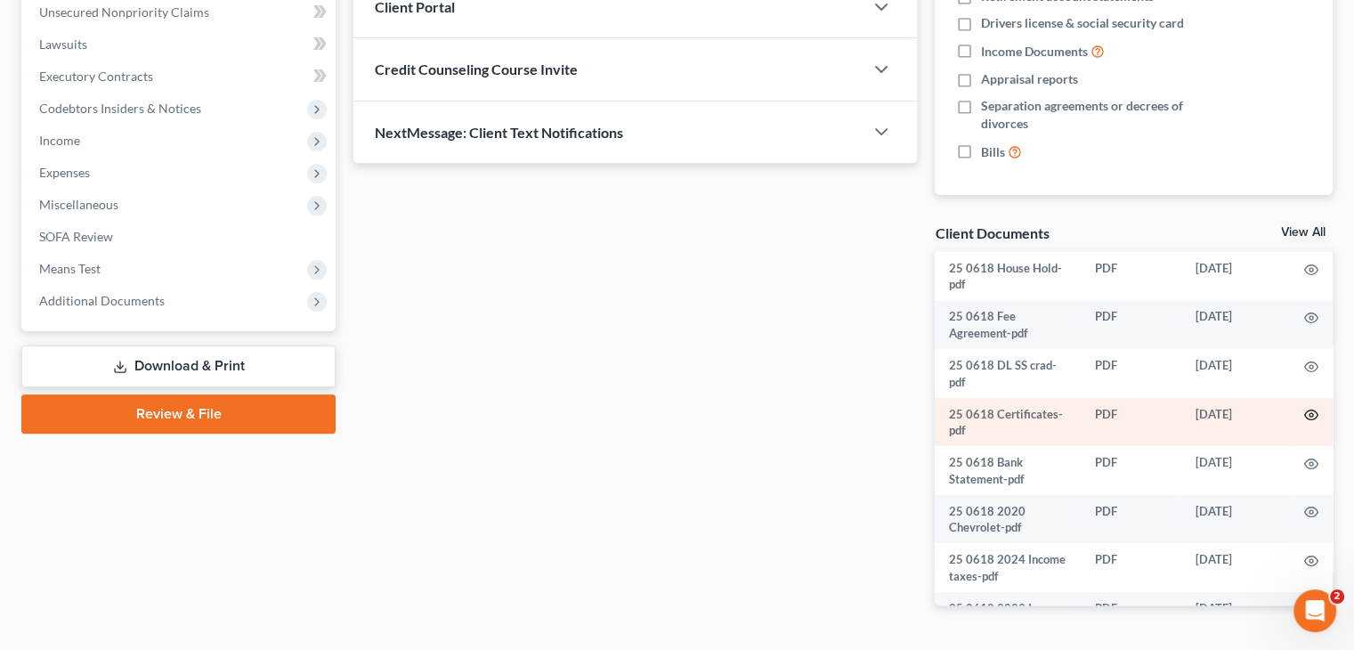
click at [1310, 417] on circle "button" at bounding box center [1312, 415] width 4 height 4
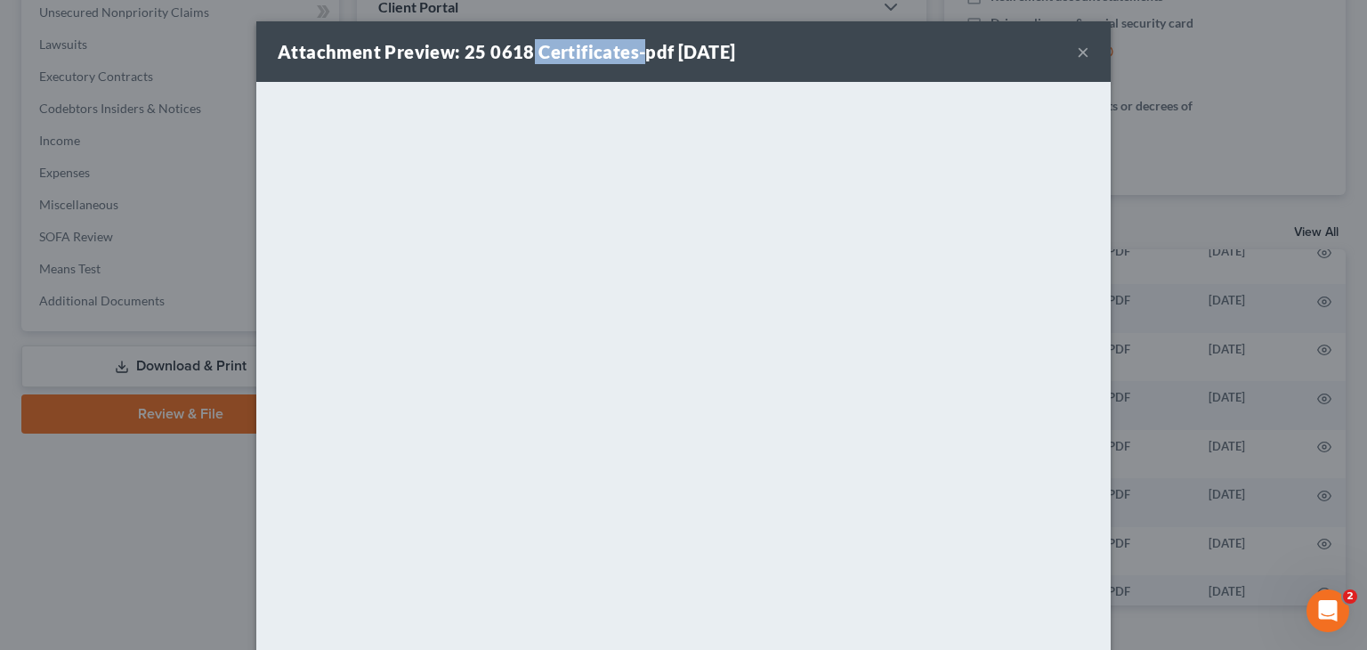
drag, startPoint x: 559, startPoint y: 55, endPoint x: 630, endPoint y: 53, distance: 71.2
click at [630, 53] on strong "Attachment Preview: 25 0618 Certificates-pdf [DATE]" at bounding box center [507, 51] width 458 height 21
click at [1077, 55] on button "×" at bounding box center [1083, 51] width 12 height 21
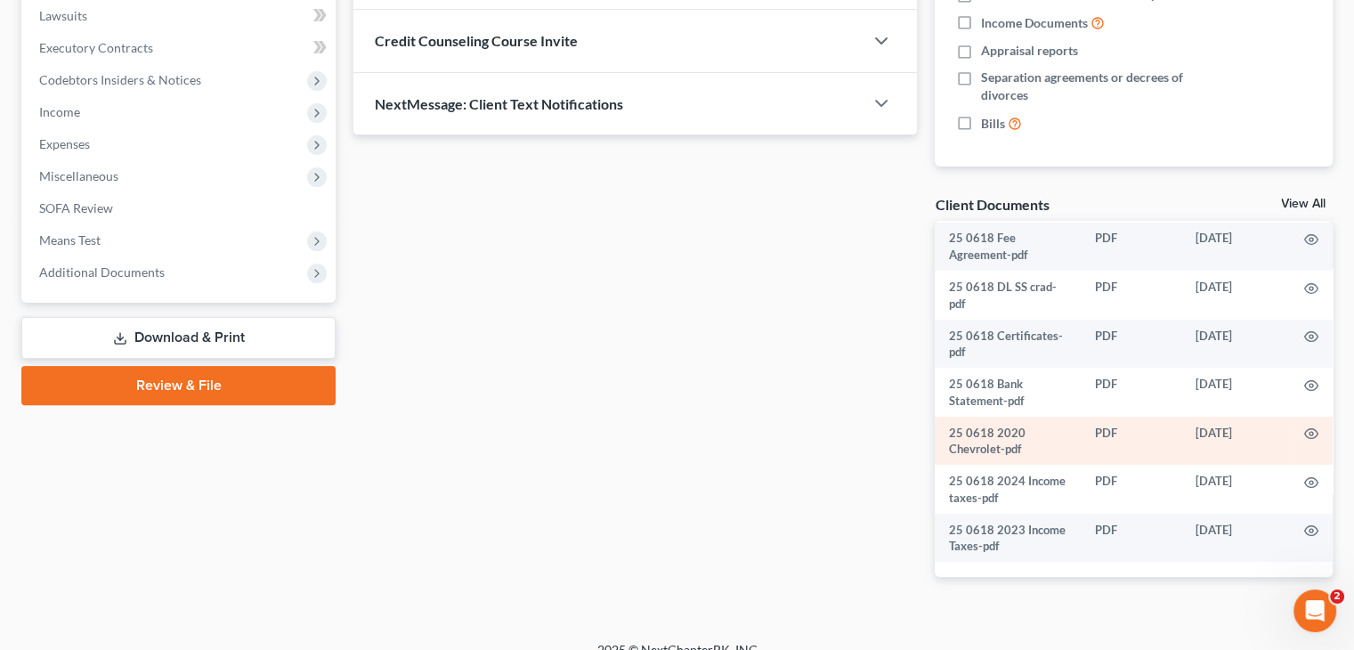
scroll to position [496, 0]
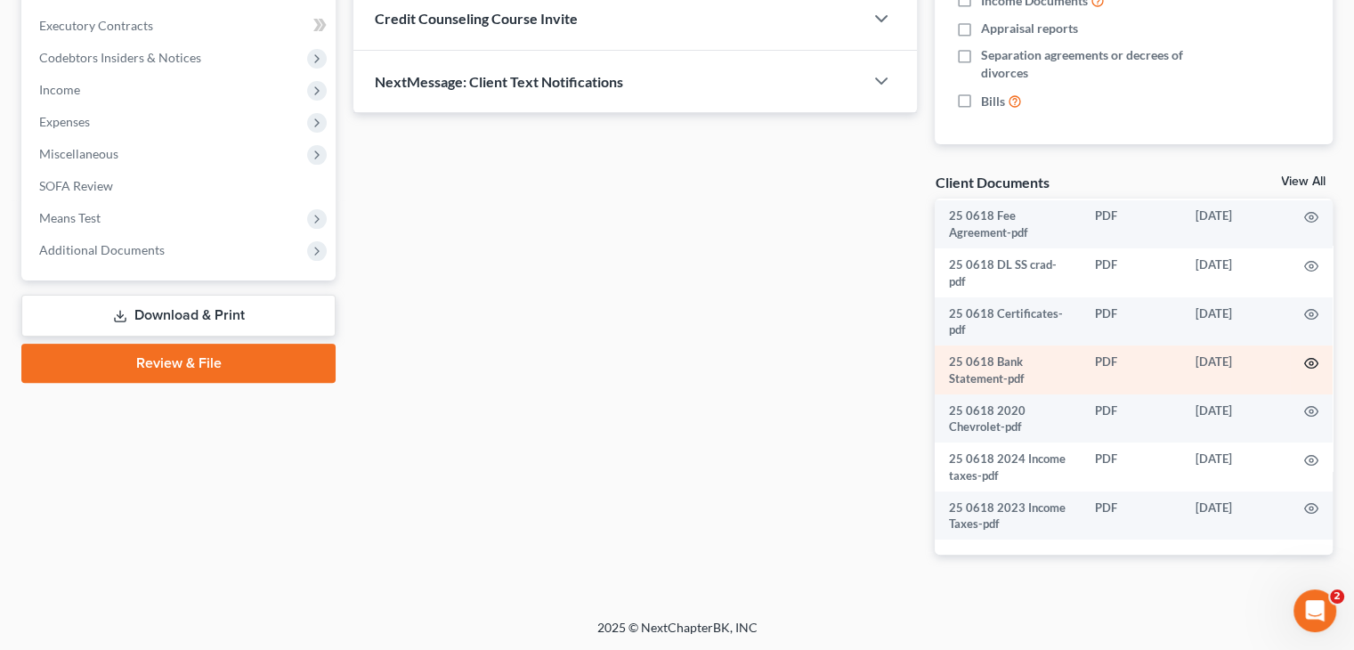
click at [1304, 368] on icon "button" at bounding box center [1311, 363] width 14 height 14
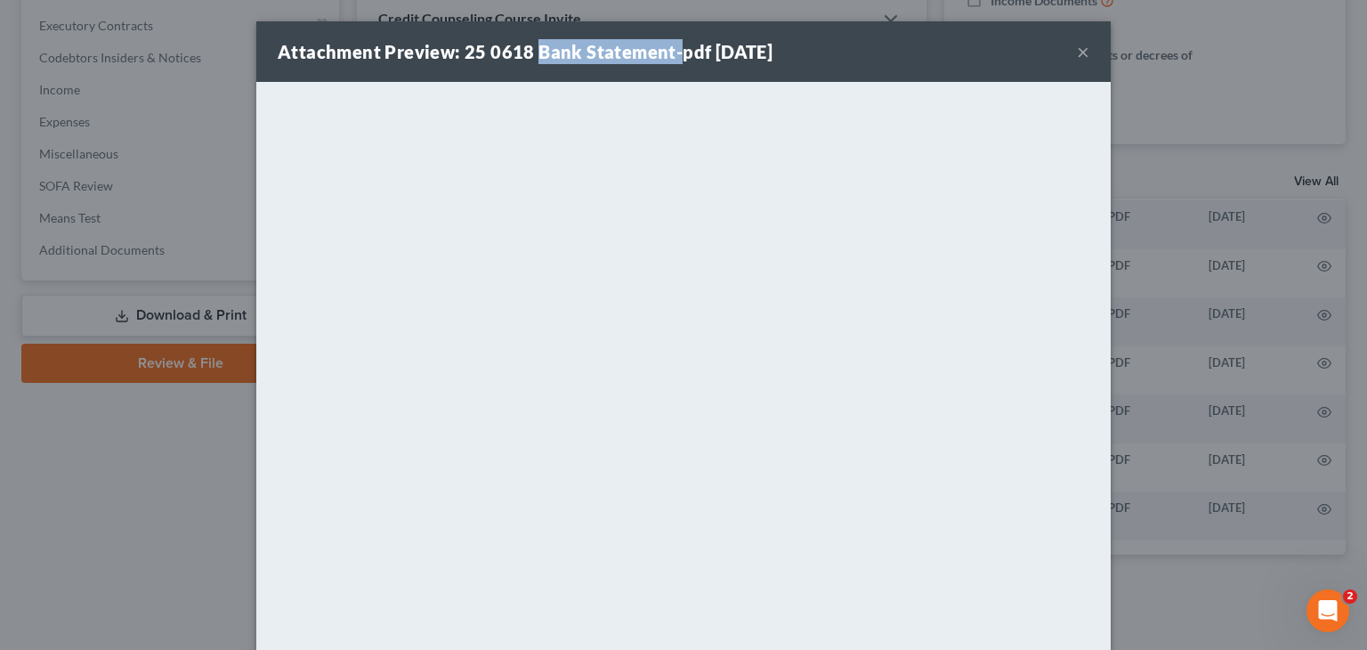
drag, startPoint x: 535, startPoint y: 50, endPoint x: 677, endPoint y: 61, distance: 142.0
click at [669, 58] on strong "Attachment Preview: 25 0618 Bank Statement-pdf [DATE]" at bounding box center [525, 51] width 495 height 21
click at [1077, 54] on button "×" at bounding box center [1083, 51] width 12 height 21
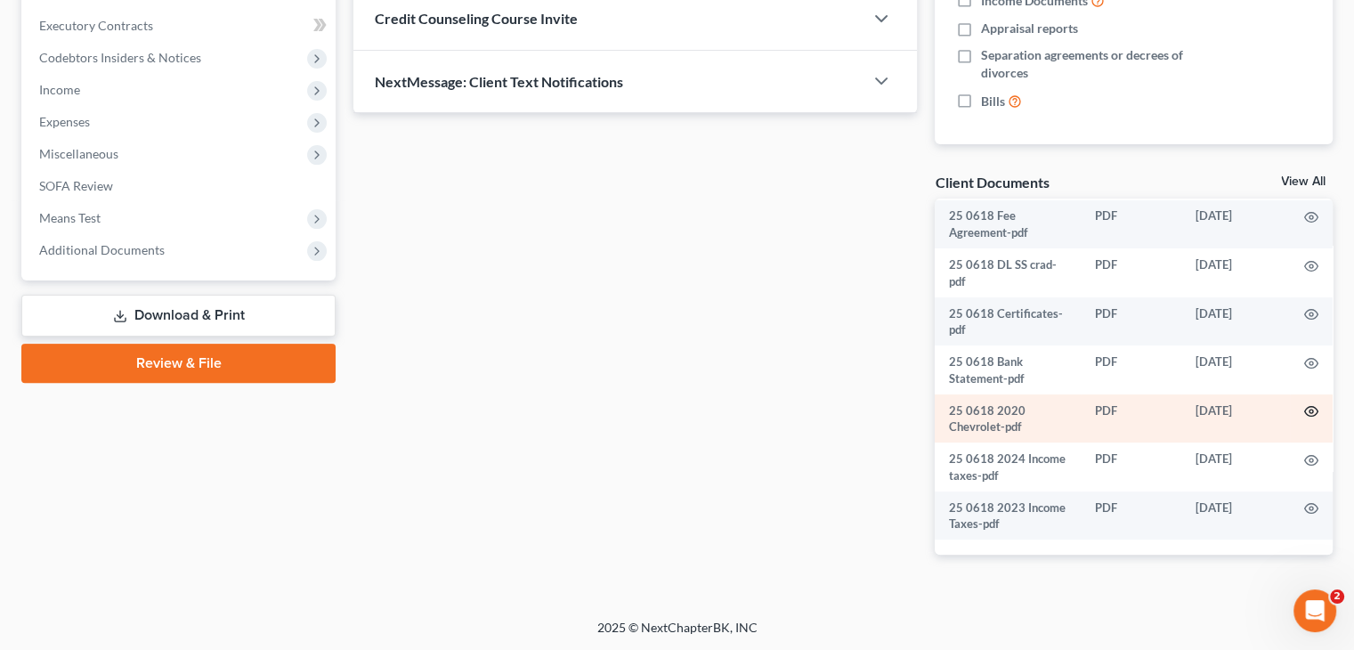
click at [1304, 412] on icon "button" at bounding box center [1311, 411] width 14 height 14
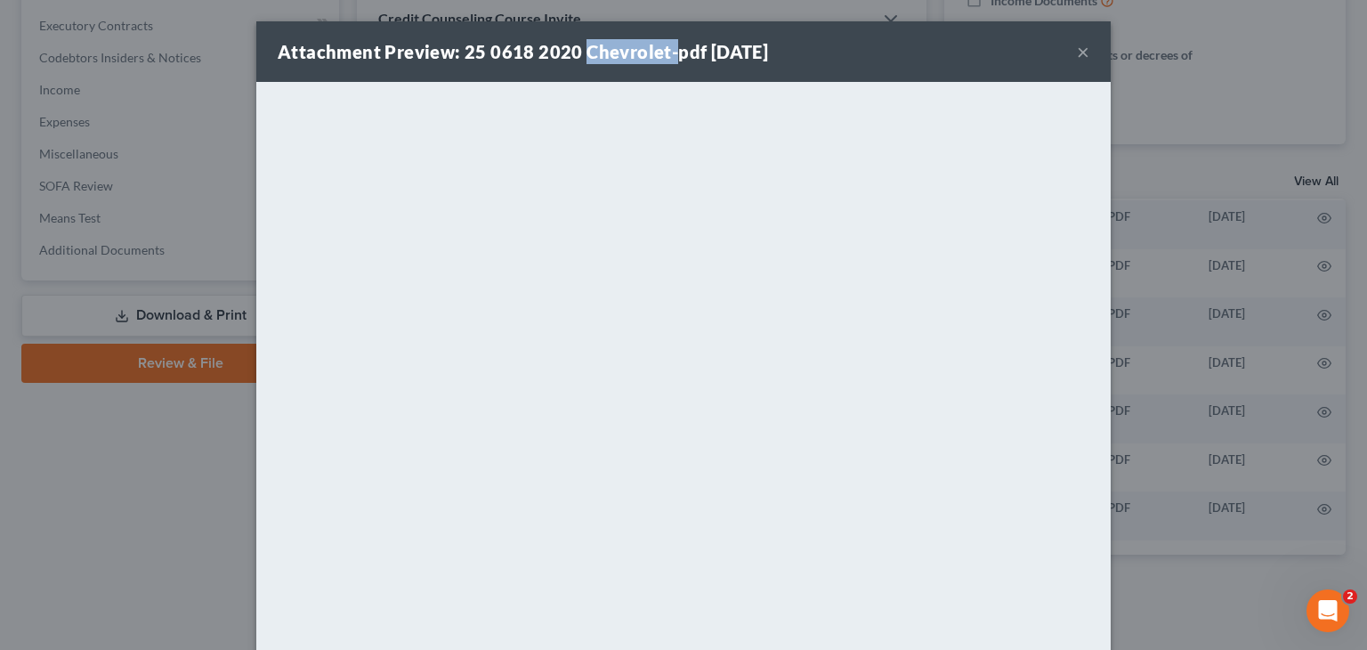
drag, startPoint x: 578, startPoint y: 53, endPoint x: 666, endPoint y: 51, distance: 88.2
click at [666, 51] on strong "Attachment Preview: 25 0618 2020 Chevrolet-pdf [DATE]" at bounding box center [523, 51] width 491 height 21
click at [888, 59] on div "Attachment Preview: 25 0618 2020 Chevrolet-pdf [DATE] ×" at bounding box center [683, 51] width 855 height 61
click at [1077, 54] on button "×" at bounding box center [1083, 51] width 12 height 21
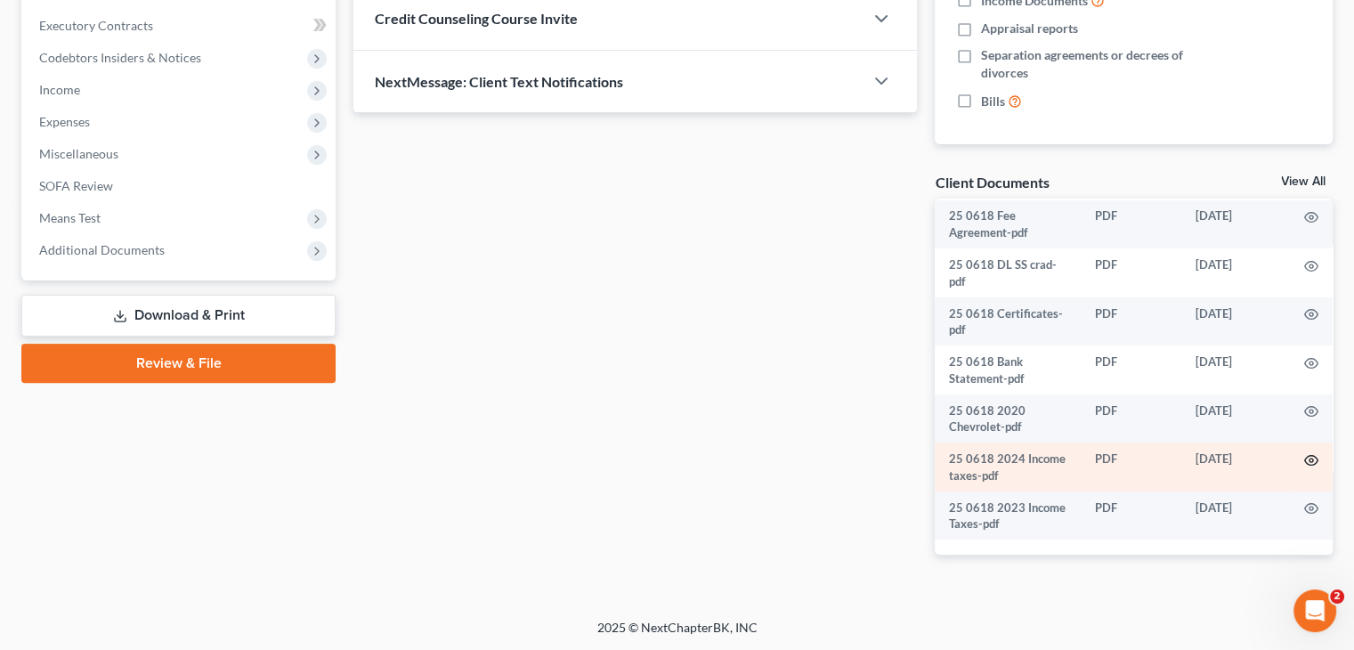
click at [1304, 459] on icon "button" at bounding box center [1311, 460] width 14 height 14
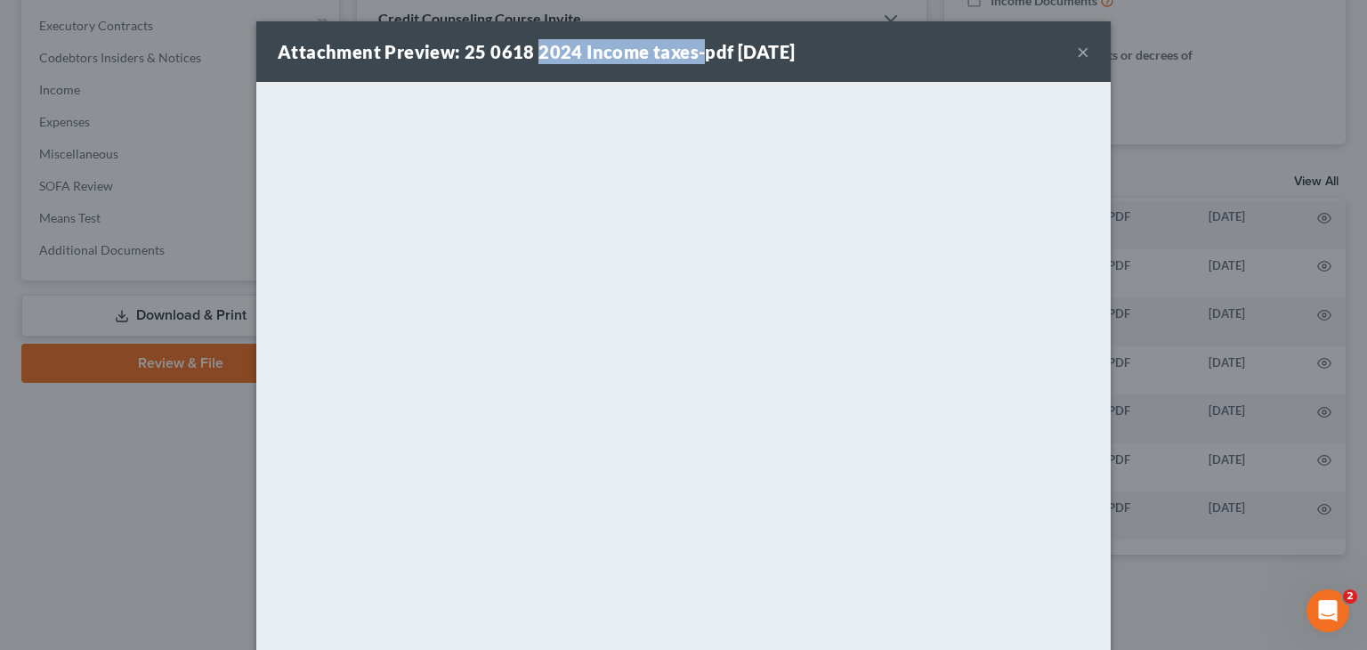
drag, startPoint x: 530, startPoint y: 47, endPoint x: 691, endPoint y: 56, distance: 161.4
click at [691, 56] on strong "Attachment Preview: 25 0618 2024 Income taxes-pdf [DATE]" at bounding box center [536, 51] width 517 height 21
click at [1077, 53] on button "×" at bounding box center [1083, 51] width 12 height 21
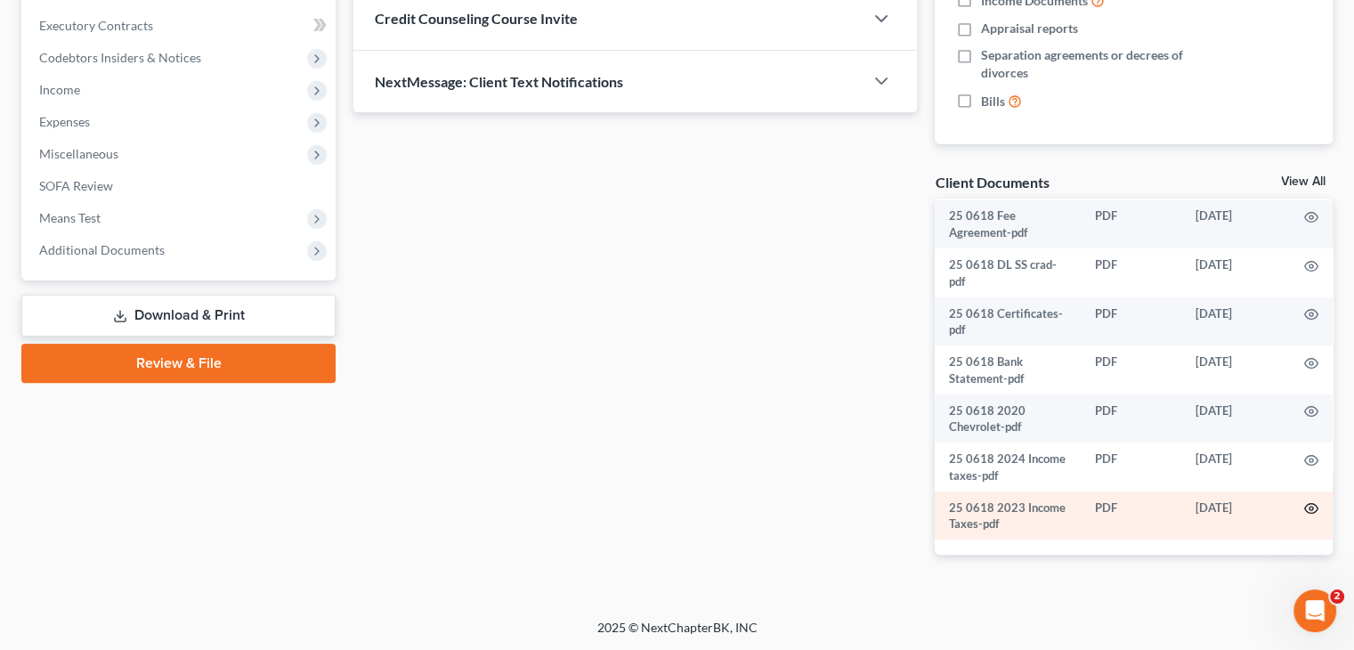
click at [1304, 511] on icon "button" at bounding box center [1311, 508] width 14 height 14
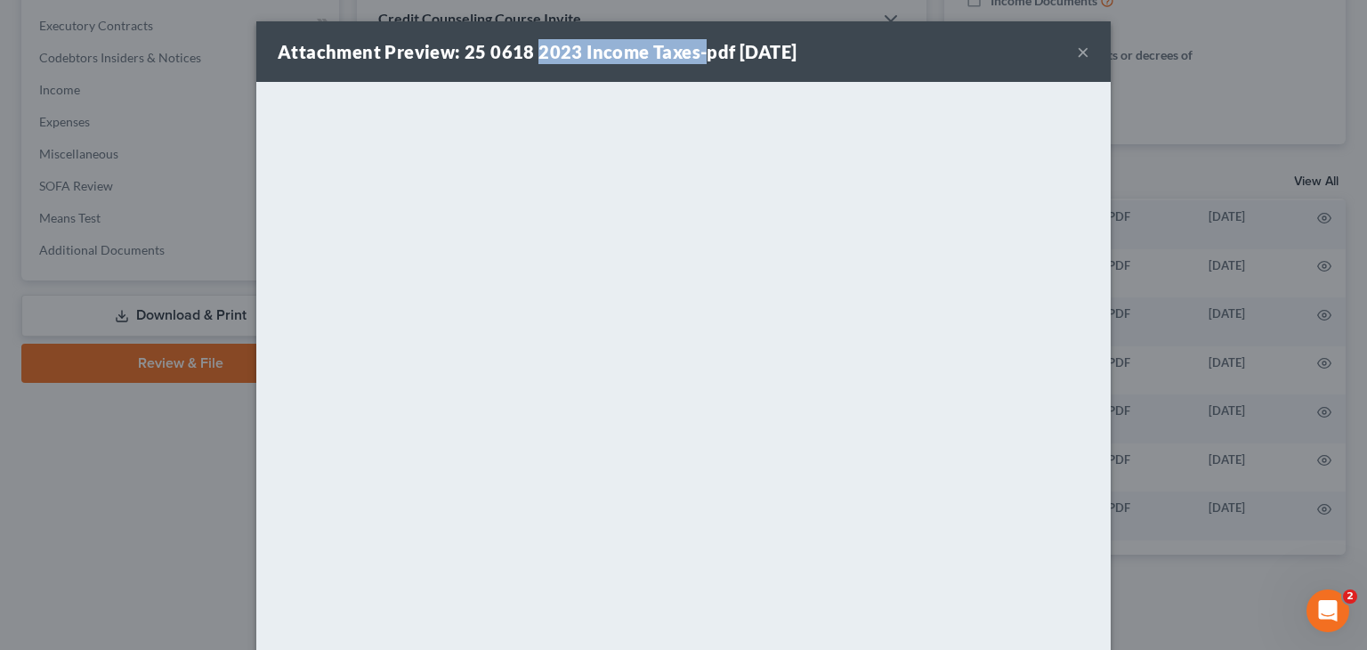
drag, startPoint x: 530, startPoint y: 48, endPoint x: 694, endPoint y: 55, distance: 164.0
click at [692, 54] on strong "Attachment Preview: 25 0618 2023 Income Taxes-pdf [DATE]" at bounding box center [537, 51] width 519 height 21
click at [895, 57] on div "Attachment Preview: 25 0618 2023 Income Taxes-pdf [DATE] ×" at bounding box center [683, 51] width 855 height 61
click at [1077, 60] on button "×" at bounding box center [1083, 51] width 12 height 21
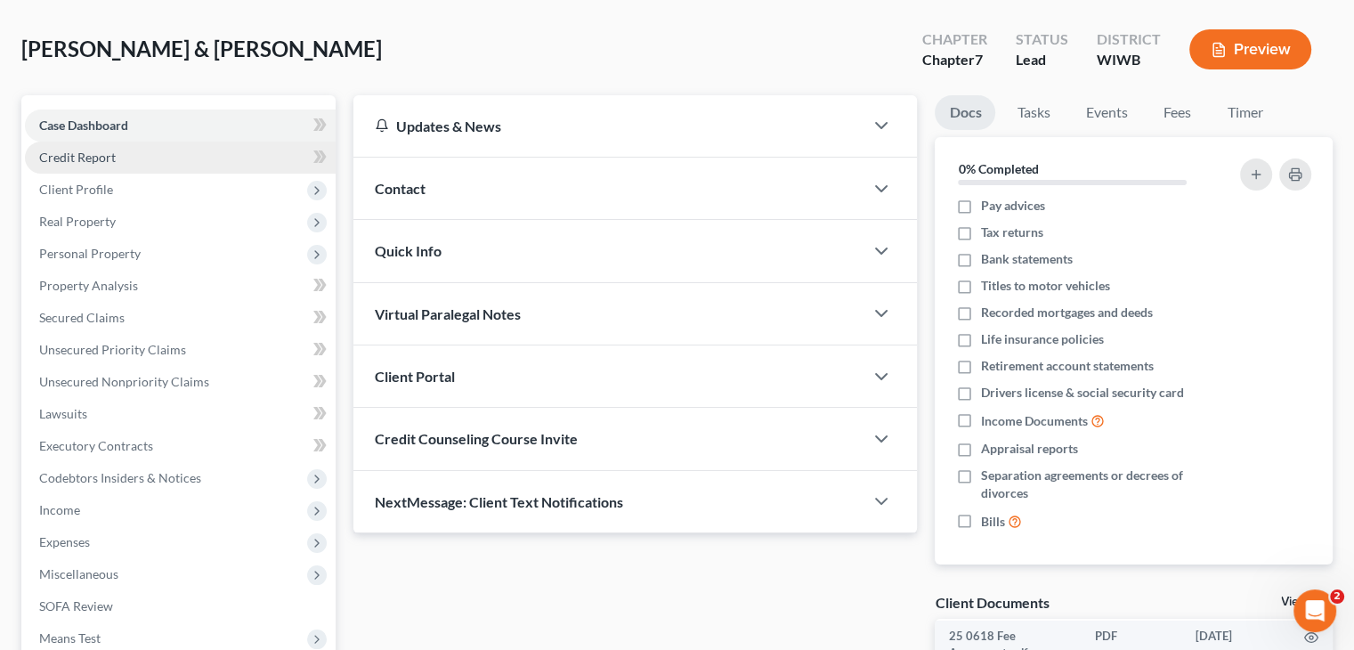
scroll to position [0, 0]
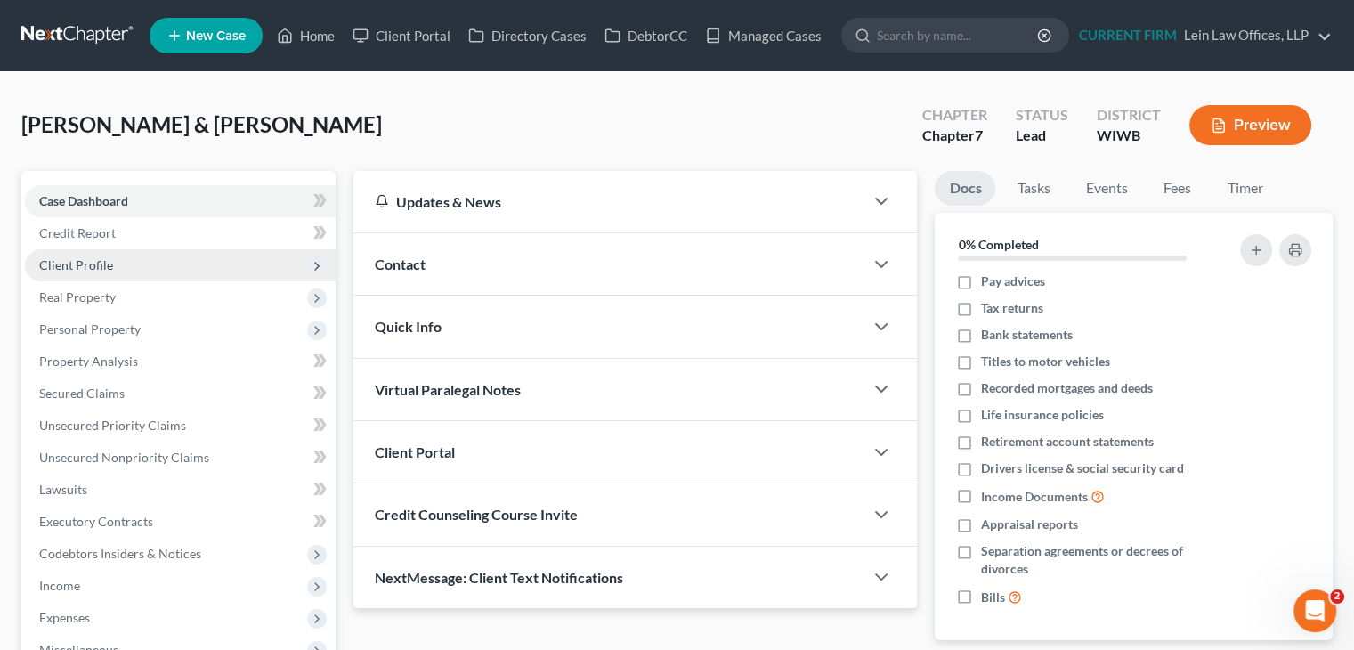
click at [129, 265] on span "Client Profile" at bounding box center [180, 265] width 311 height 32
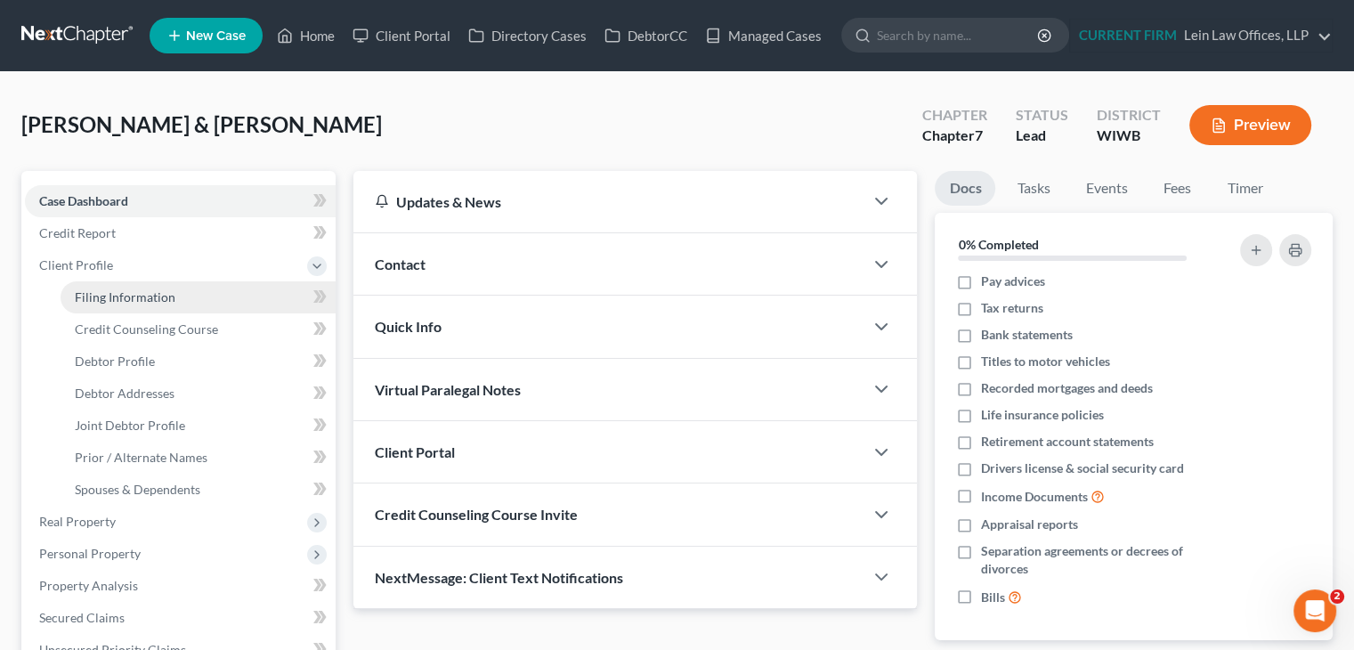
click at [164, 299] on span "Filing Information" at bounding box center [125, 296] width 101 height 15
select select "1"
select select "0"
select select "52"
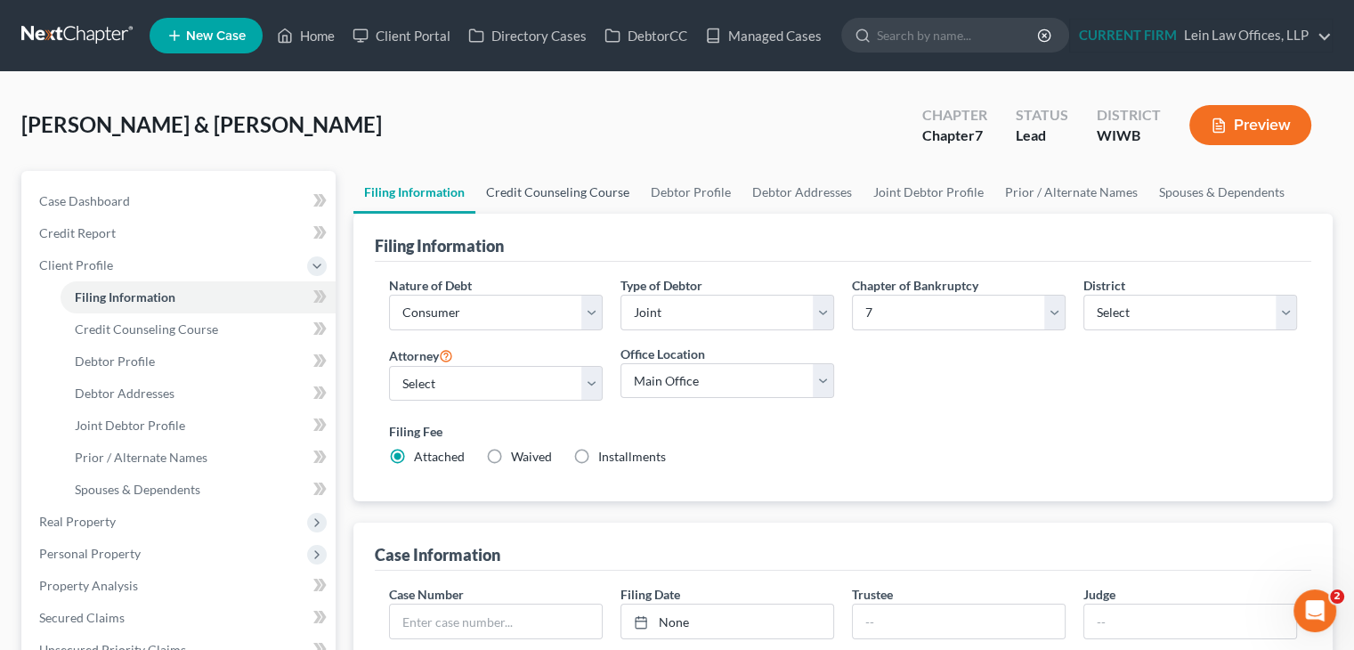
click at [572, 190] on link "Credit Counseling Course" at bounding box center [557, 192] width 165 height 43
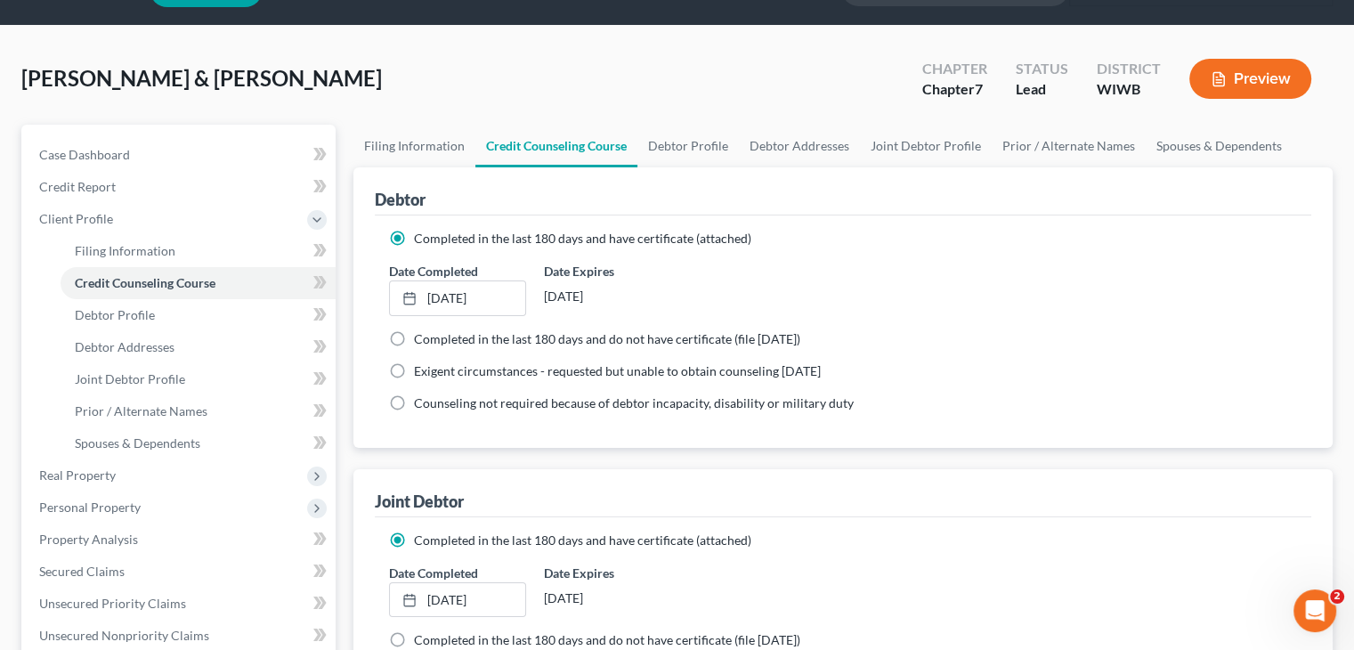
scroll to position [89, 0]
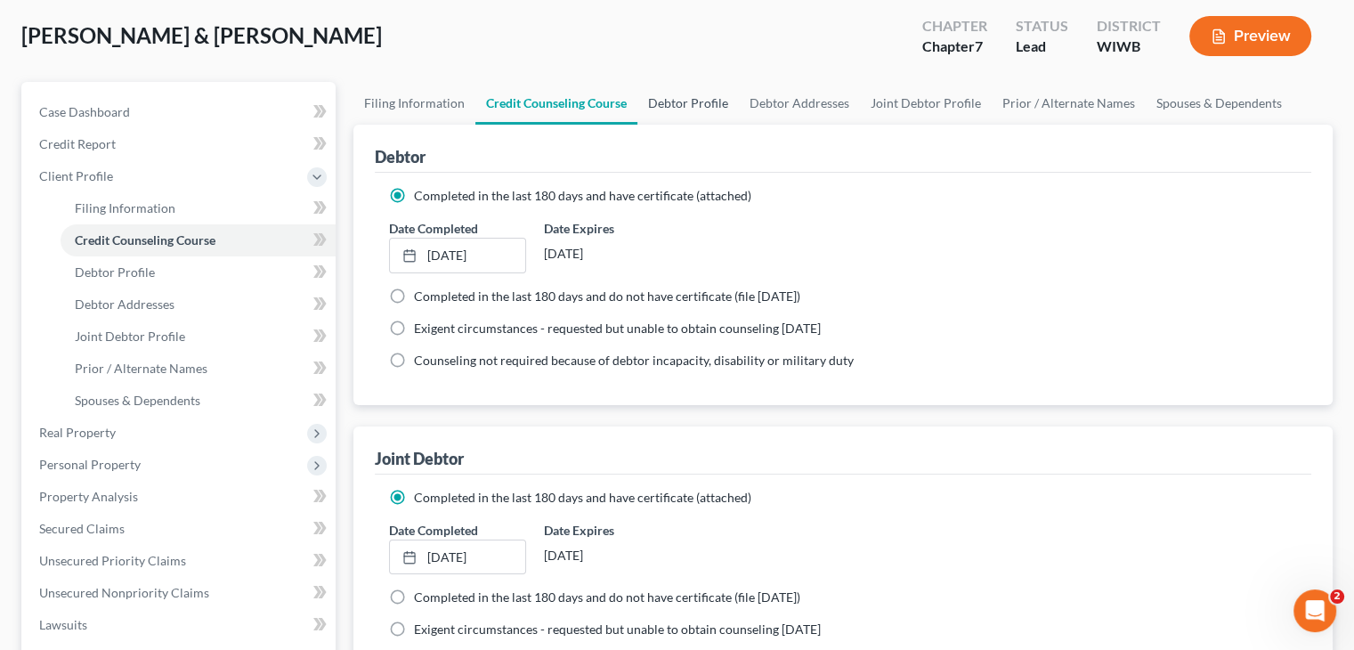
click at [690, 107] on link "Debtor Profile" at bounding box center [687, 103] width 101 height 43
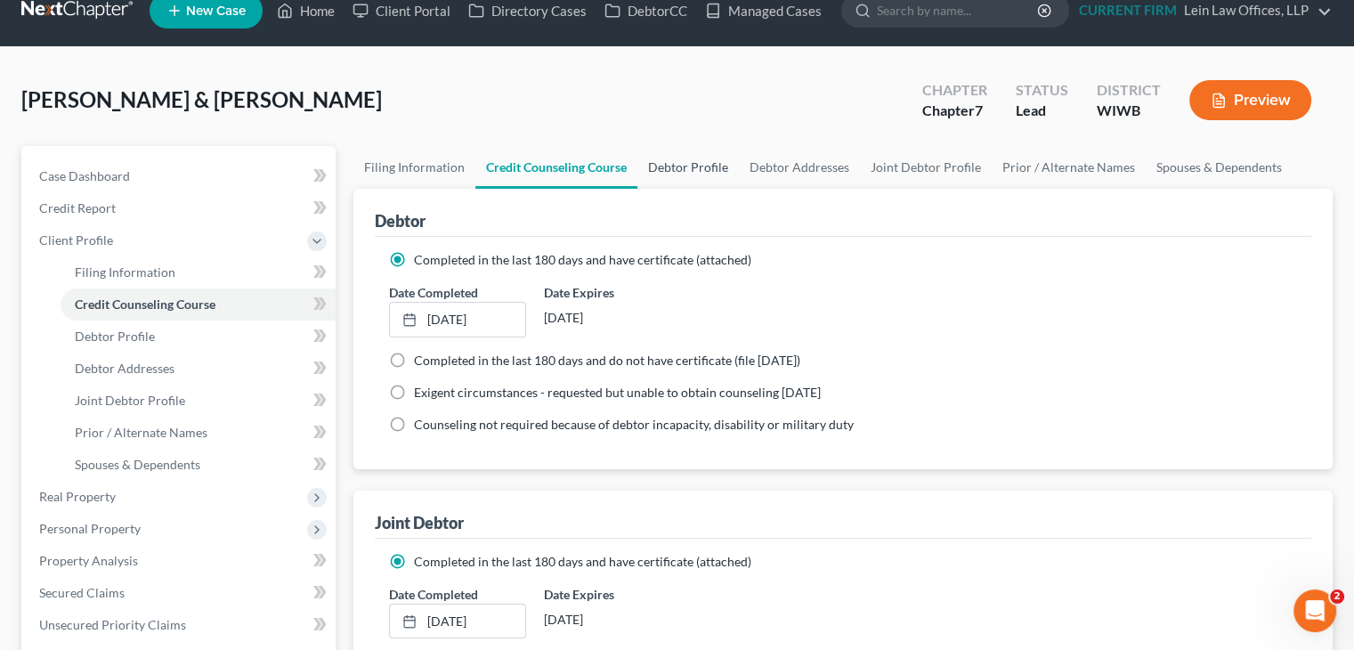
select select "1"
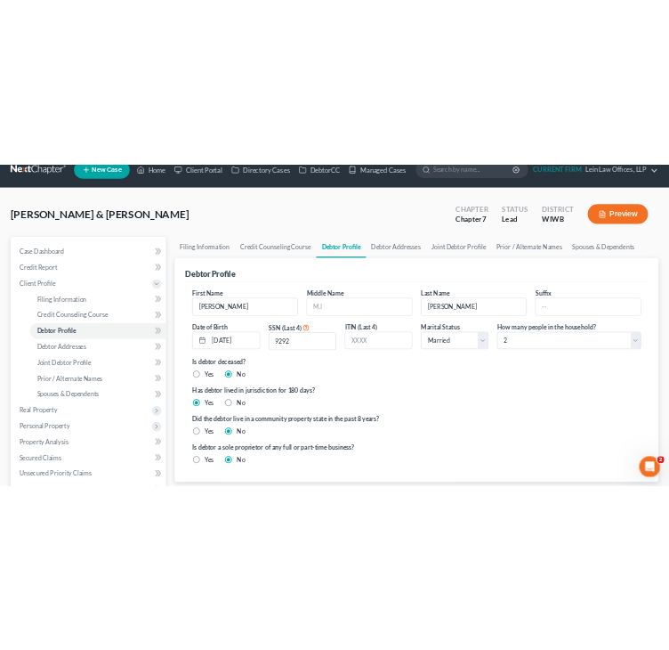
scroll to position [0, 0]
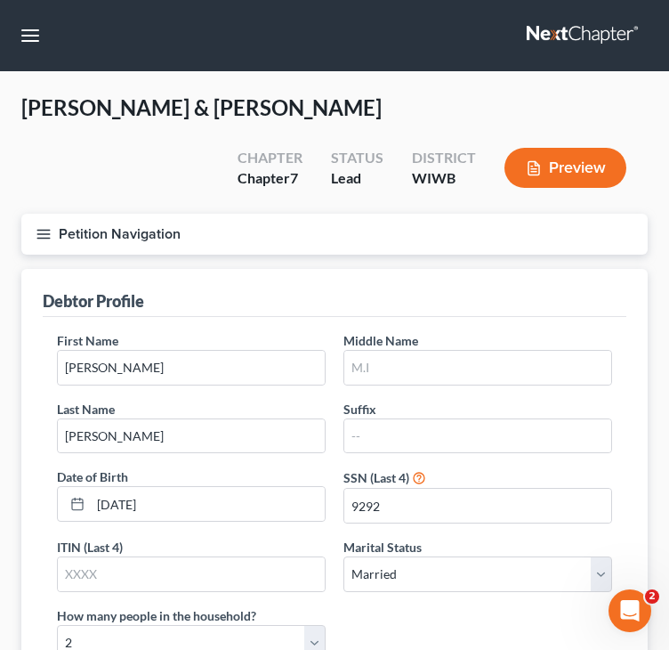
click at [429, 287] on div "Debtor Profile" at bounding box center [335, 293] width 584 height 48
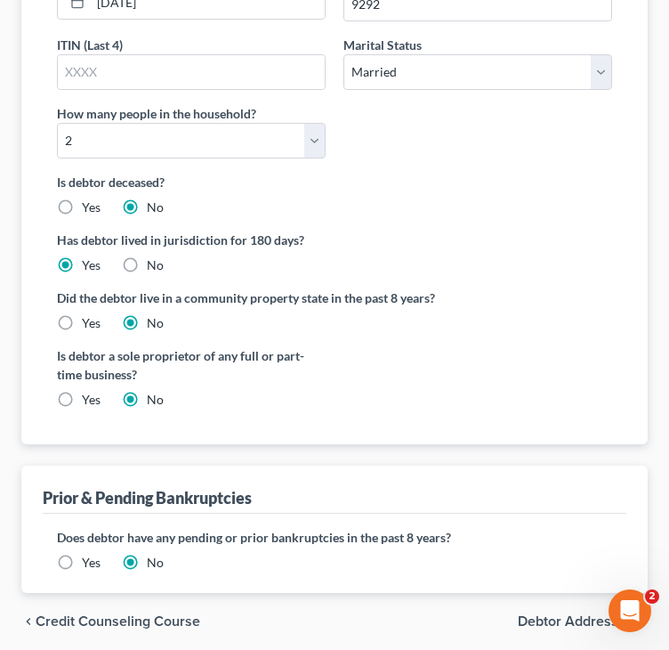
scroll to position [567, 0]
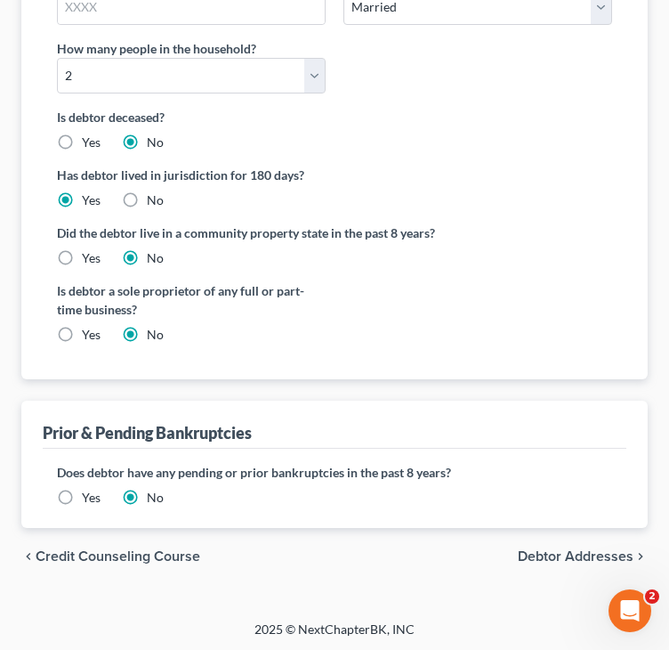
click at [556, 549] on span "Debtor Addresses" at bounding box center [576, 556] width 116 height 14
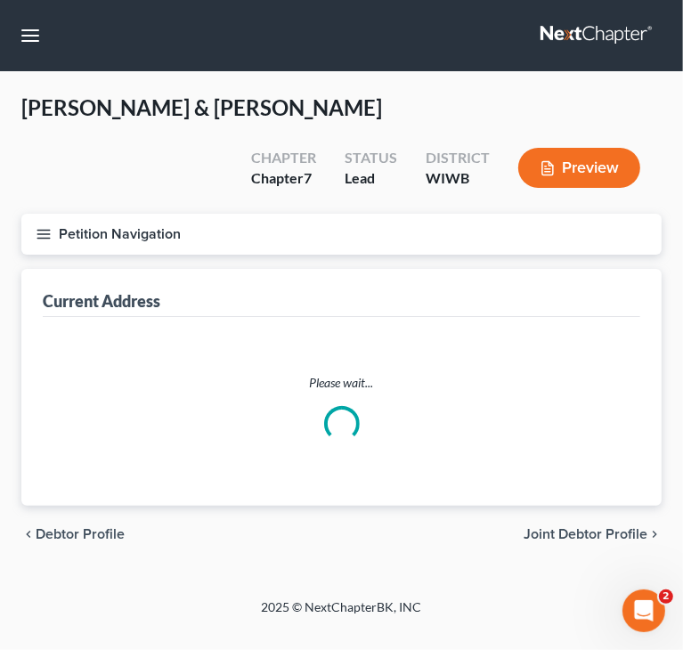
select select "0"
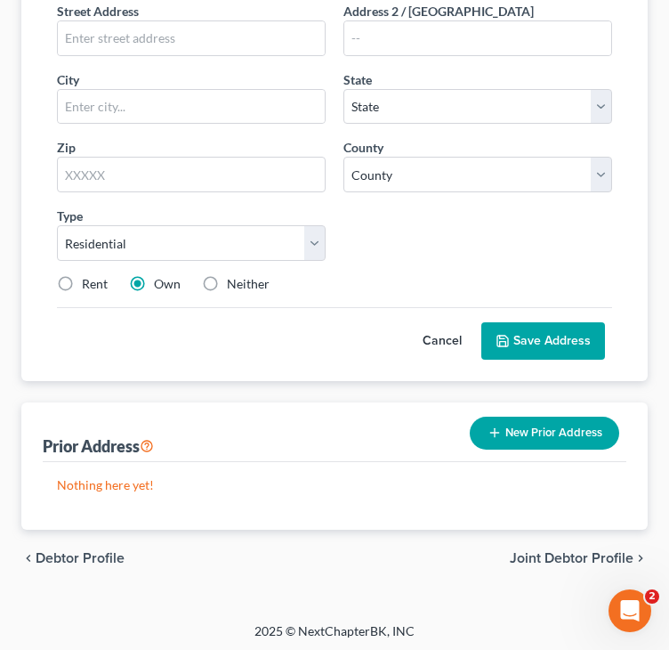
scroll to position [331, 0]
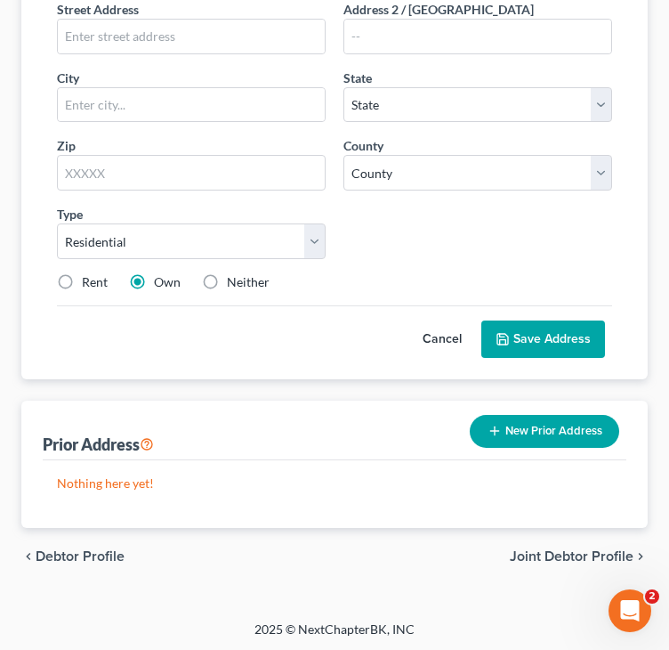
click at [554, 556] on span "Joint Debtor Profile" at bounding box center [572, 556] width 124 height 14
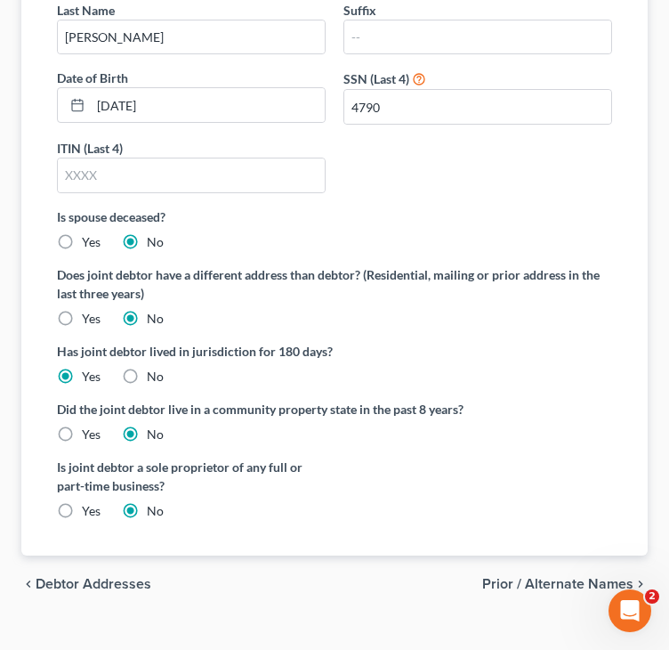
scroll to position [427, 0]
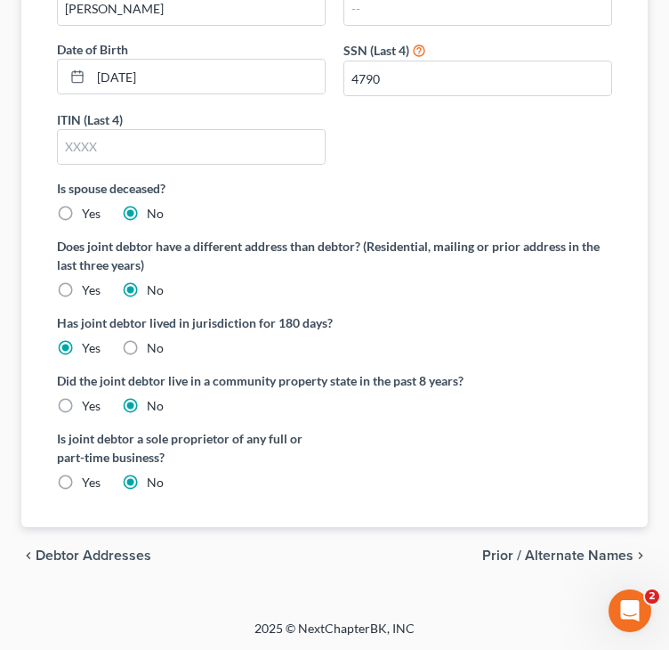
click at [554, 548] on span "Prior / Alternate Names" at bounding box center [558, 555] width 151 height 14
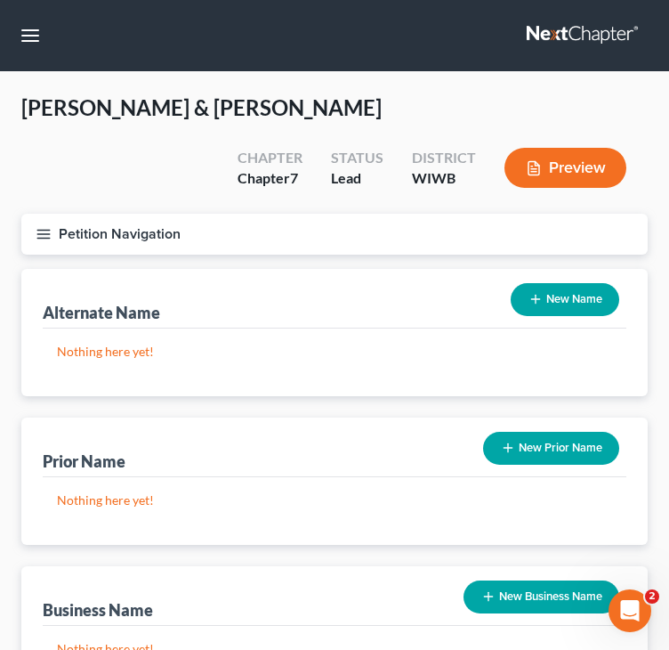
click at [565, 290] on button "New Name" at bounding box center [565, 299] width 109 height 33
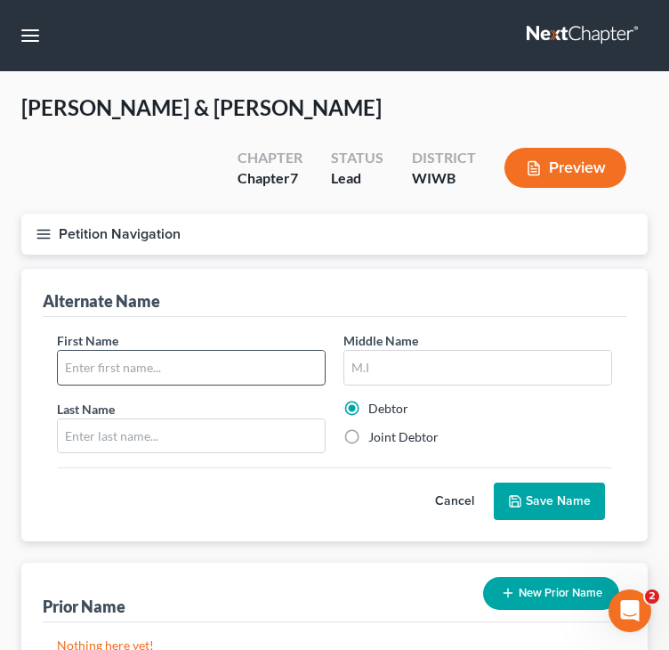
click at [290, 357] on input "text" at bounding box center [191, 368] width 267 height 34
drag, startPoint x: 91, startPoint y: 361, endPoint x: 197, endPoint y: 361, distance: 105.9
click at [191, 365] on input "[PERSON_NAME]" at bounding box center [191, 368] width 267 height 34
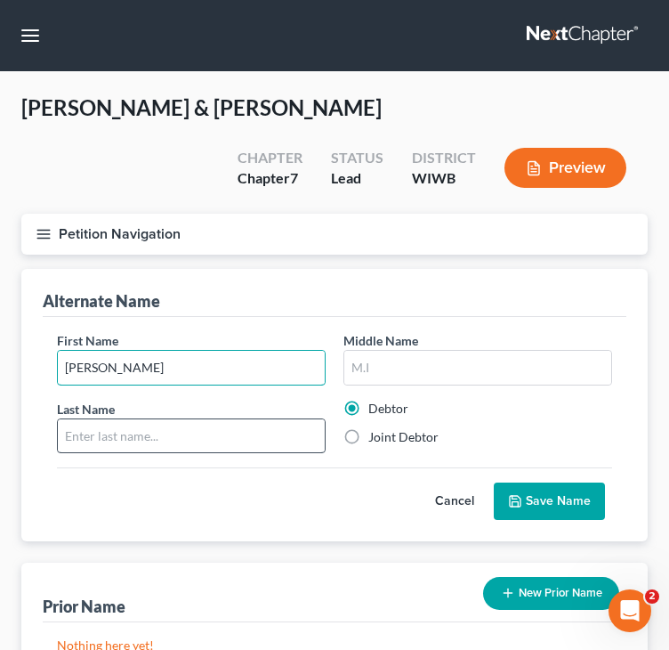
type input "[PERSON_NAME]"
click at [213, 432] on input "text" at bounding box center [191, 436] width 267 height 34
paste input "[PERSON_NAME]"
type input "[PERSON_NAME]"
click at [556, 492] on button "Save Name" at bounding box center [549, 501] width 111 height 37
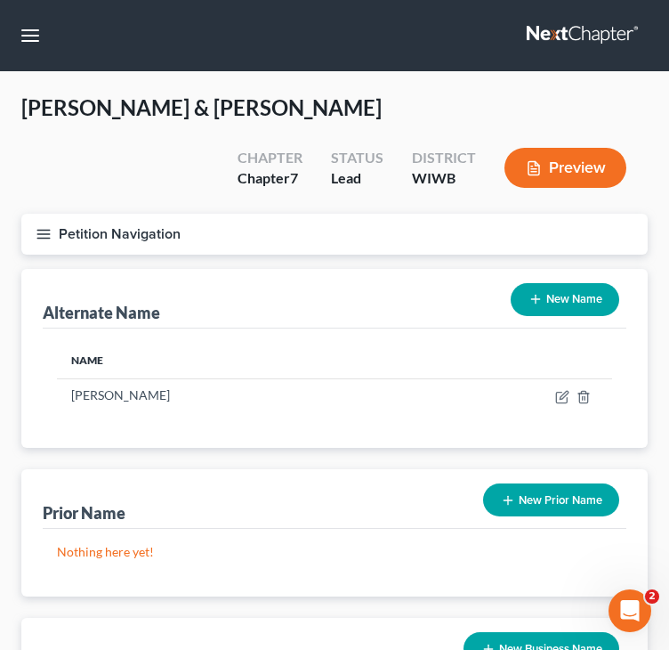
click at [113, 269] on div "Alternate Name New Name" at bounding box center [335, 299] width 584 height 60
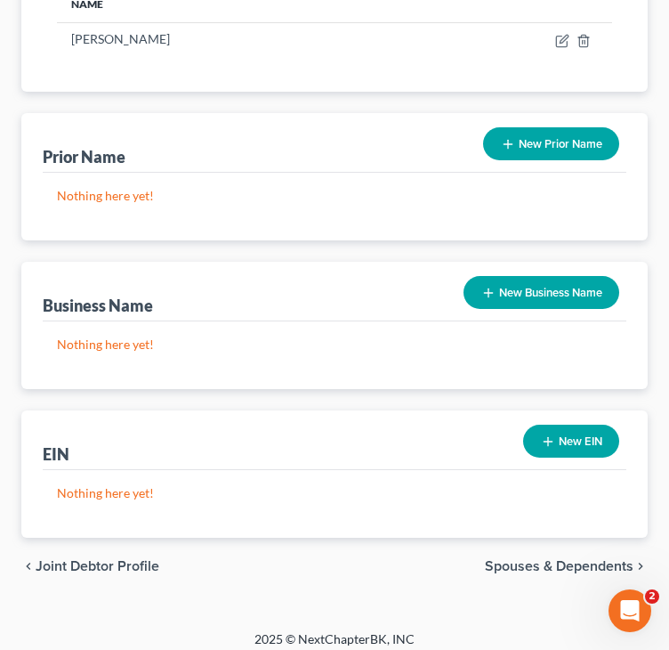
click at [59, 563] on span "Joint Debtor Profile" at bounding box center [98, 566] width 124 height 14
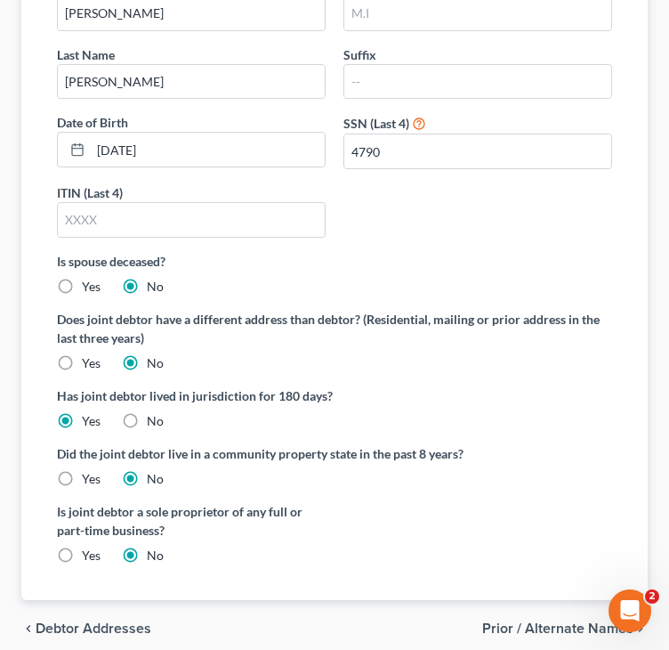
scroll to position [356, 0]
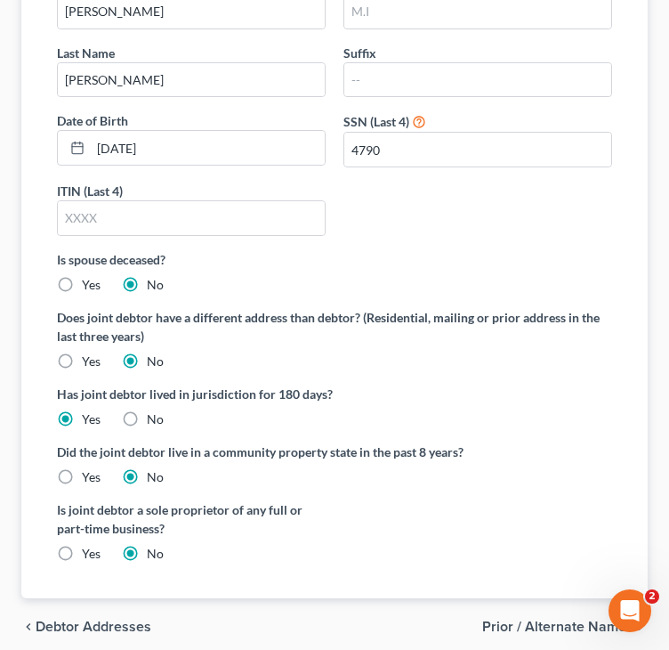
click at [419, 213] on div "First Name [PERSON_NAME] Middle Name Last Name [PERSON_NAME] Date of Birth [DEM…" at bounding box center [334, 112] width 573 height 275
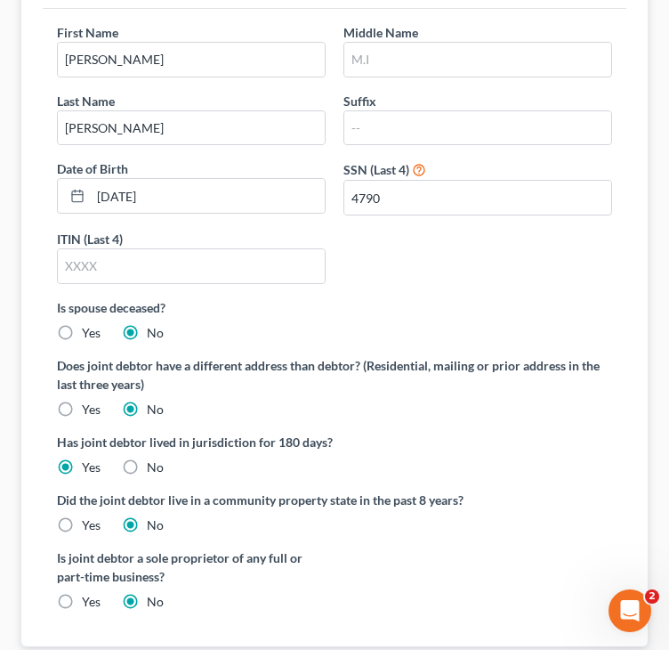
scroll to position [267, 0]
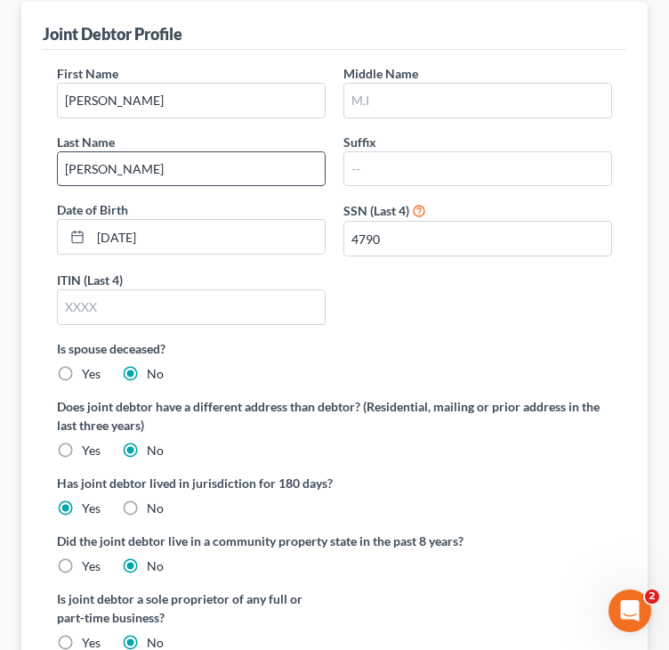
click at [87, 170] on input "[PERSON_NAME]" at bounding box center [191, 169] width 267 height 34
click at [80, 162] on input "[PERSON_NAME]" at bounding box center [191, 169] width 267 height 34
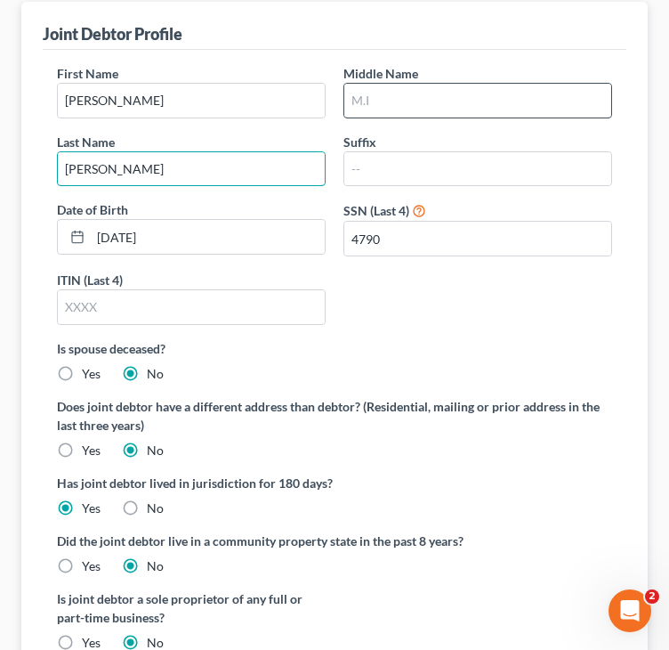
type input "[PERSON_NAME]"
click at [419, 96] on input "text" at bounding box center [478, 101] width 267 height 34
type input "[PERSON_NAME]"
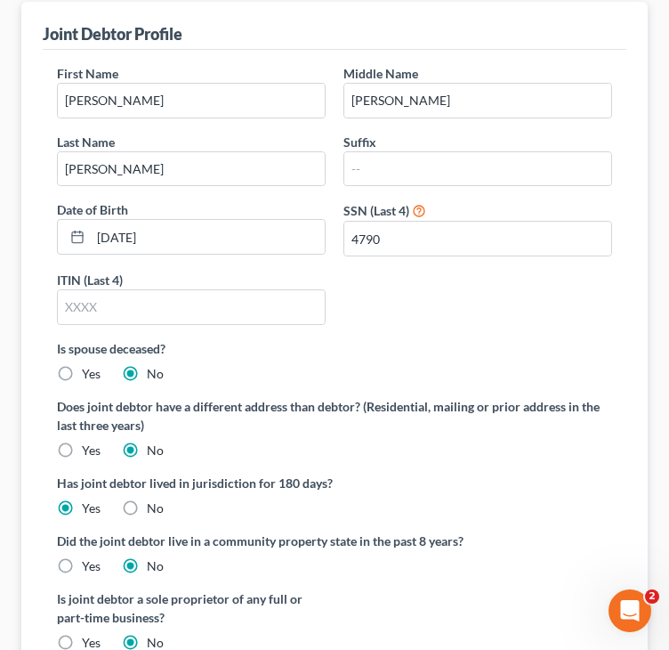
click at [414, 311] on div "First Name [PERSON_NAME] Middle Name [PERSON_NAME] Last Name [PERSON_NAME] Suff…" at bounding box center [334, 201] width 573 height 275
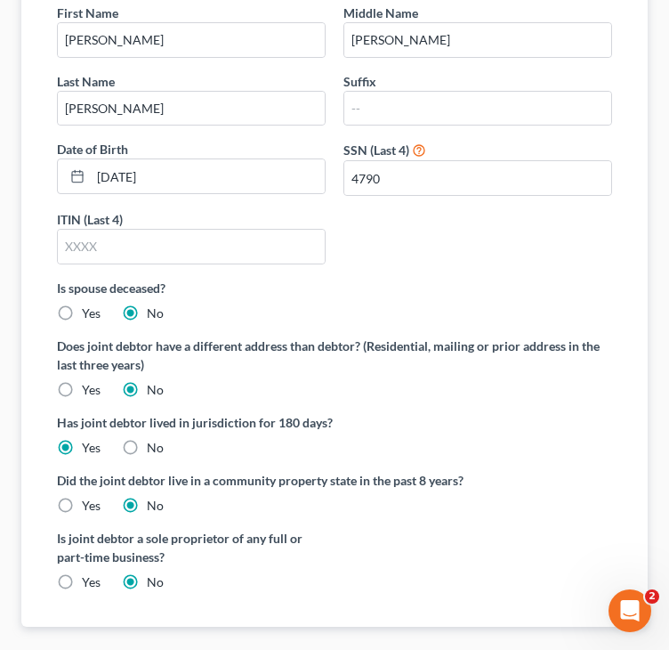
scroll to position [427, 0]
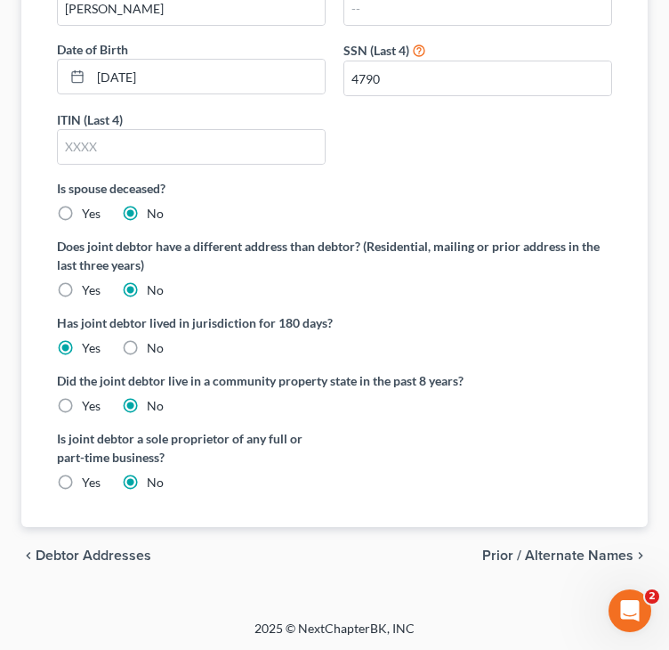
click at [82, 407] on label "Yes" at bounding box center [91, 406] width 19 height 18
click at [89, 407] on input "Yes" at bounding box center [95, 403] width 12 height 12
radio input "true"
radio input "false"
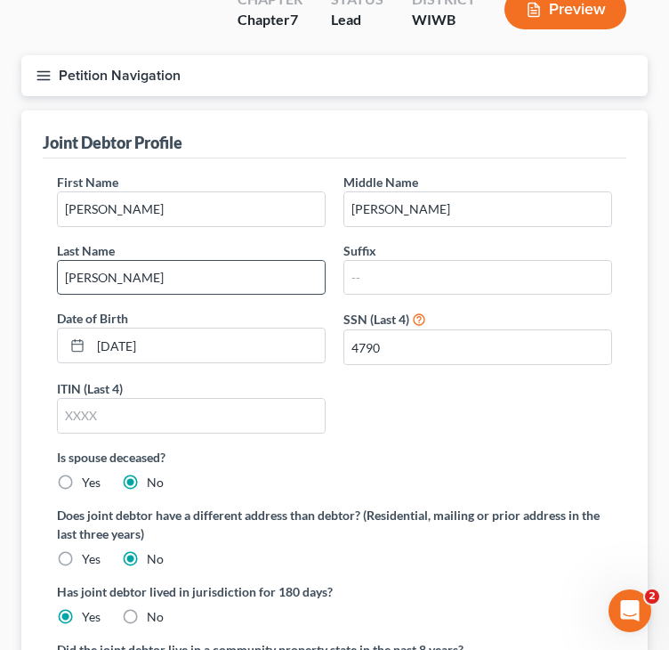
scroll to position [71, 0]
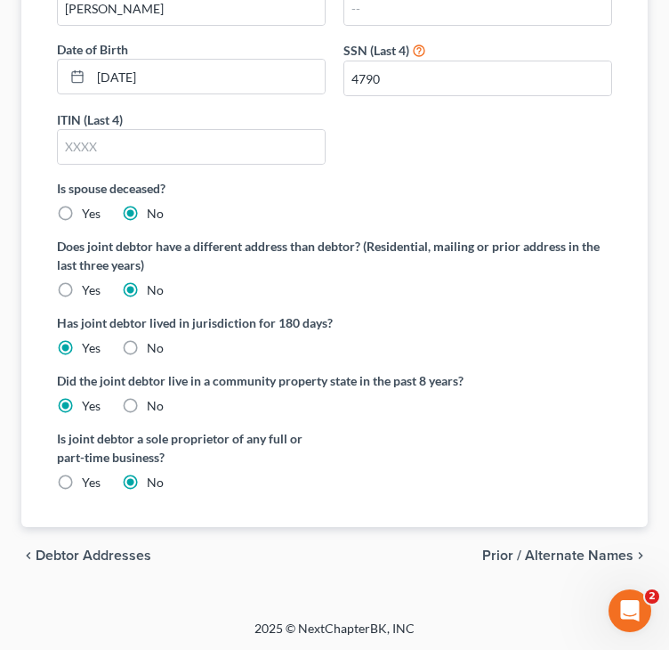
click at [143, 559] on span "Debtor Addresses" at bounding box center [94, 555] width 116 height 14
select select "0"
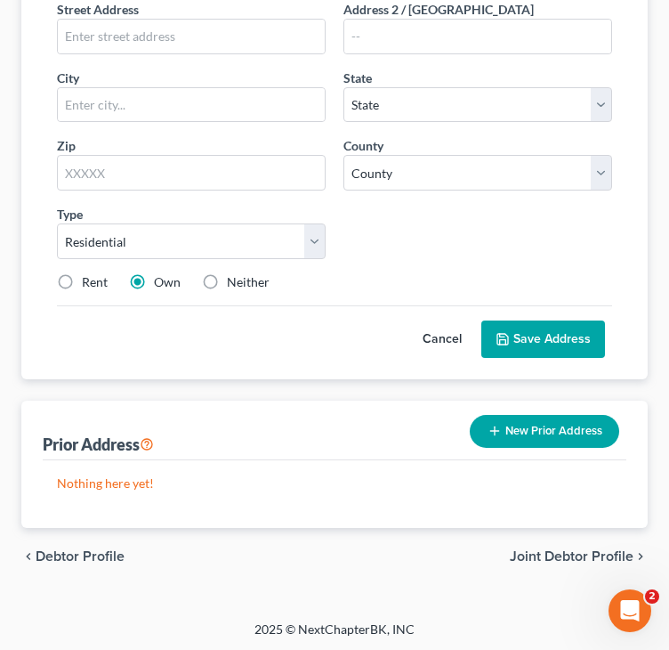
click at [114, 552] on span "Debtor Profile" at bounding box center [80, 556] width 89 height 14
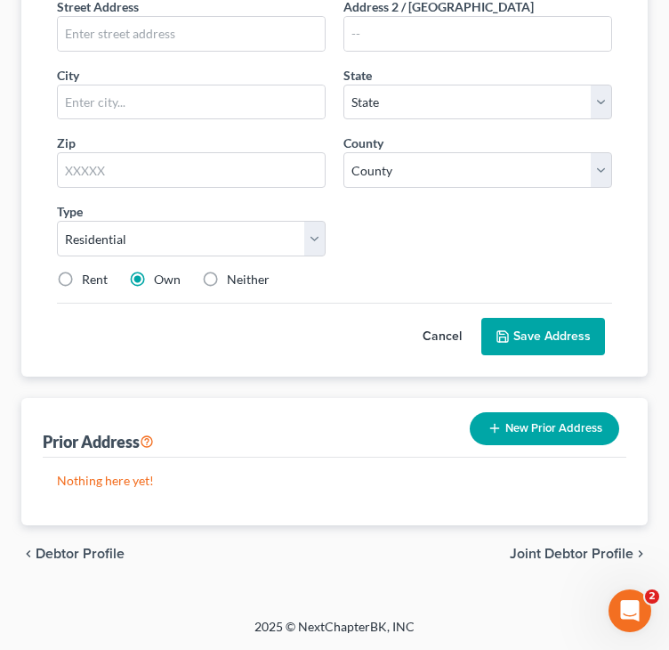
select select "1"
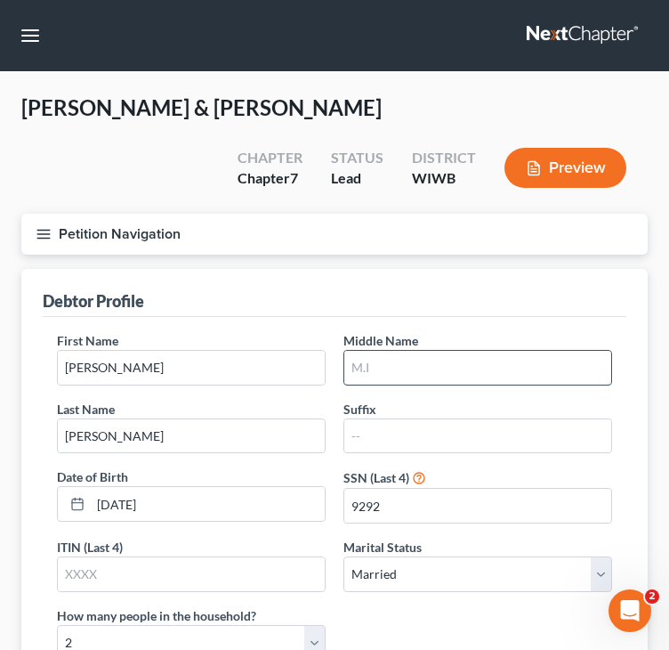
click at [477, 366] on input "text" at bounding box center [478, 368] width 267 height 34
type input "[PERSON_NAME]"
click at [591, 281] on div "Debtor Profile" at bounding box center [335, 293] width 584 height 48
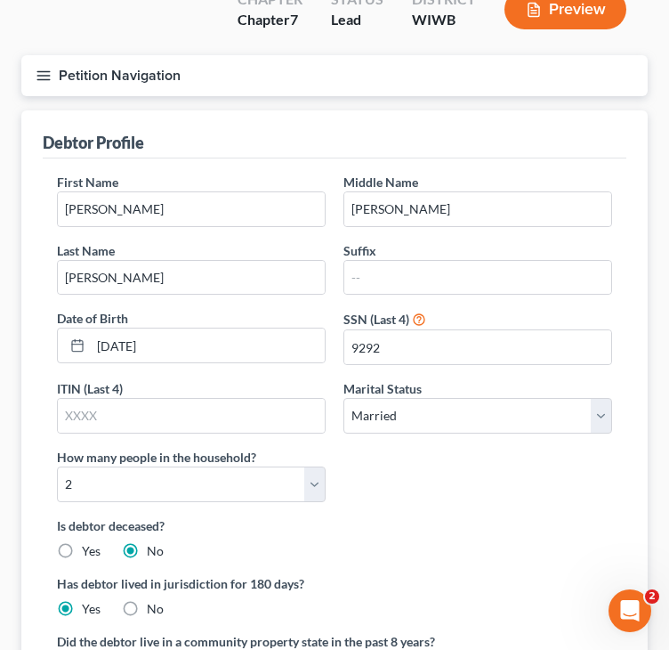
scroll to position [178, 0]
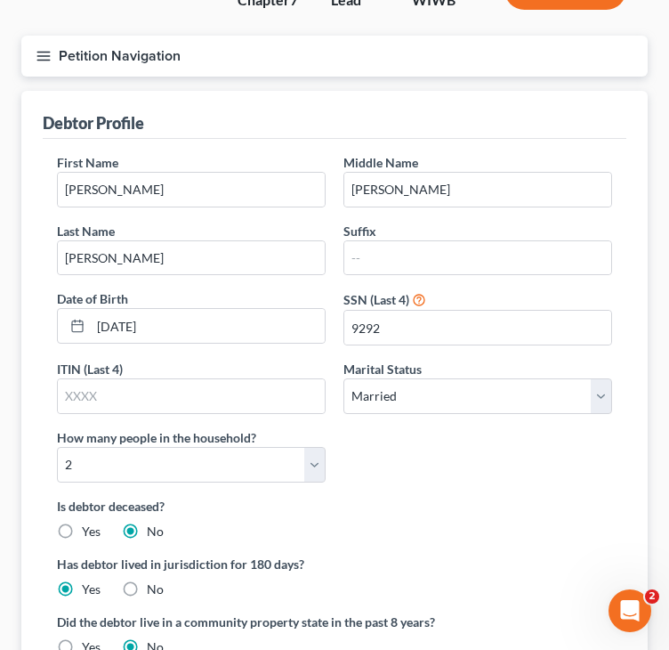
click at [453, 468] on div "First Name [PERSON_NAME] Middle Name [PERSON_NAME] Last Name [PERSON_NAME] Date…" at bounding box center [334, 325] width 573 height 344
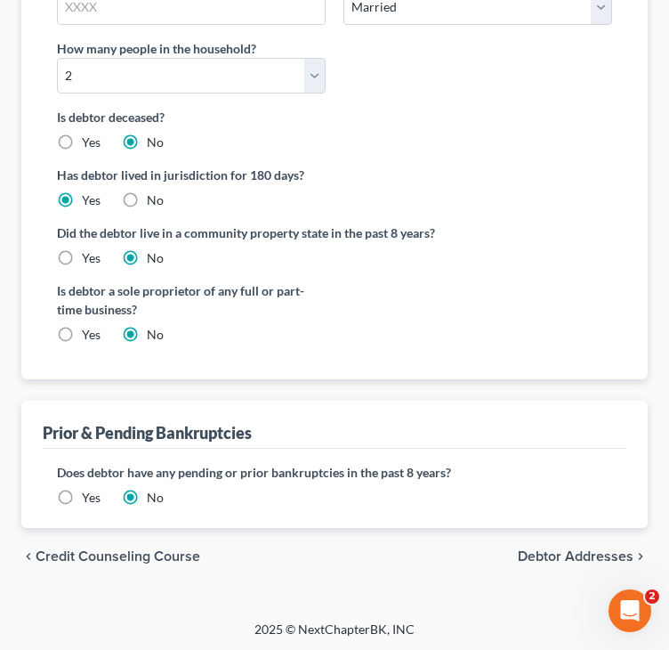
scroll to position [478, 0]
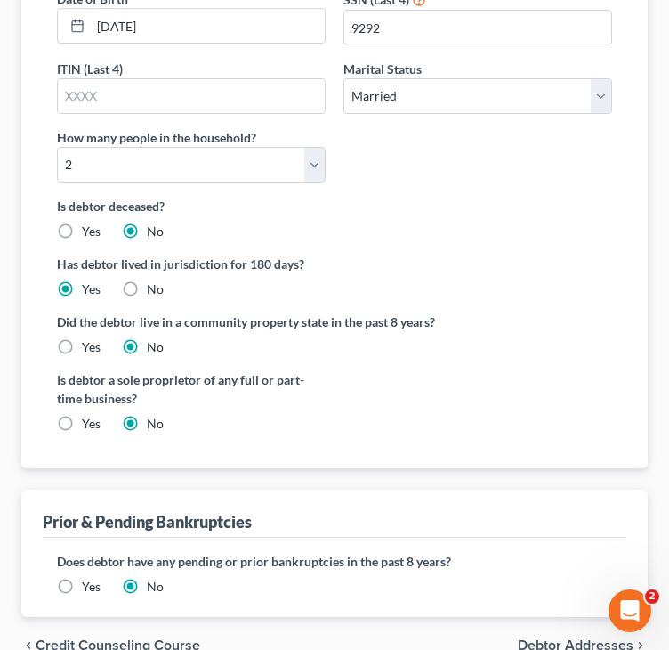
click at [82, 346] on label "Yes" at bounding box center [91, 347] width 19 height 18
click at [89, 346] on input "Yes" at bounding box center [95, 344] width 12 height 12
radio input "true"
radio input "false"
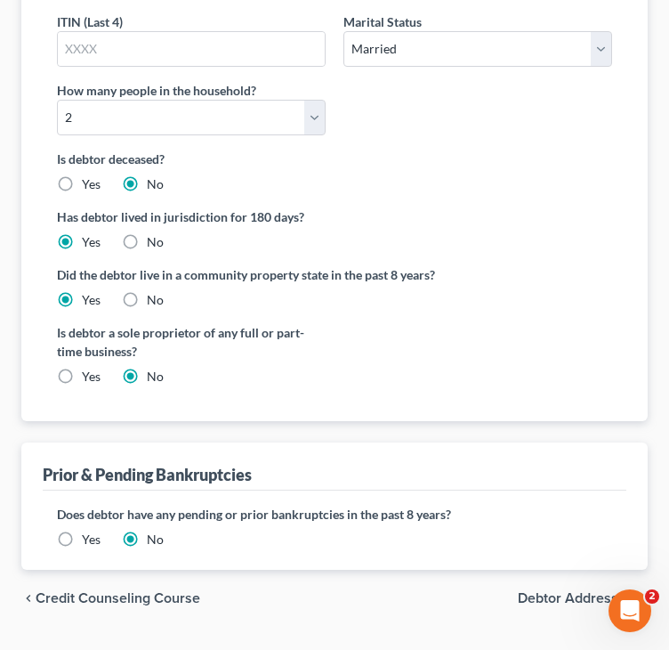
scroll to position [567, 0]
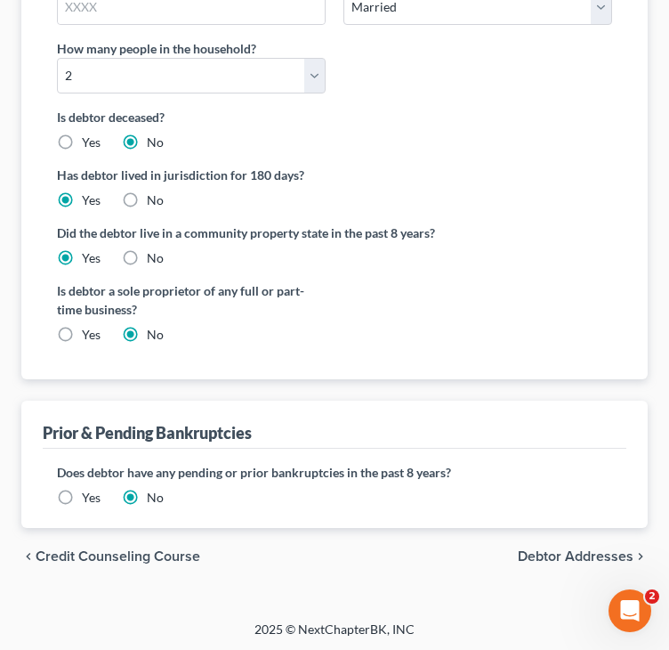
click at [596, 554] on span "Debtor Addresses" at bounding box center [576, 556] width 116 height 14
select select "0"
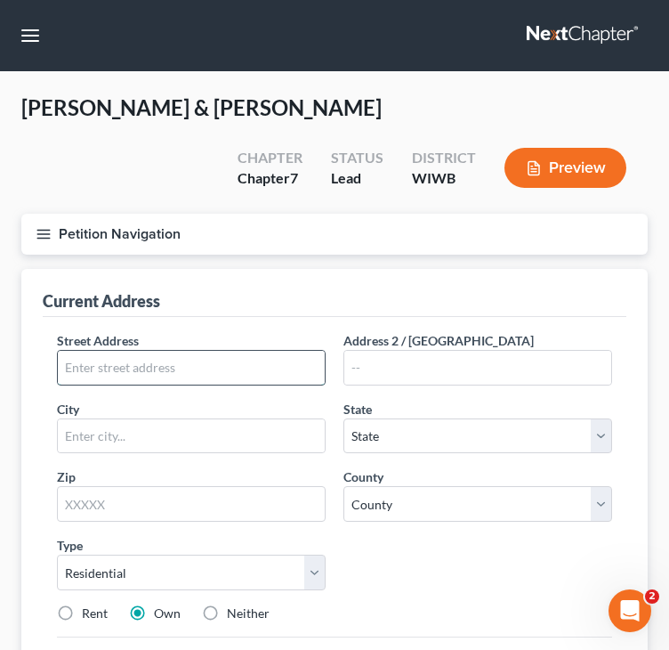
click at [224, 361] on input "text" at bounding box center [191, 368] width 267 height 34
type input "[STREET_ADDRESS]"
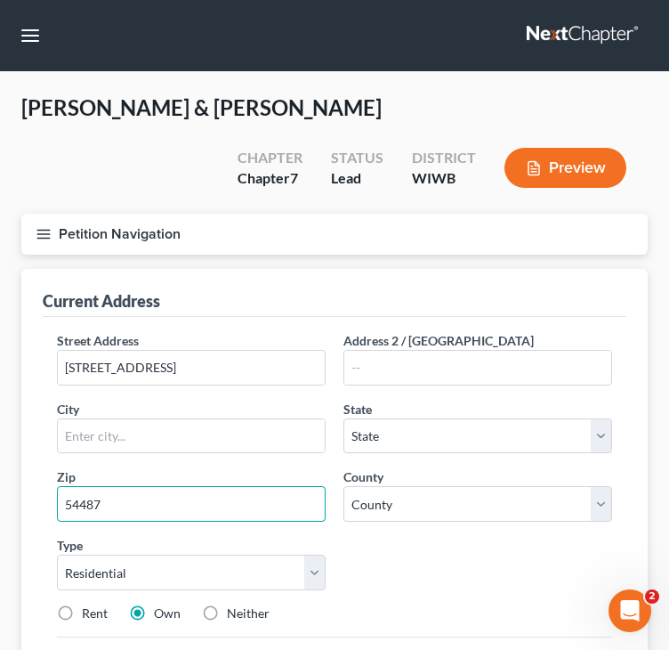
type input "54487"
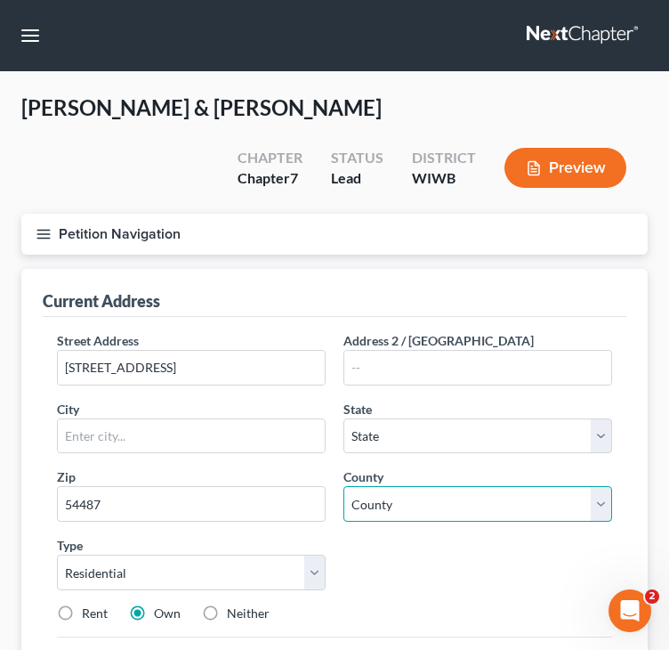
type input "Tomahawk"
select select "52"
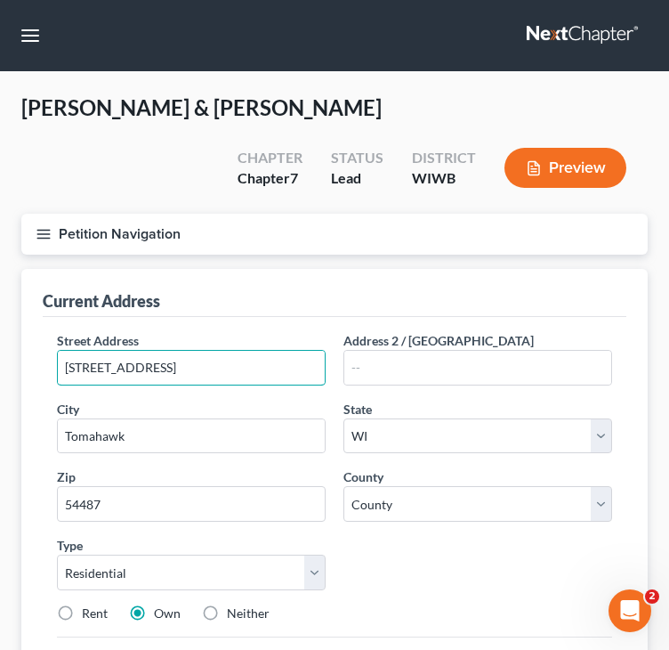
drag, startPoint x: 282, startPoint y: 354, endPoint x: -1, endPoint y: 379, distance: 284.2
click at [0, 379] on html "Home New Case Client Portal Directory Cases DebtorCC Managed Cases Lein Law Off…" at bounding box center [334, 492] width 669 height 984
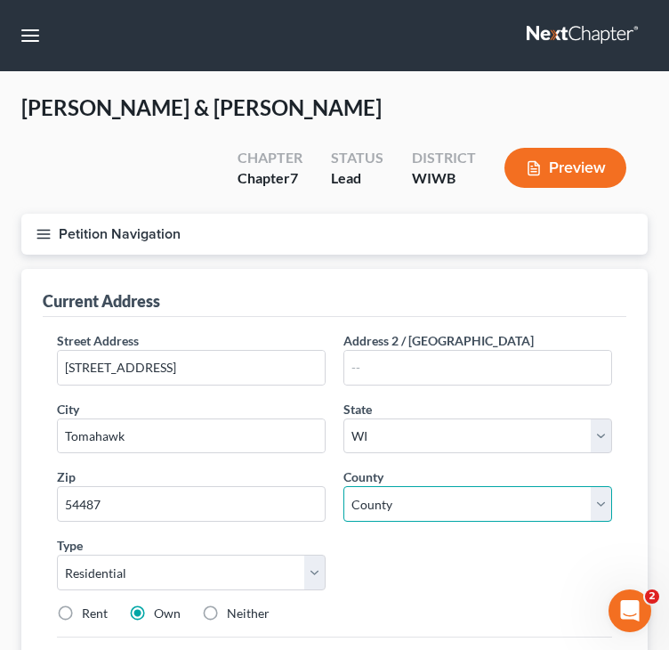
drag, startPoint x: 454, startPoint y: 499, endPoint x: 456, endPoint y: 488, distance: 11.7
click at [454, 499] on select "County [GEOGRAPHIC_DATA] [GEOGRAPHIC_DATA] [GEOGRAPHIC_DATA] [GEOGRAPHIC_DATA] …" at bounding box center [478, 504] width 269 height 36
select select "43"
click at [344, 486] on select "County [GEOGRAPHIC_DATA] [GEOGRAPHIC_DATA] [GEOGRAPHIC_DATA] [GEOGRAPHIC_DATA] …" at bounding box center [478, 504] width 269 height 36
click at [443, 293] on div "Current Address" at bounding box center [335, 293] width 584 height 48
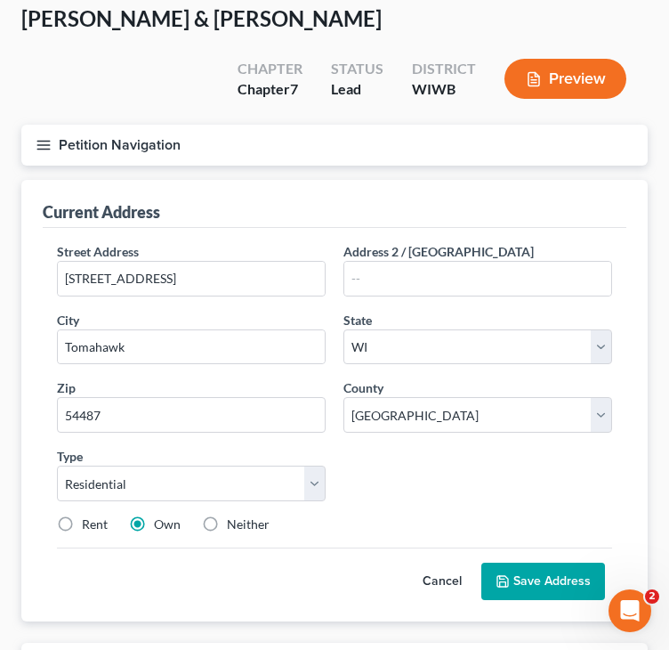
scroll to position [89, 0]
click at [410, 483] on div "Street Address * [STREET_ADDRESS] * Tomahawk State * State [US_STATE] AK AR AZ …" at bounding box center [334, 394] width 573 height 305
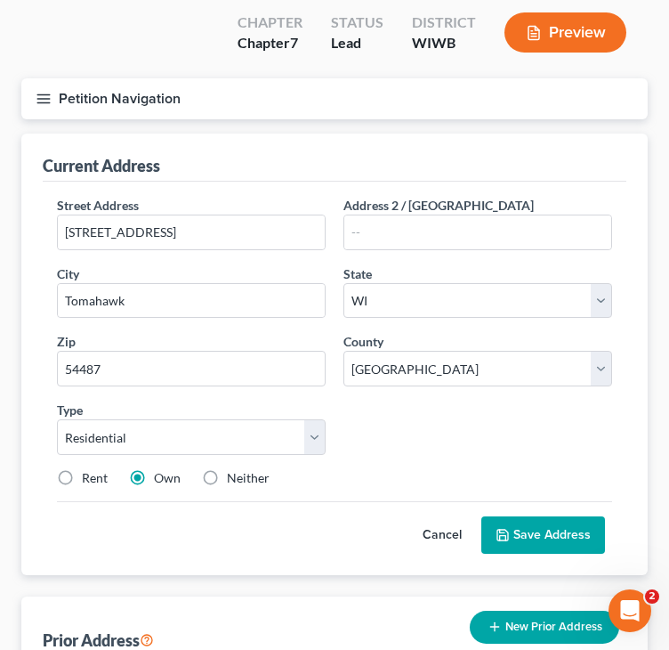
scroll to position [178, 0]
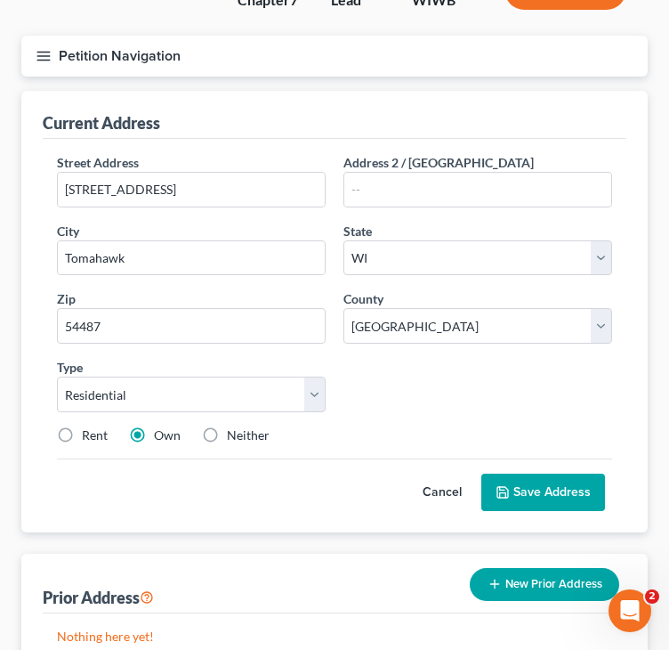
click at [544, 484] on button "Save Address" at bounding box center [544, 492] width 124 height 37
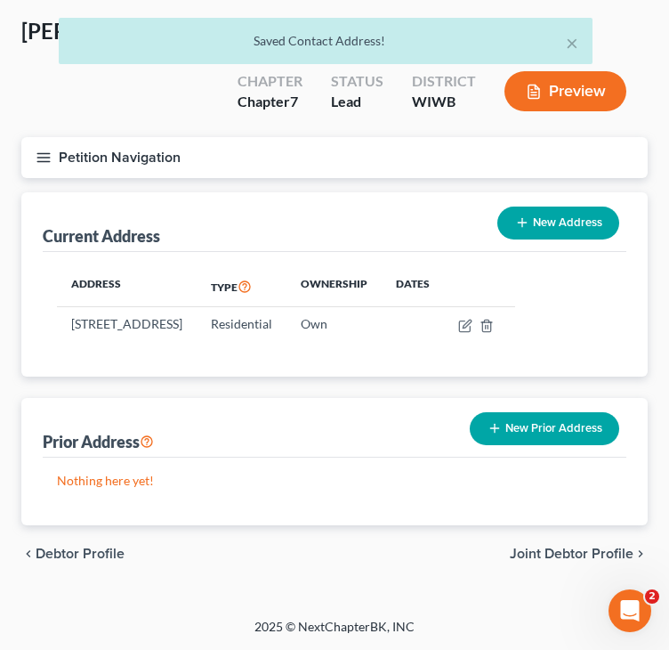
scroll to position [93, 0]
click at [561, 551] on span "Joint Debtor Profile" at bounding box center [572, 554] width 124 height 14
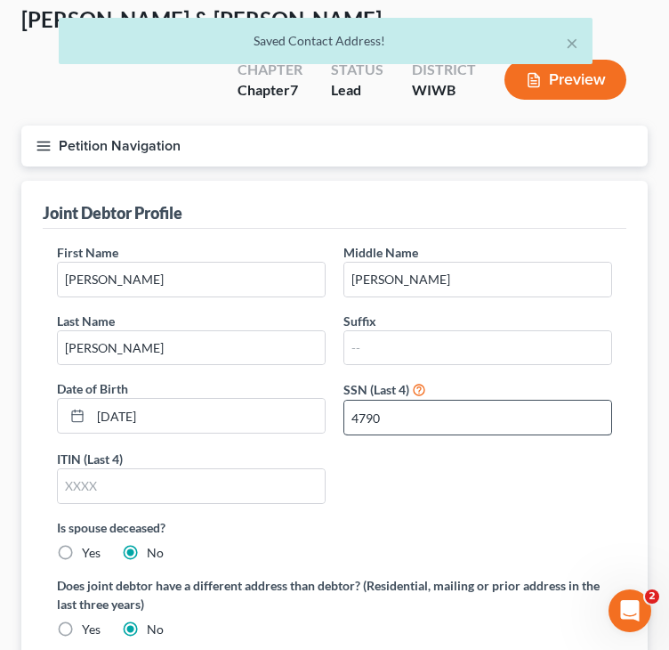
scroll to position [89, 0]
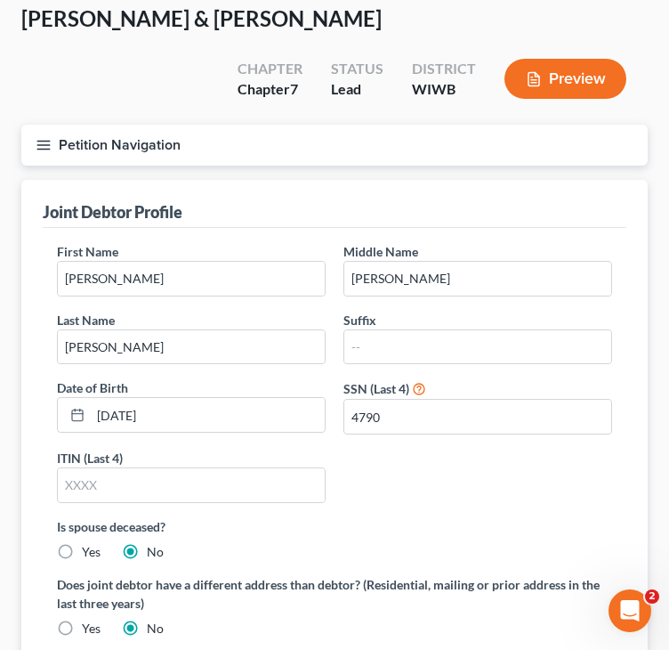
click at [431, 493] on div "First Name [PERSON_NAME] Middle Name [PERSON_NAME] Last Name [PERSON_NAME] Suff…" at bounding box center [334, 379] width 573 height 275
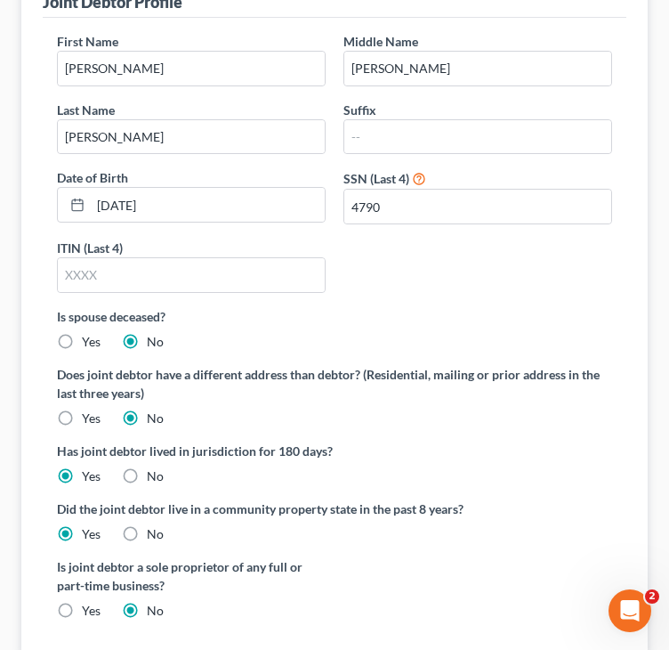
scroll to position [427, 0]
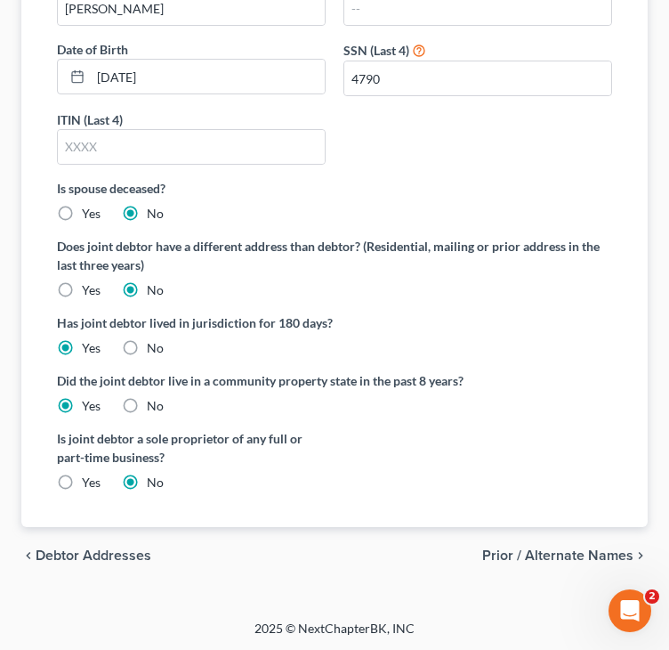
click at [559, 548] on span "Prior / Alternate Names" at bounding box center [558, 555] width 151 height 14
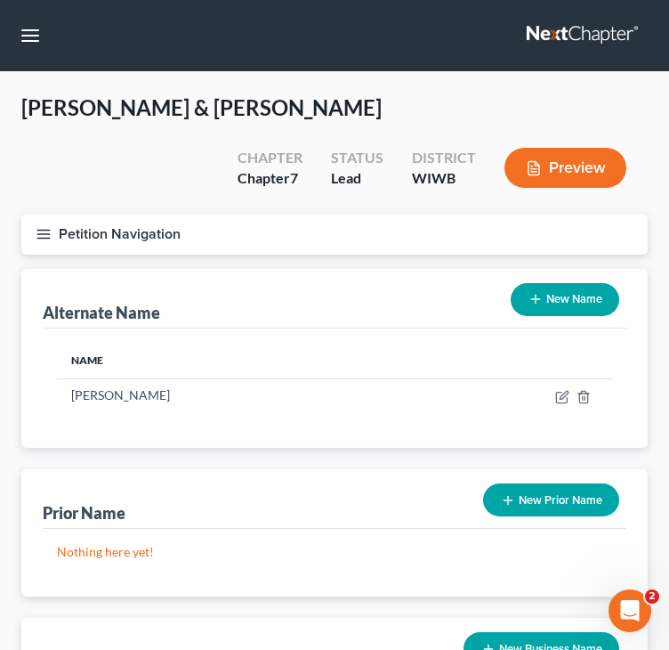
click at [410, 305] on div "Alternate Name New Name" at bounding box center [335, 299] width 584 height 60
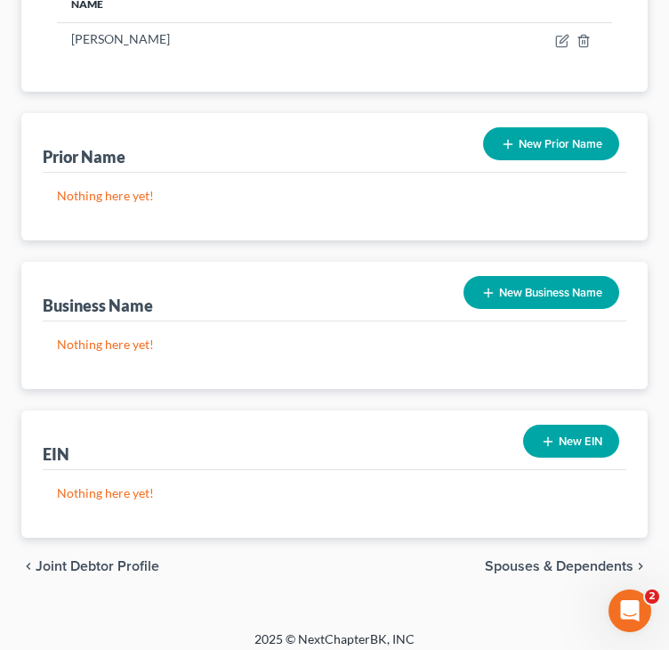
click at [540, 564] on span "Spouses & Dependents" at bounding box center [559, 566] width 149 height 14
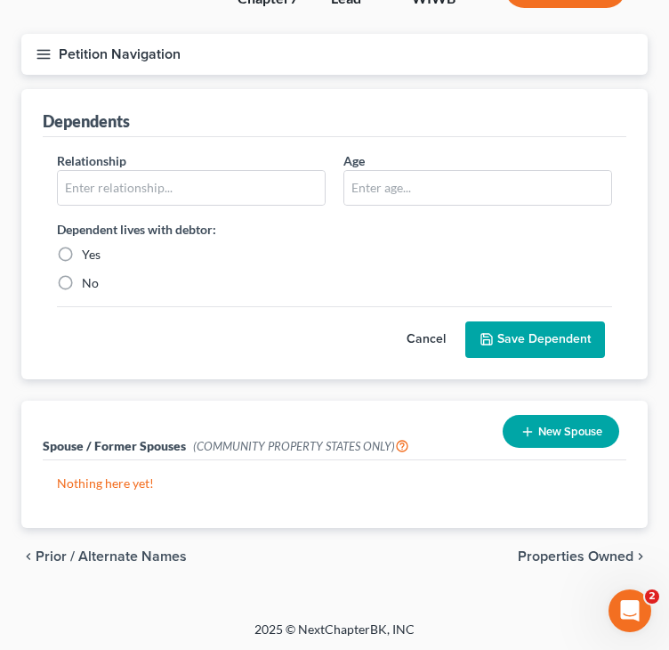
scroll to position [182, 0]
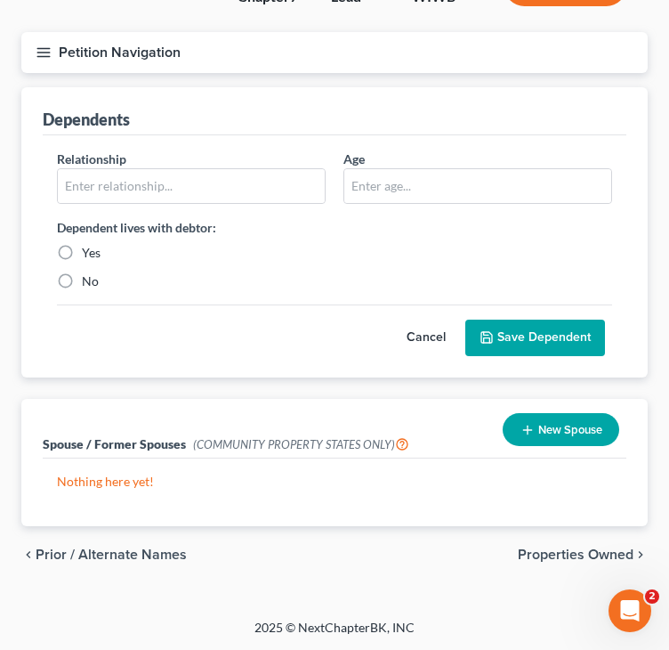
click at [575, 550] on span "Properties Owned" at bounding box center [576, 555] width 116 height 14
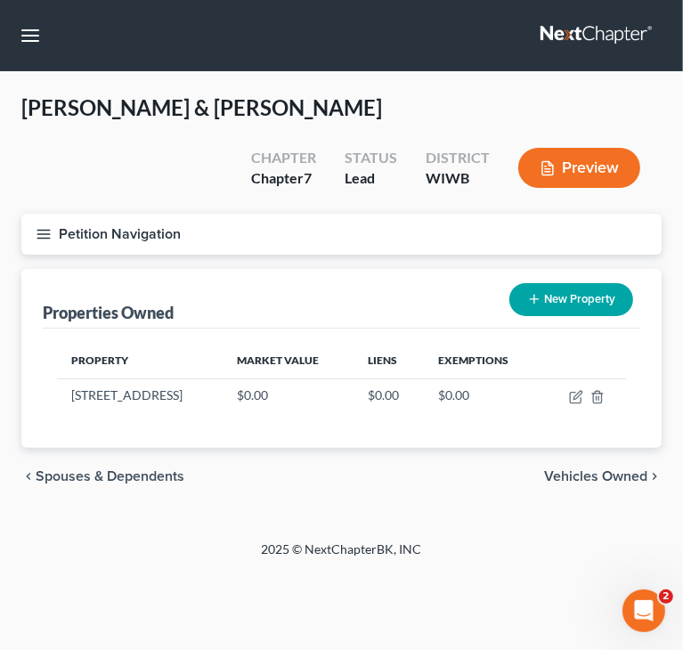
click at [611, 471] on span "Vehicles Owned" at bounding box center [595, 476] width 103 height 14
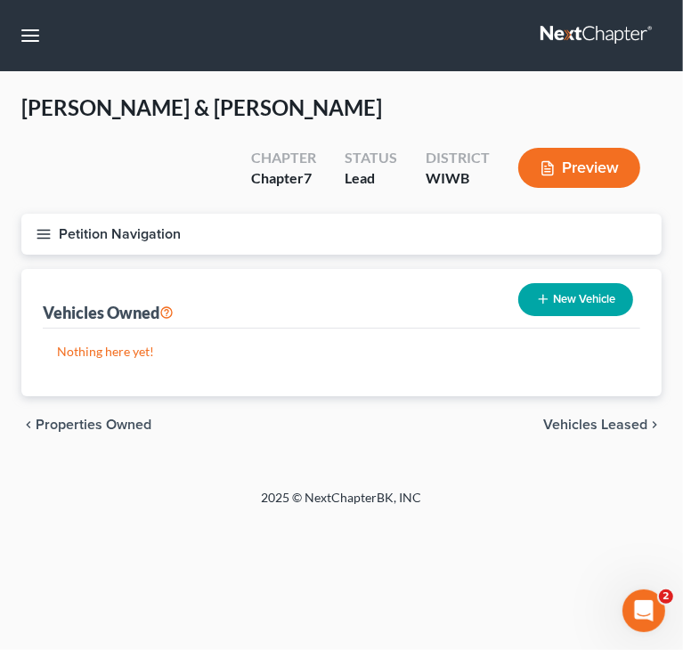
click at [100, 428] on span "Properties Owned" at bounding box center [94, 425] width 116 height 14
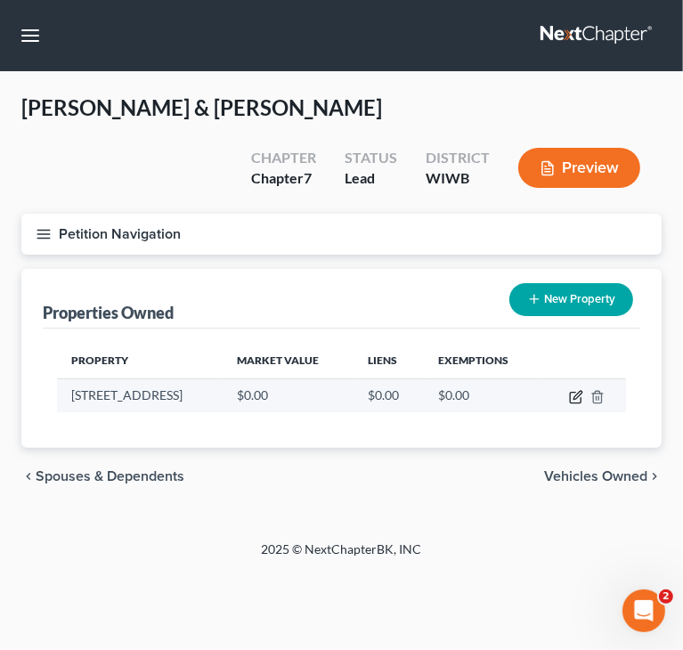
click at [571, 396] on icon "button" at bounding box center [576, 397] width 14 height 14
select select "52"
select select "43"
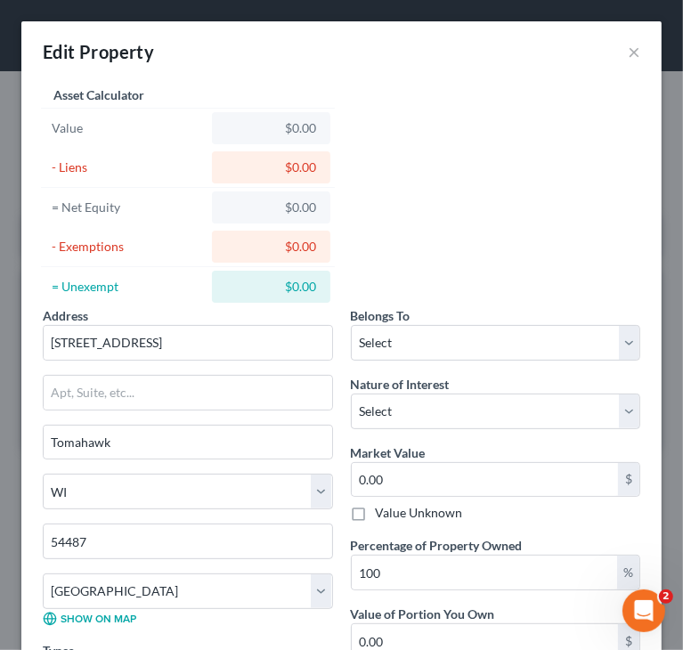
click at [495, 233] on div "Address * 3595 [GEOGRAPHIC_DATA] [GEOGRAPHIC_DATA] [US_STATE][GEOGRAPHIC_DATA] …" at bounding box center [341, 469] width 615 height 774
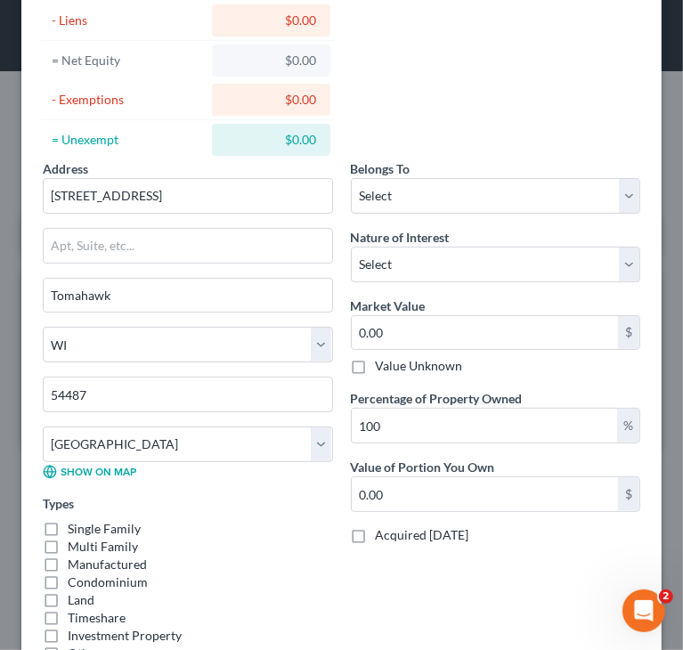
scroll to position [178, 0]
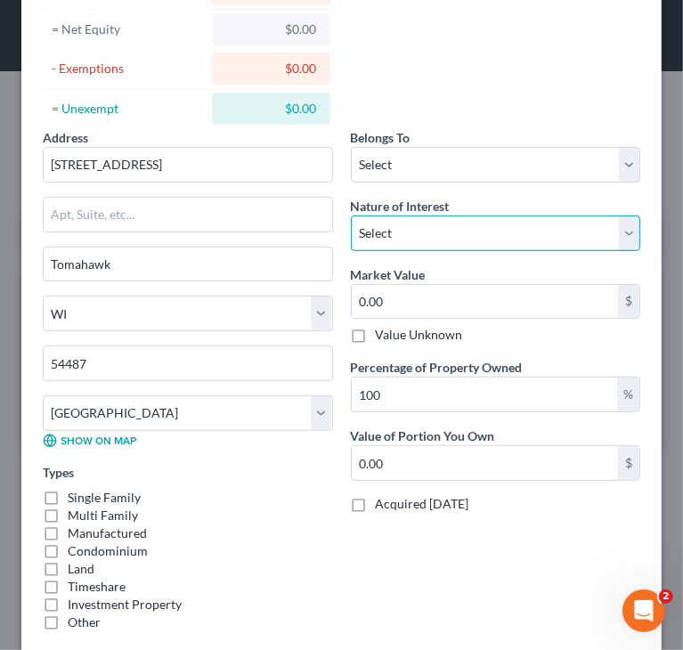
click at [467, 237] on select "Select Fee Simple Joint Tenant Life Estate Equitable Interest Future Interest T…" at bounding box center [496, 233] width 290 height 36
select select "1"
click at [351, 215] on select "Select Fee Simple Joint Tenant Life Estate Equitable Interest Future Interest T…" at bounding box center [496, 233] width 290 height 36
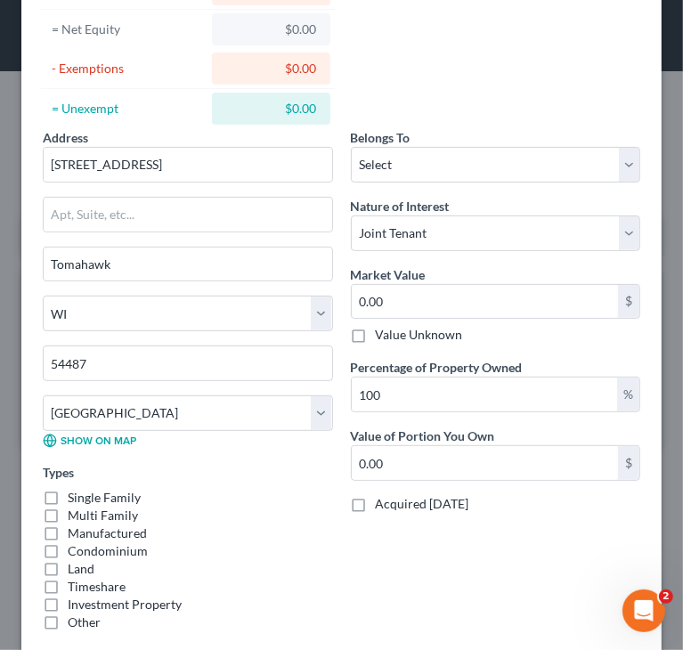
click at [536, 102] on div "Address * 3595 [GEOGRAPHIC_DATA] [GEOGRAPHIC_DATA] [US_STATE][GEOGRAPHIC_DATA] …" at bounding box center [341, 291] width 615 height 774
drag, startPoint x: 64, startPoint y: 495, endPoint x: 134, endPoint y: 497, distance: 69.5
click at [66, 495] on div "Single Family" at bounding box center [188, 498] width 290 height 18
click at [136, 500] on label "Single Family" at bounding box center [104, 498] width 73 height 18
click at [86, 500] on input "Single Family" at bounding box center [81, 495] width 12 height 12
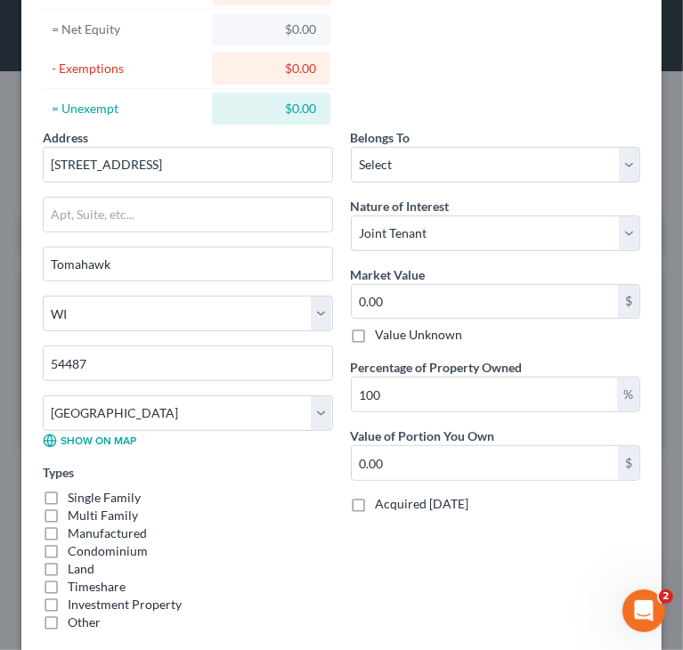
checkbox input "true"
click at [259, 474] on div "Types Single Family Multi Family Manufactured Condominium Land Timeshare Invest…" at bounding box center [188, 547] width 290 height 168
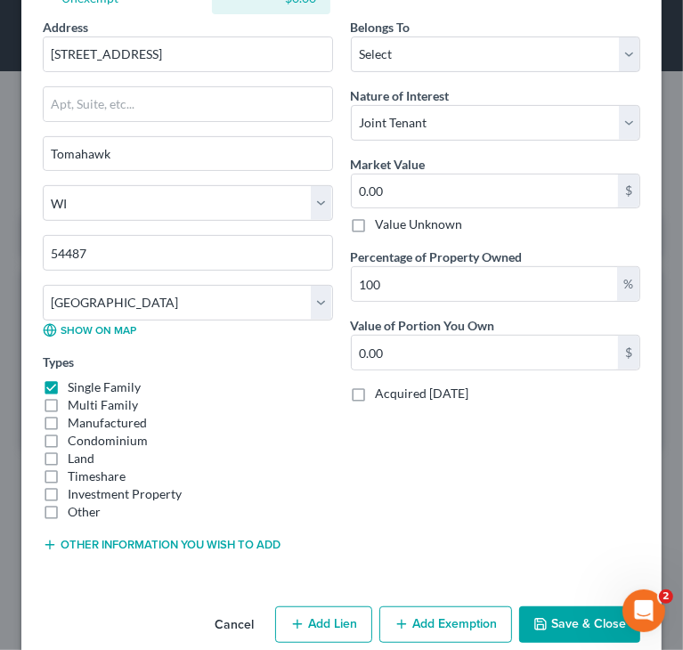
scroll to position [314, 0]
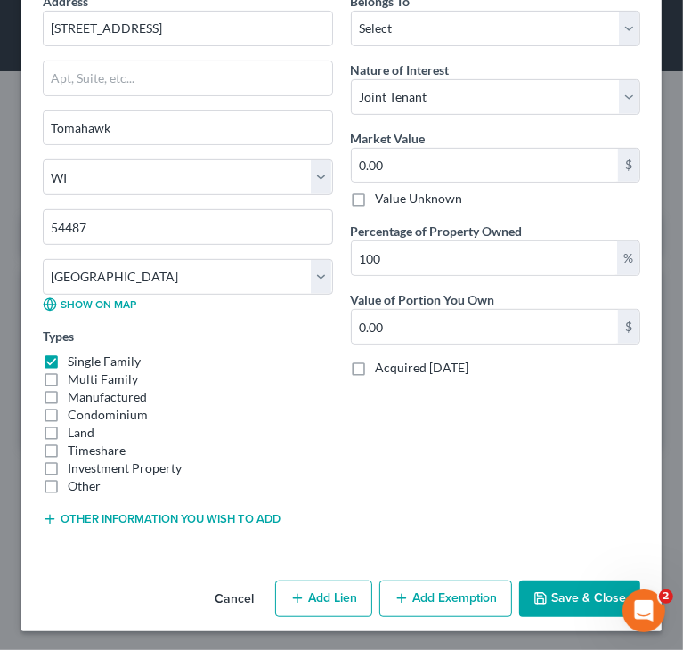
click at [564, 596] on button "Save & Close" at bounding box center [579, 598] width 121 height 37
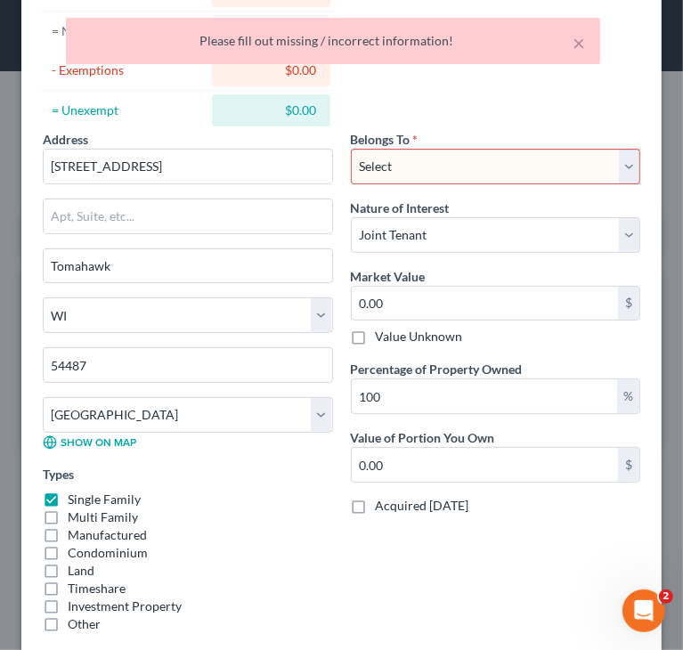
scroll to position [136, 0]
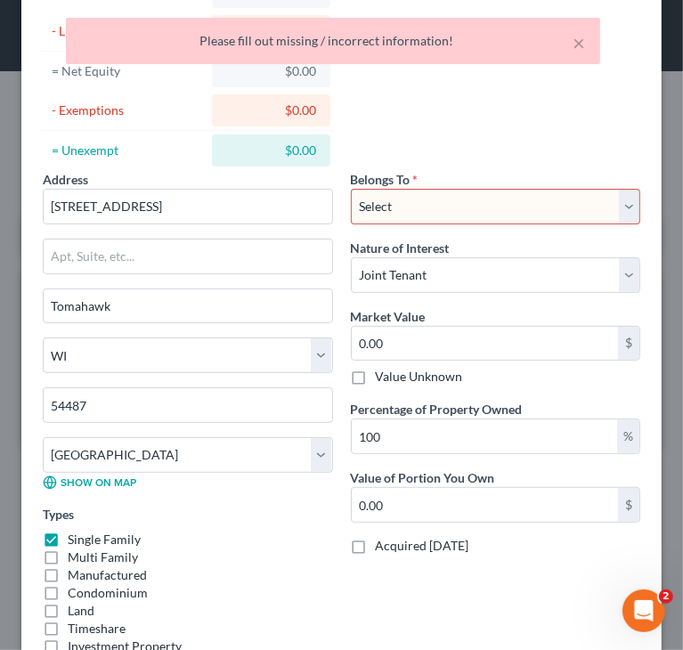
click at [453, 191] on select "Select Debtor 1 Only Debtor 2 Only Debtor 1 And Debtor 2 Only At Least One Of T…" at bounding box center [496, 207] width 290 height 36
select select "2"
click at [351, 189] on select "Select Debtor 1 Only Debtor 2 Only Debtor 1 And Debtor 2 Only At Least One Of T…" at bounding box center [496, 207] width 290 height 36
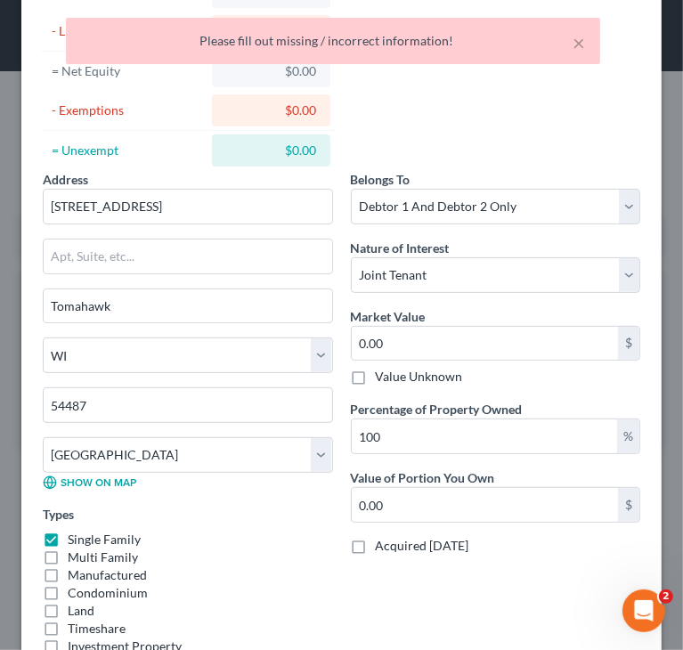
drag, startPoint x: 540, startPoint y: 580, endPoint x: 555, endPoint y: 567, distance: 19.5
click at [543, 579] on div "Belongs To * Select Debtor 1 Only Debtor 2 Only Debtor 1 And Debtor 2 Only At L…" at bounding box center [496, 444] width 308 height 549
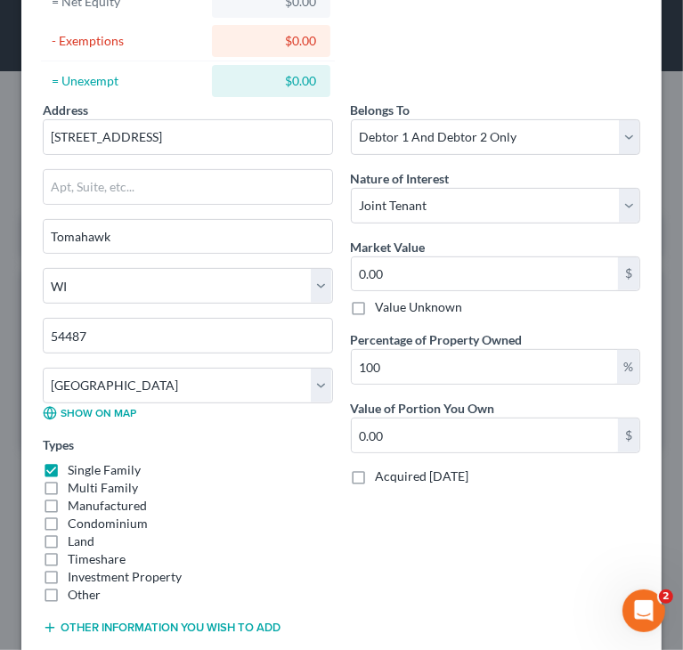
scroll to position [314, 0]
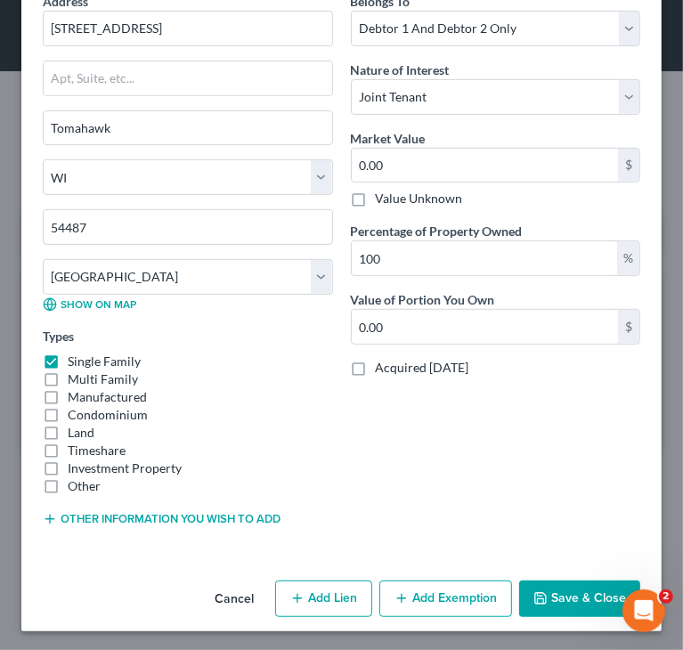
click at [548, 603] on button "Save & Close" at bounding box center [579, 598] width 121 height 37
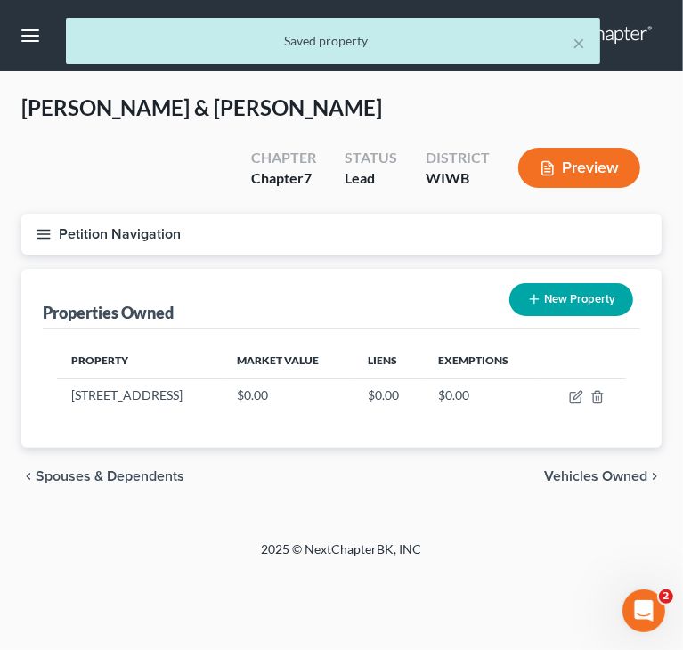
click at [580, 475] on span "Vehicles Owned" at bounding box center [595, 476] width 103 height 14
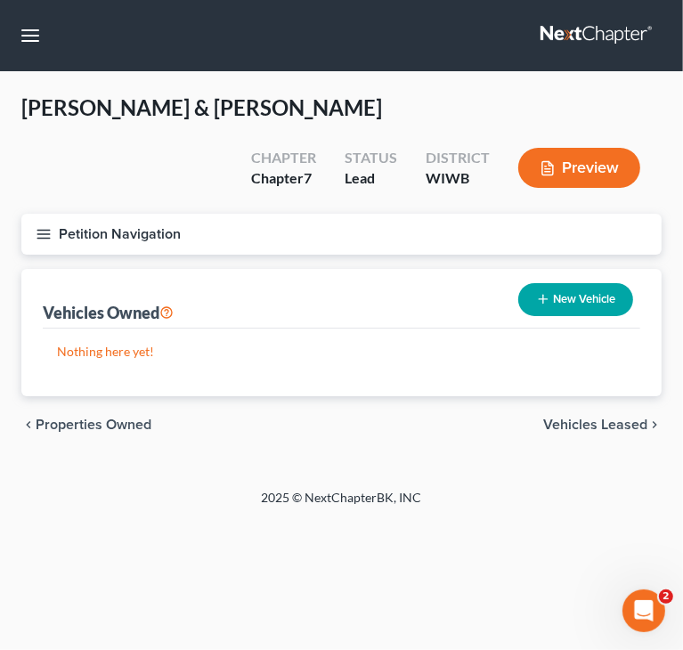
click at [586, 300] on button "New Vehicle" at bounding box center [575, 299] width 115 height 33
select select "0"
select select "2"
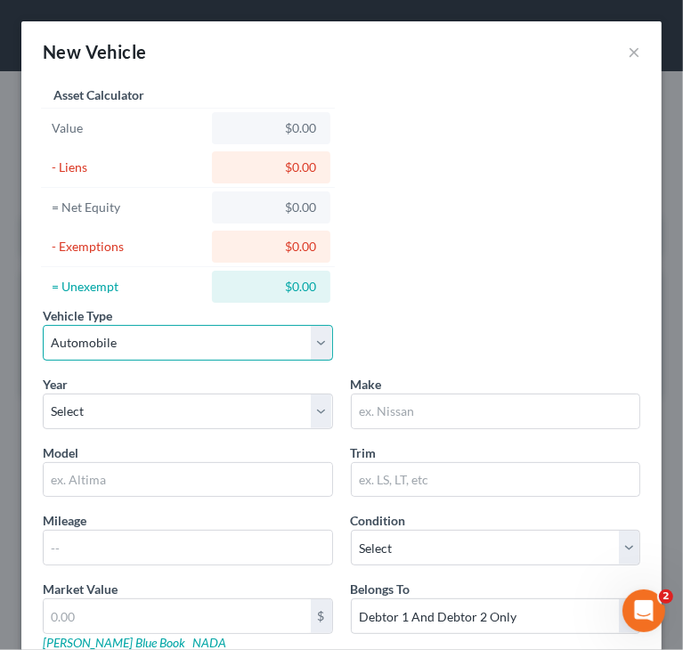
click at [207, 349] on select "Select Automobile Truck Trailer Watercraft Aircraft Motor Home Atv Other Vehicle" at bounding box center [188, 343] width 290 height 36
select select "1"
click at [43, 325] on select "Select Automobile Truck Trailer Watercraft Aircraft Motor Home Atv Other Vehicle" at bounding box center [188, 343] width 290 height 36
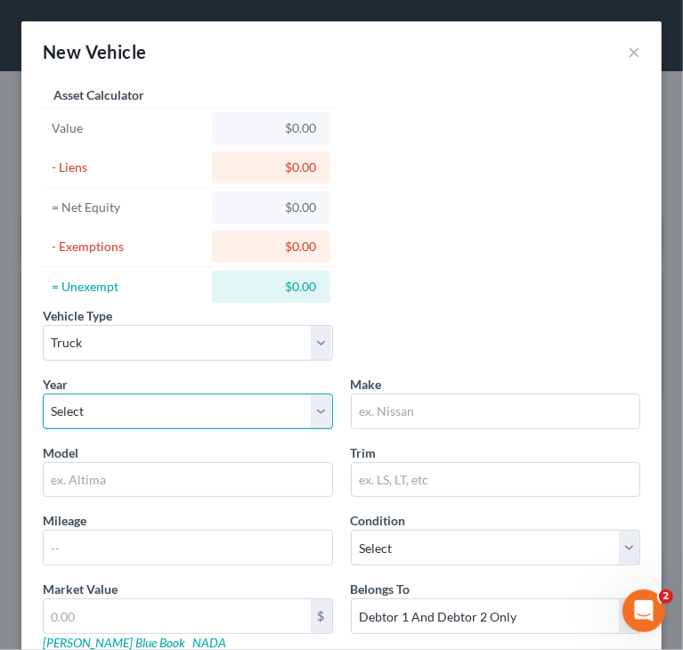
click at [119, 421] on select "Select 2026 2025 2024 2023 2022 2021 2020 2019 2018 2017 2016 2015 2014 2013 20…" at bounding box center [188, 412] width 290 height 36
select select "6"
click at [43, 394] on select "Select 2026 2025 2024 2023 2022 2021 2020 2019 2018 2017 2016 2015 2014 2013 20…" at bounding box center [188, 412] width 290 height 36
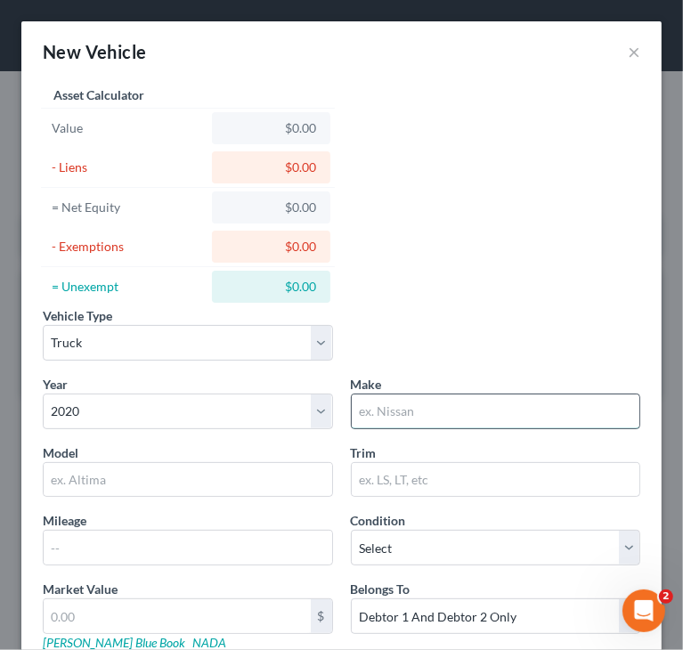
click at [460, 396] on input "text" at bounding box center [496, 411] width 288 height 34
type input "Chevrolet"
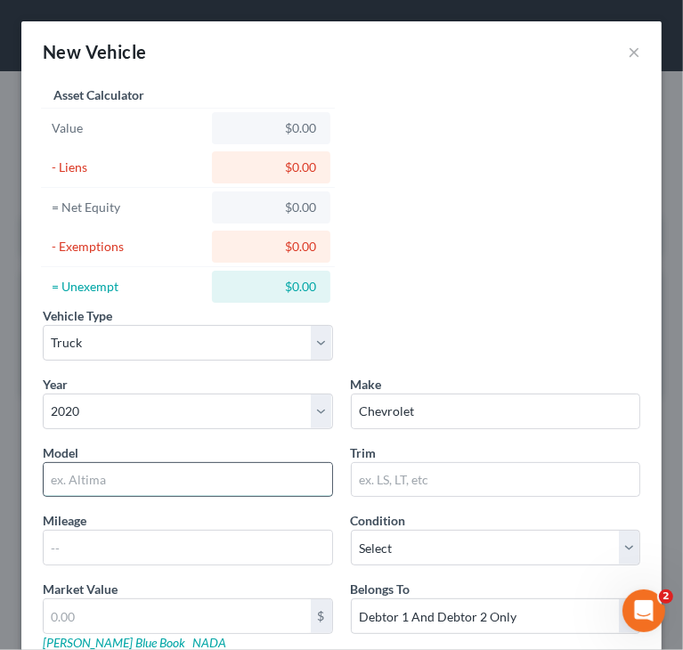
click at [142, 475] on input "text" at bounding box center [188, 480] width 288 height 34
type input "1500"
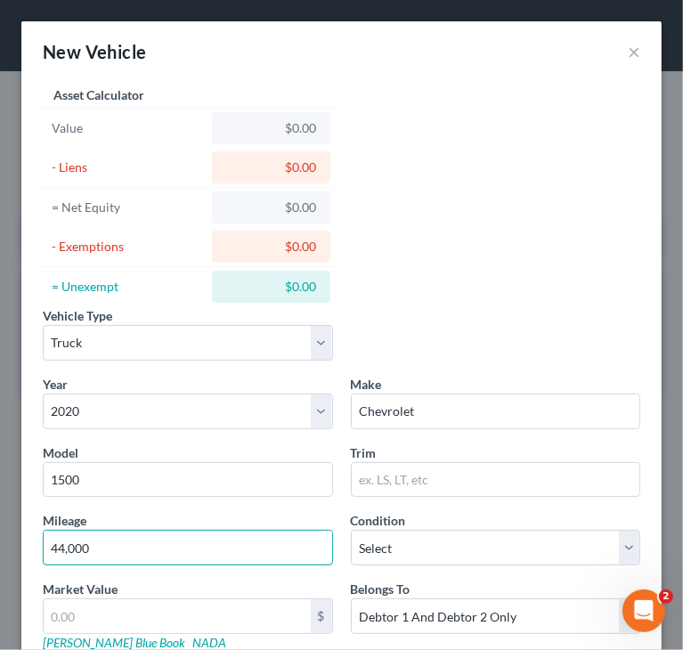
type input "44,000"
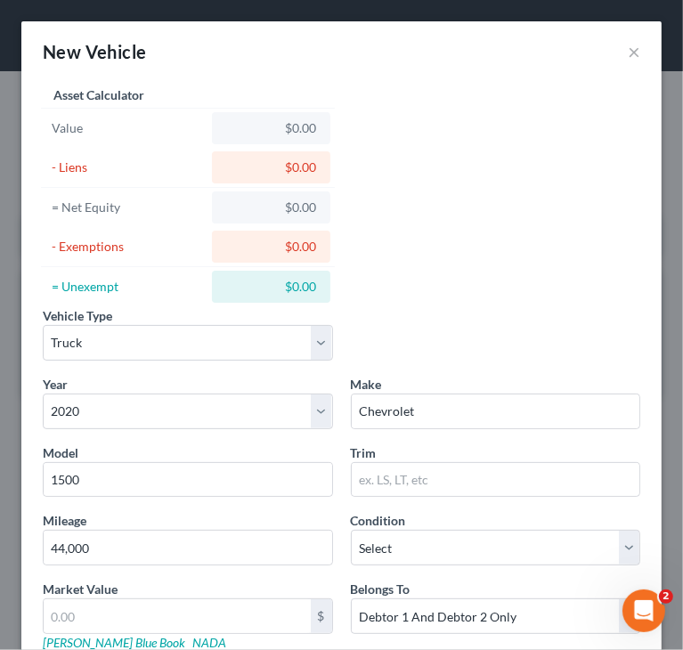
click at [502, 298] on div "Vehicle Type Select Automobile Truck Trailer Watercraft Aircraft Motor Home Atv…" at bounding box center [341, 416] width 615 height 668
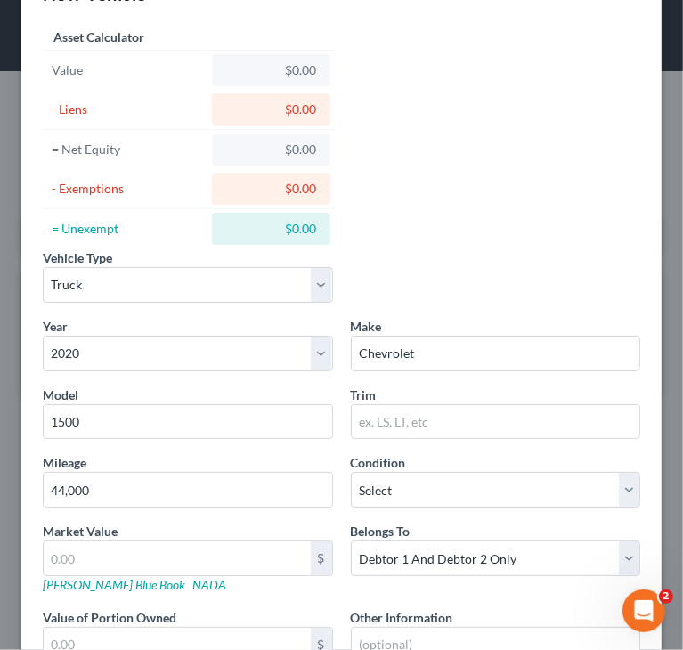
scroll to position [89, 0]
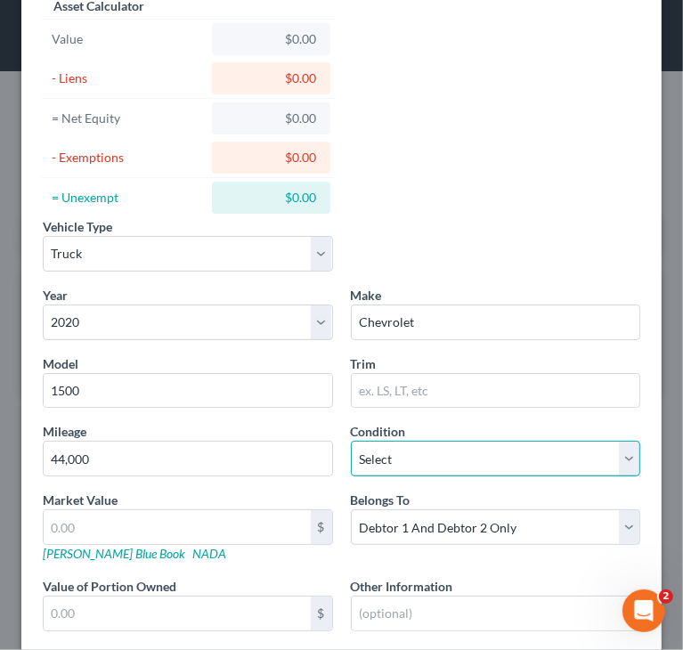
click at [434, 448] on select "Select Excellent Very Good Good Fair Poor" at bounding box center [496, 459] width 290 height 36
select select "2"
click at [351, 441] on select "Select Excellent Very Good Good Fair Poor" at bounding box center [496, 459] width 290 height 36
click at [487, 208] on div "Vehicle Type Select Automobile Truck Trailer Watercraft Aircraft Motor Home Atv…" at bounding box center [341, 327] width 615 height 668
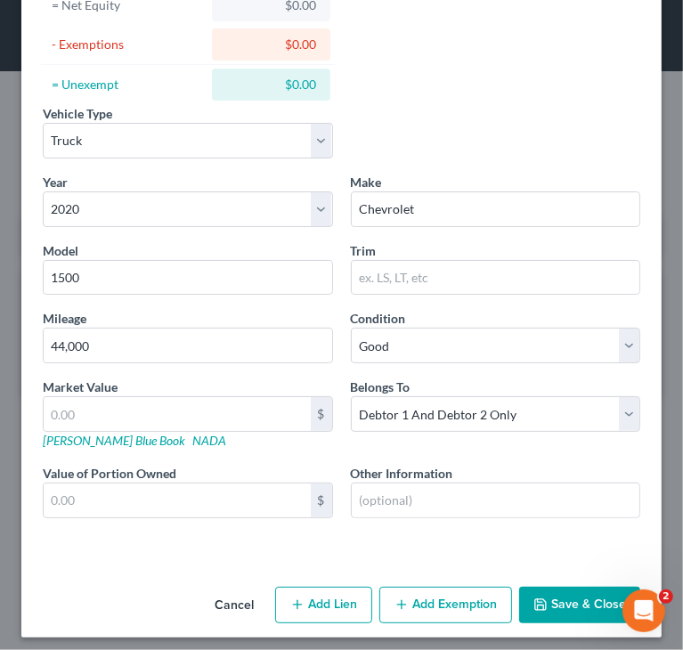
scroll to position [209, 0]
